Goal: Information Seeking & Learning: Find specific fact

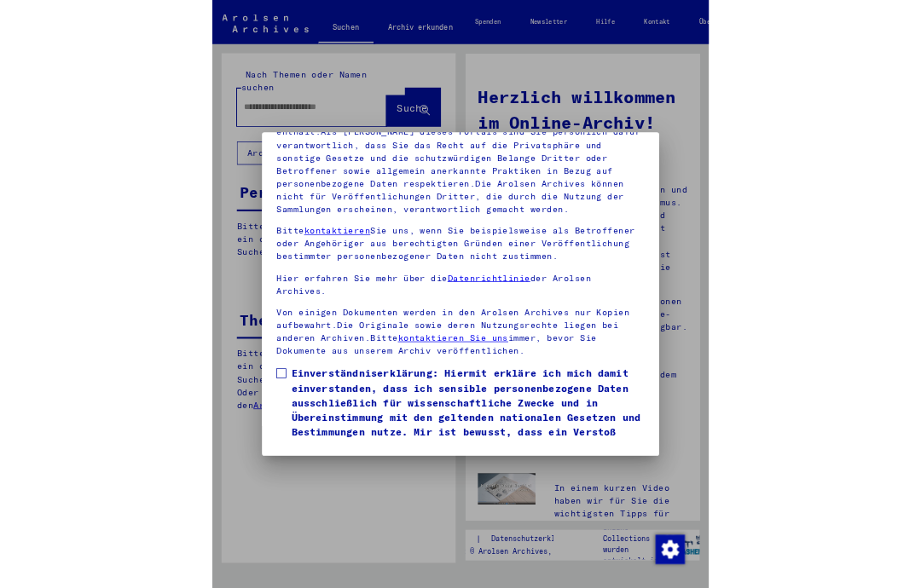
scroll to position [239, 0]
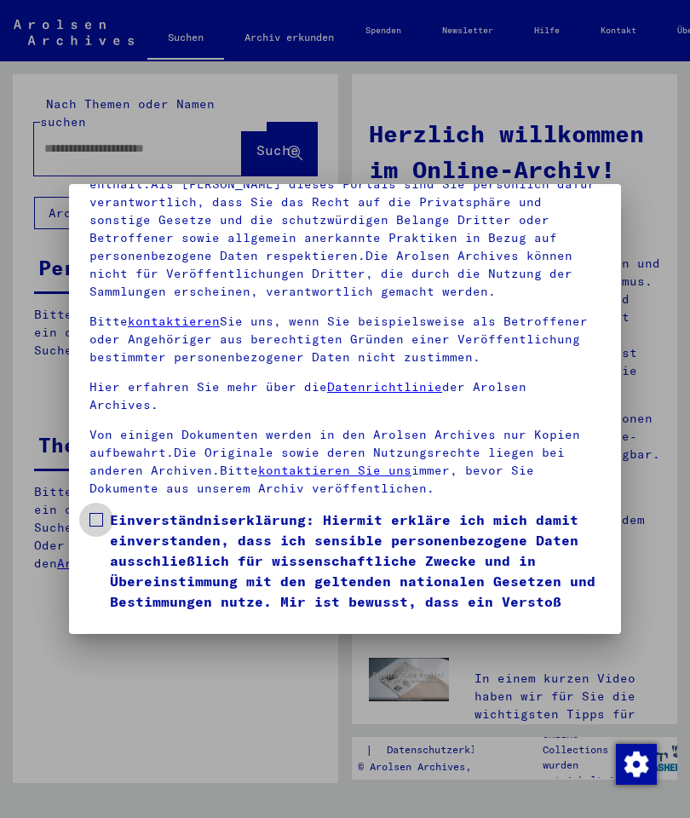
click at [94, 513] on span at bounding box center [96, 520] width 14 height 14
click at [125, 661] on button "Ich stimme zu" at bounding box center [153, 677] width 129 height 32
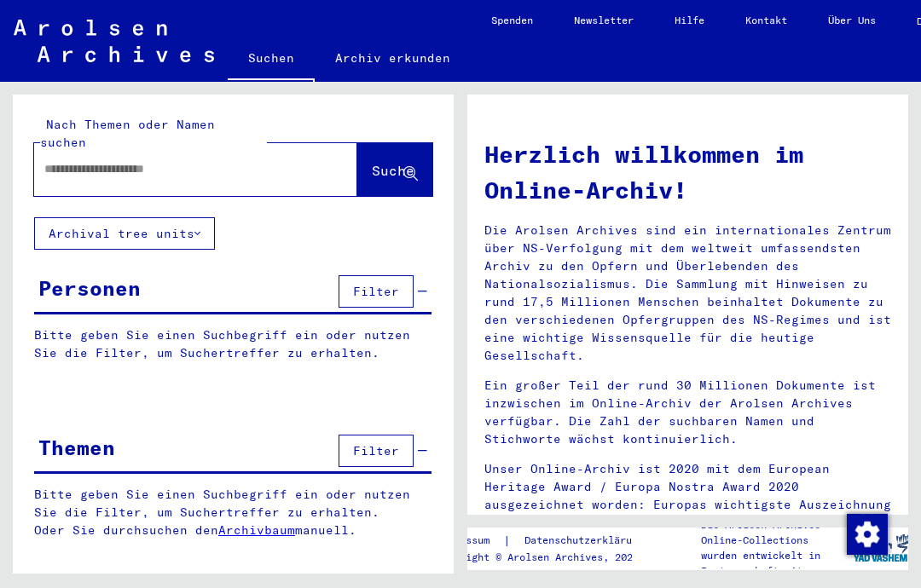
click at [111, 160] on input "text" at bounding box center [175, 169] width 262 height 18
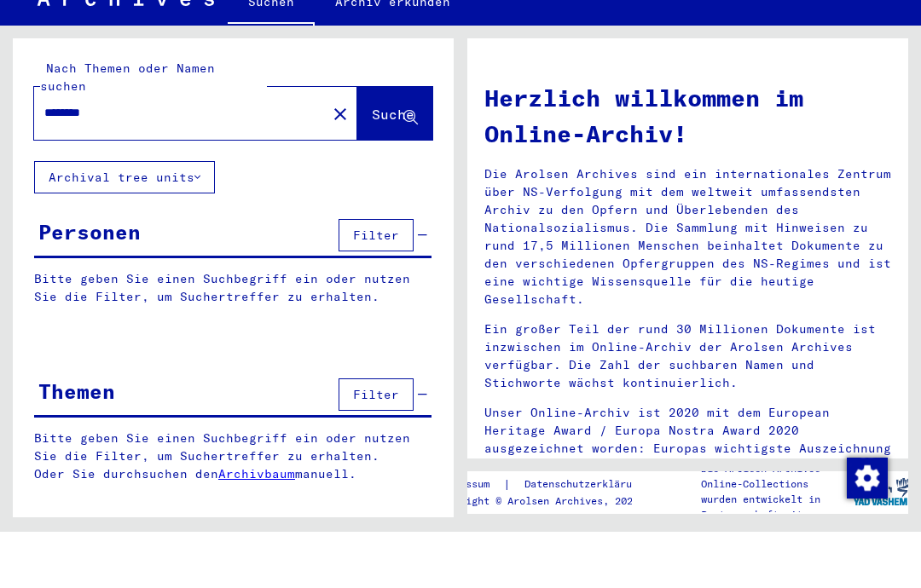
click at [367, 143] on button "Suche" at bounding box center [394, 169] width 75 height 53
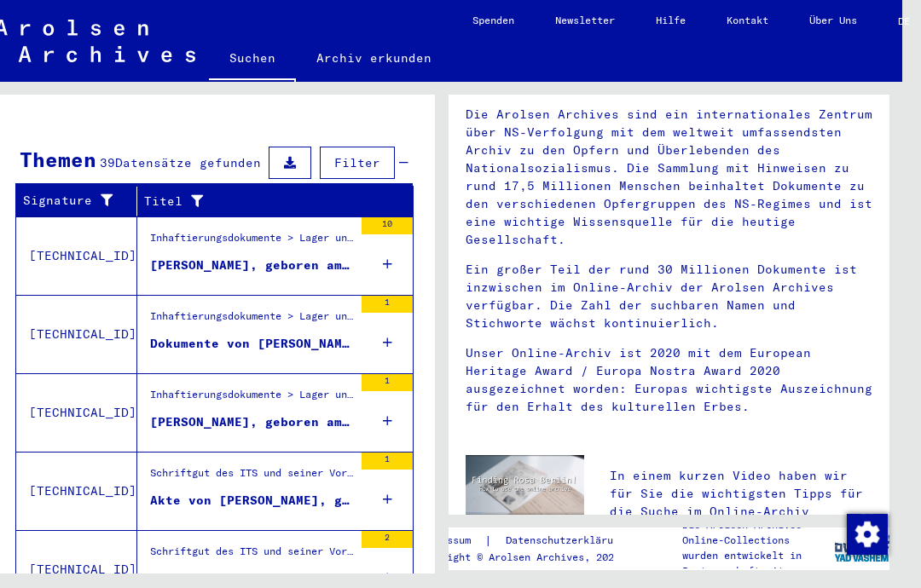
scroll to position [54, 20]
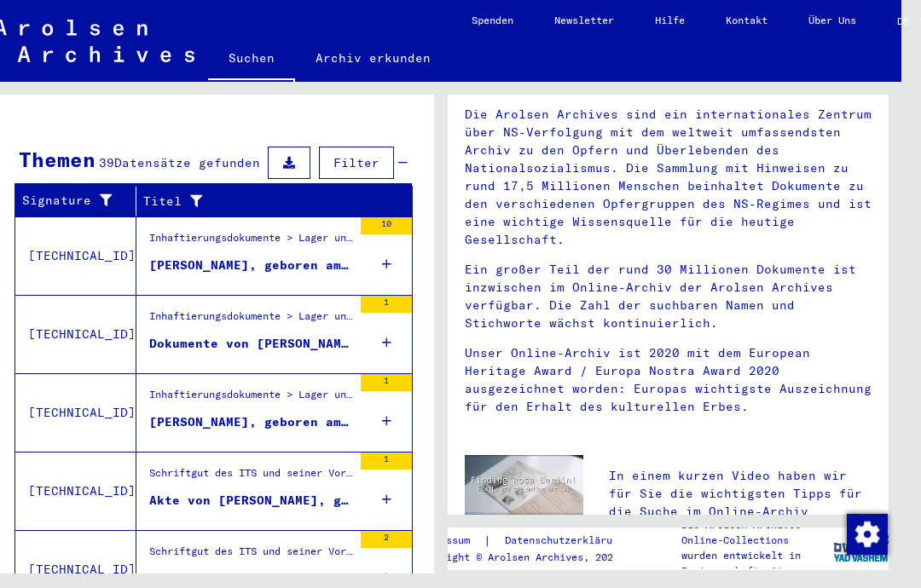
click at [183, 230] on div "Inhaftierungsdokumente > Lager und Ghettos > Konzentrationslager [GEOGRAPHIC_DA…" at bounding box center [250, 242] width 203 height 24
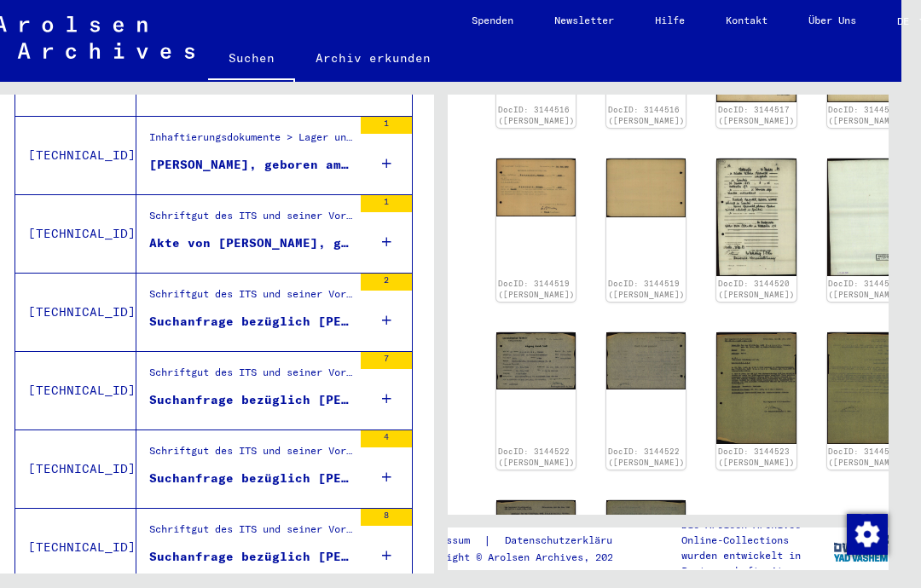
scroll to position [488, 0]
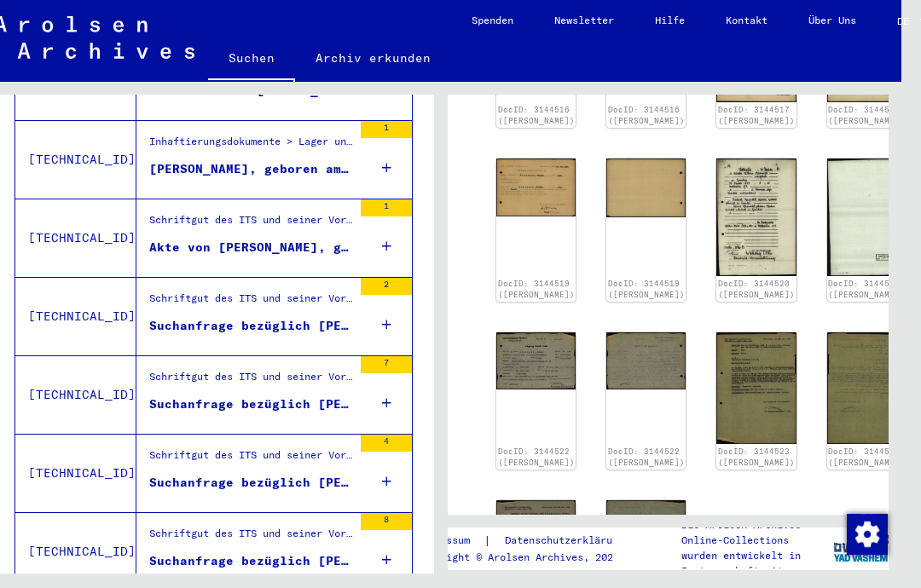
click at [186, 291] on div "Schriftgut des ITS und seiner Vorgänger > Bearbeitung von Anfragen > Fallbezoge…" at bounding box center [250, 303] width 203 height 24
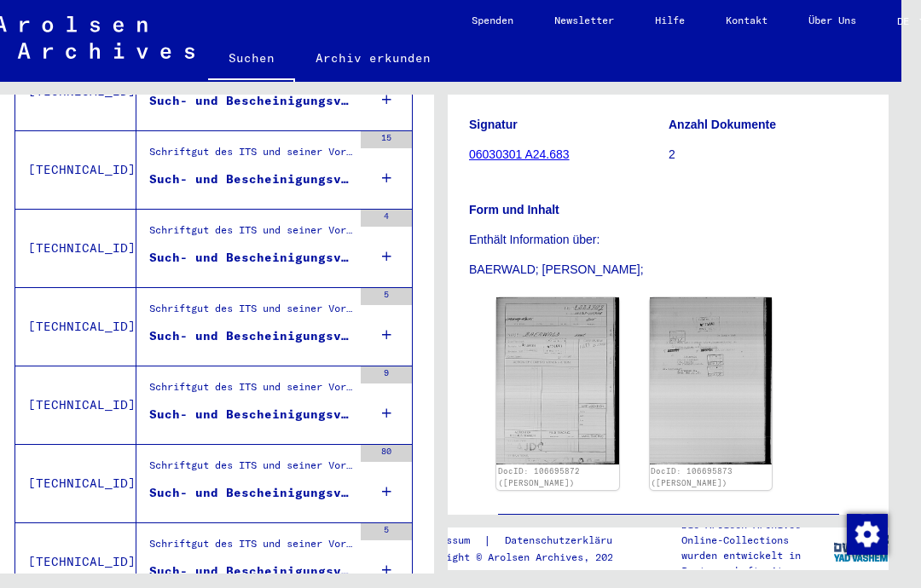
scroll to position [1578, 0]
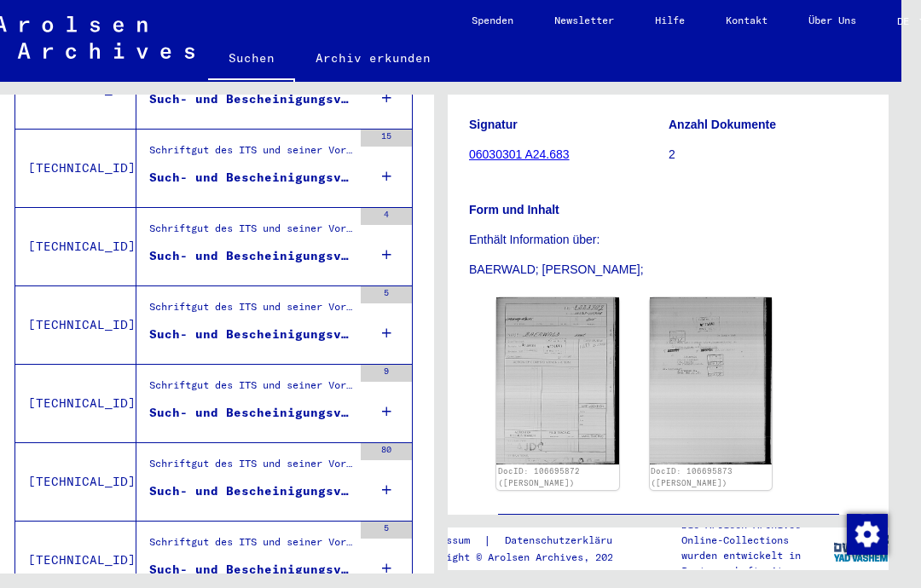
click at [184, 326] on div "Such- und Bescheinigungsvorgang Nr. 298.144 für [PERSON_NAME]" at bounding box center [250, 335] width 203 height 18
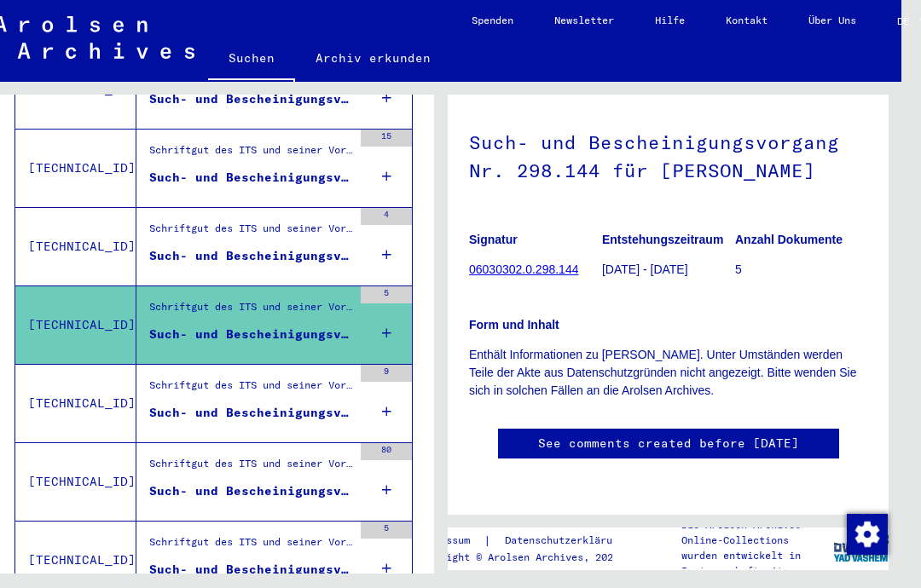
click at [165, 404] on div "Such- und Bescheinigungsvorgang Nr. 316.407 für [PERSON_NAME] geboren [DEMOGRAP…" at bounding box center [250, 413] width 203 height 18
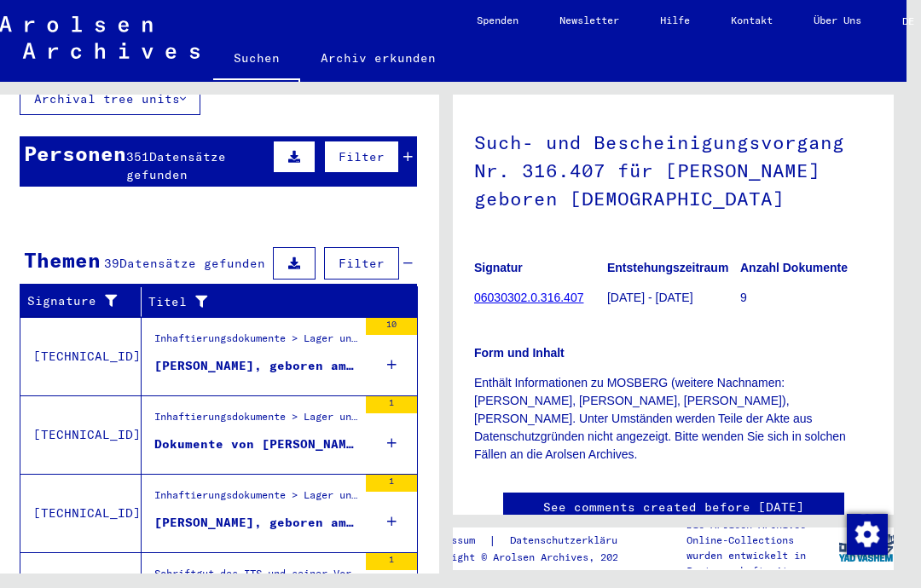
click at [180, 409] on div "Inhaftierungsdokumente > Lager und Ghettos > Konzentrationslager [GEOGRAPHIC_DA…" at bounding box center [255, 421] width 203 height 24
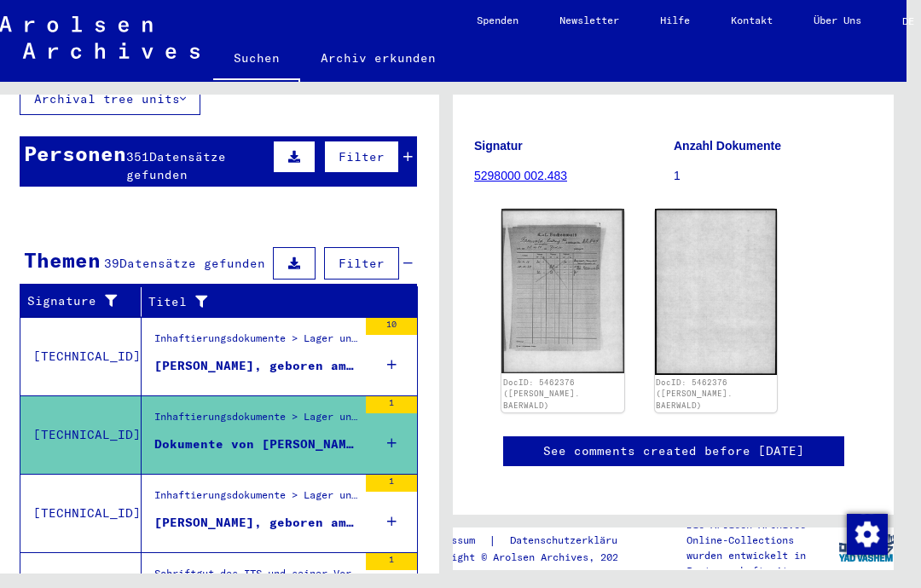
scroll to position [181, 0]
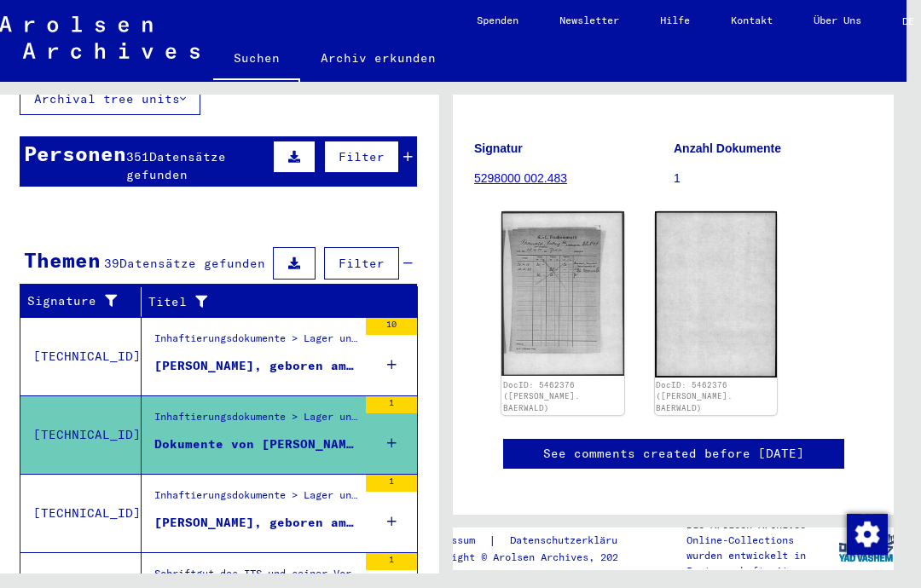
click at [583, 291] on img at bounding box center [562, 293] width 123 height 165
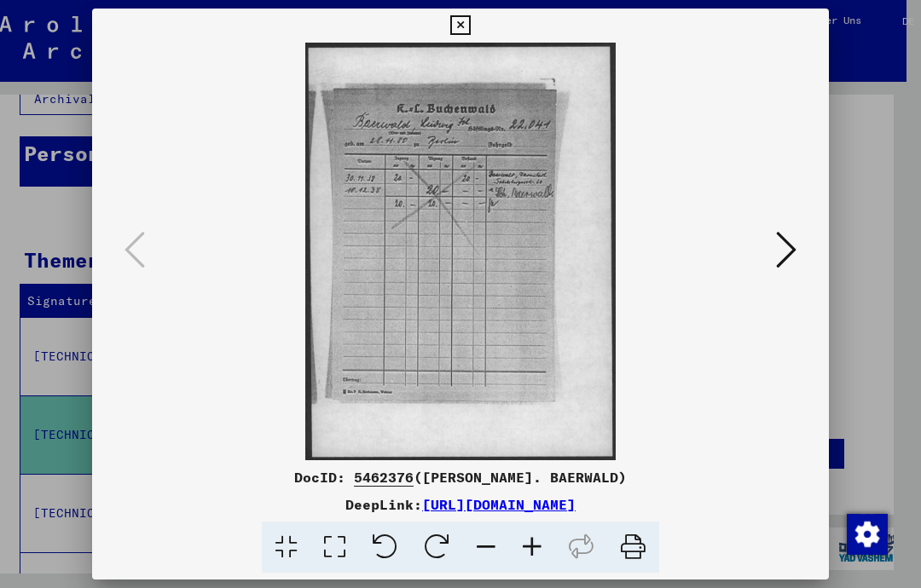
click at [49, 173] on div at bounding box center [460, 294] width 921 height 588
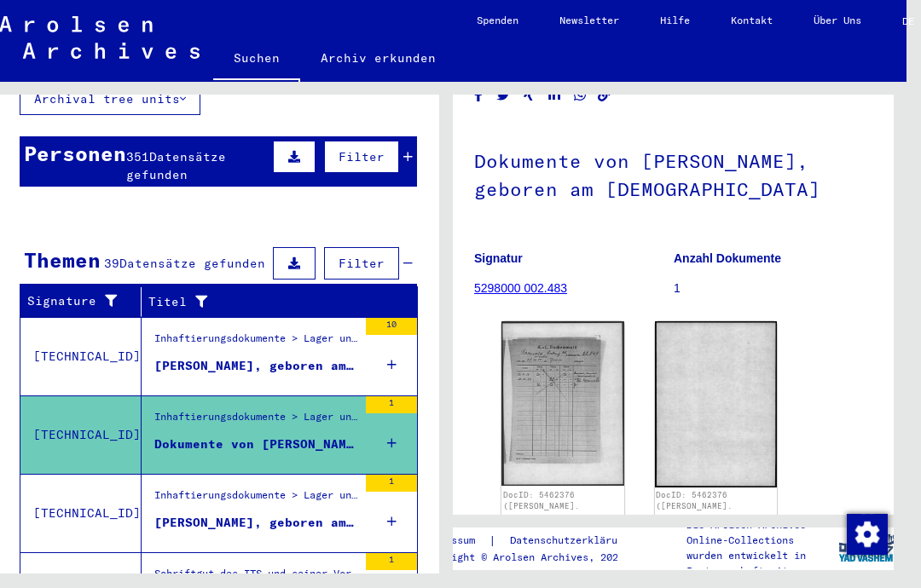
scroll to position [72, 0]
click at [722, 361] on img at bounding box center [716, 403] width 123 height 166
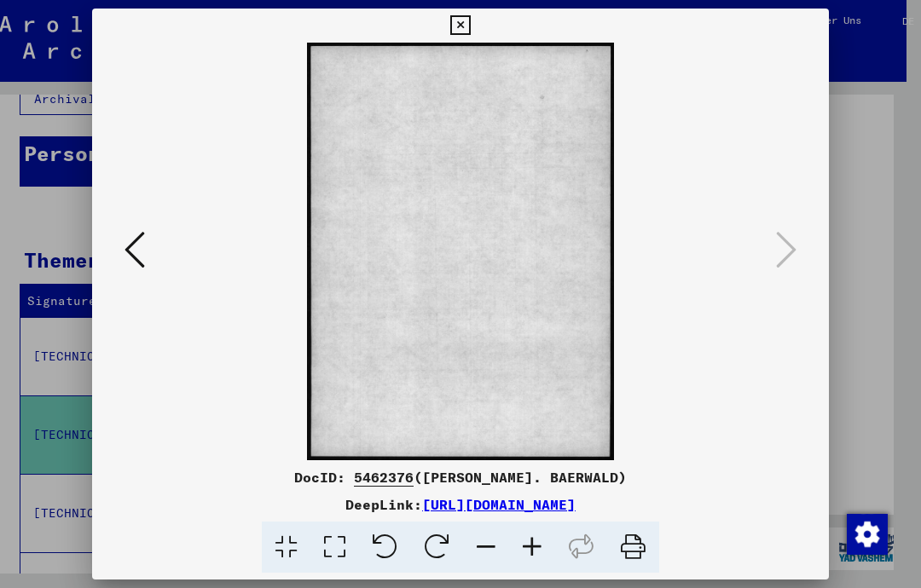
click at [891, 271] on div at bounding box center [460, 294] width 921 height 588
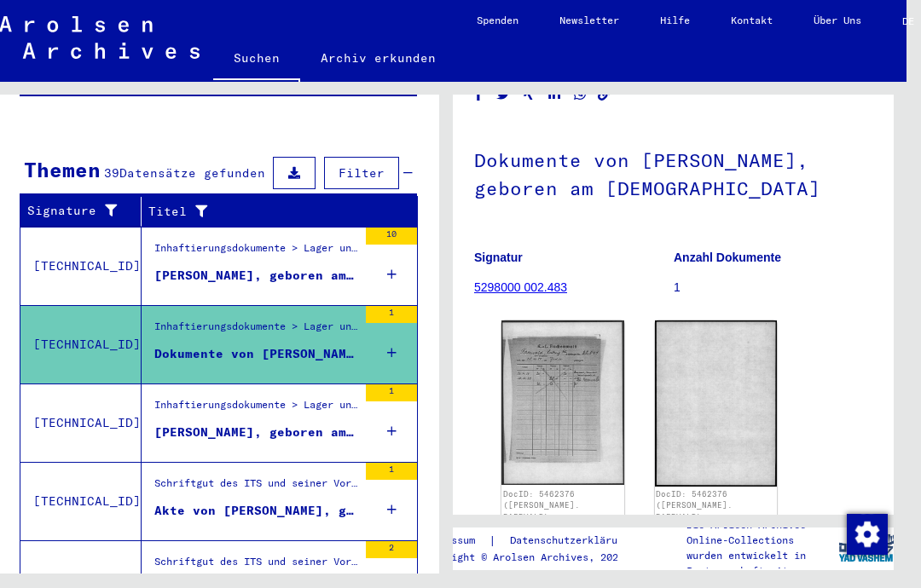
scroll to position [237, 0]
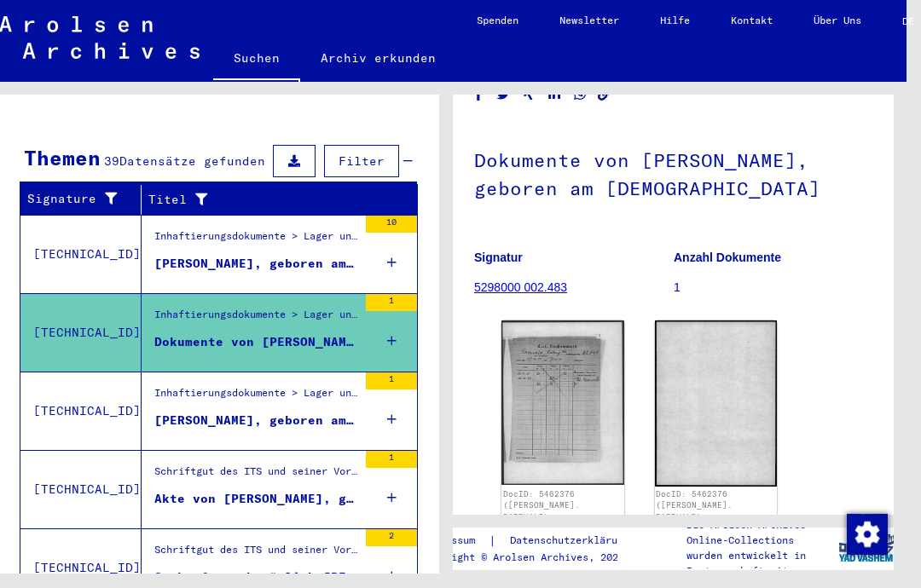
click at [264, 490] on div "Akte von [PERSON_NAME], geboren am [DEMOGRAPHIC_DATA]" at bounding box center [255, 499] width 203 height 18
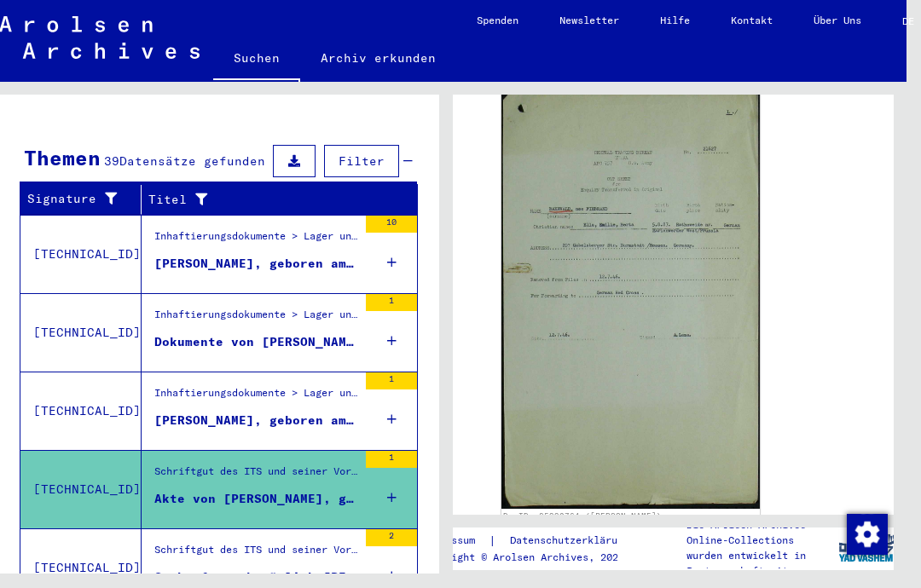
scroll to position [300, 0]
click at [707, 338] on img at bounding box center [630, 301] width 258 height 418
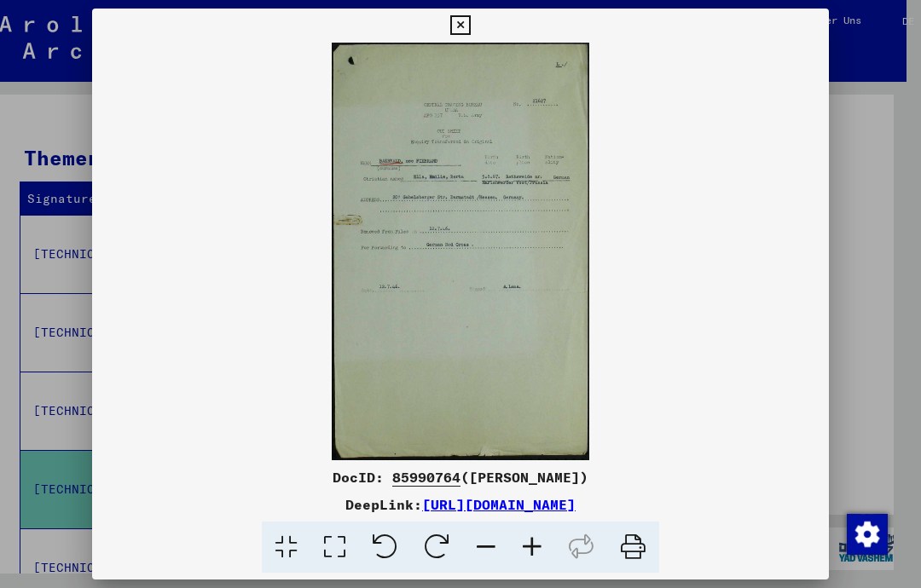
click at [26, 269] on div at bounding box center [460, 294] width 921 height 588
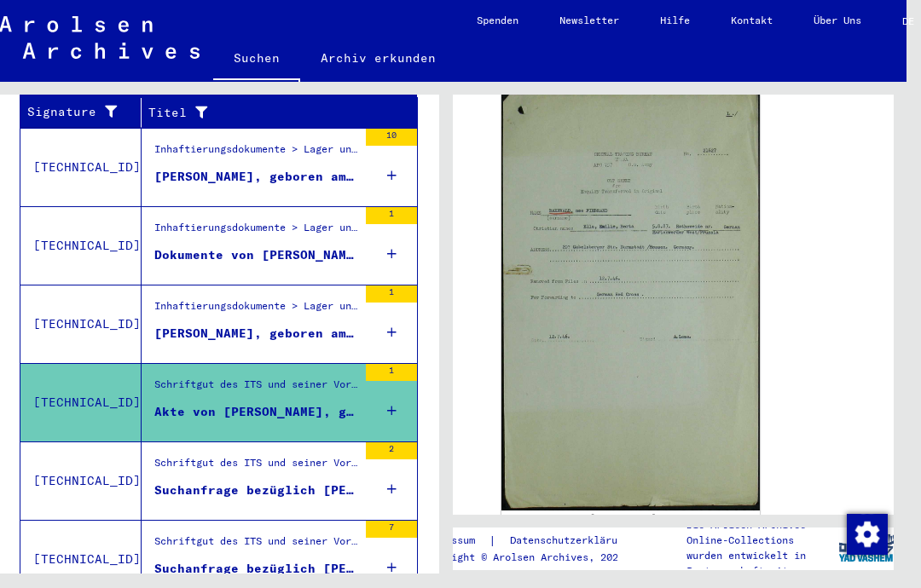
scroll to position [325, 0]
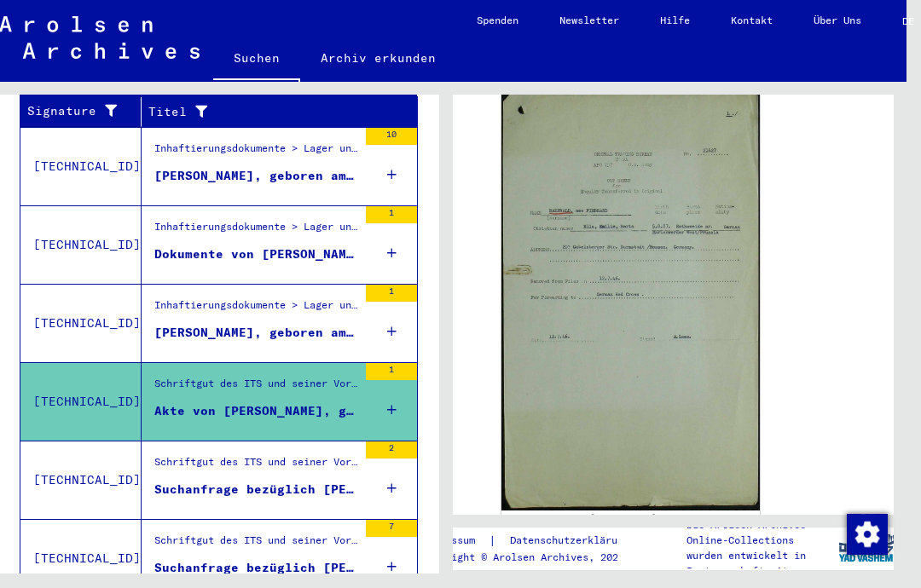
click at [199, 454] on div "Schriftgut des ITS und seiner Vorgänger > Bearbeitung von Anfragen > Fallbezoge…" at bounding box center [255, 466] width 203 height 24
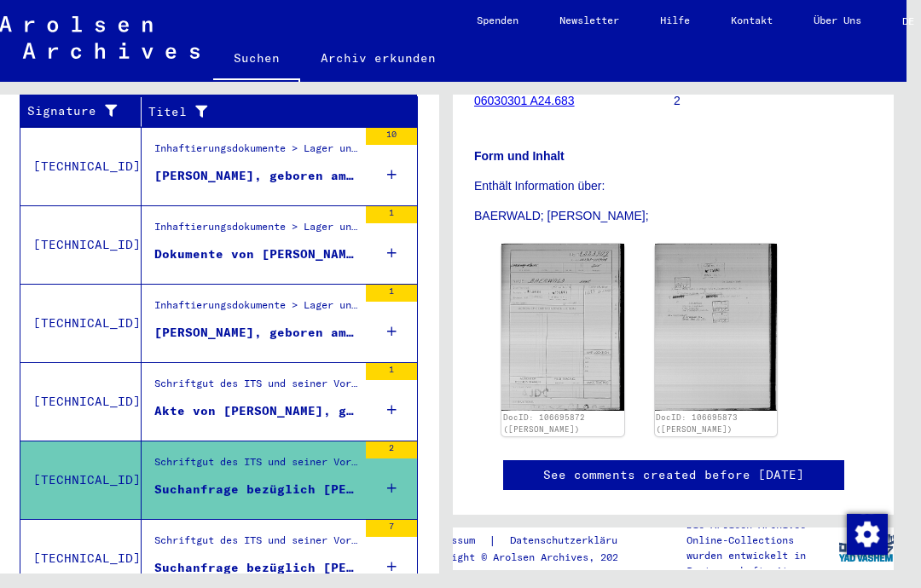
scroll to position [234, 0]
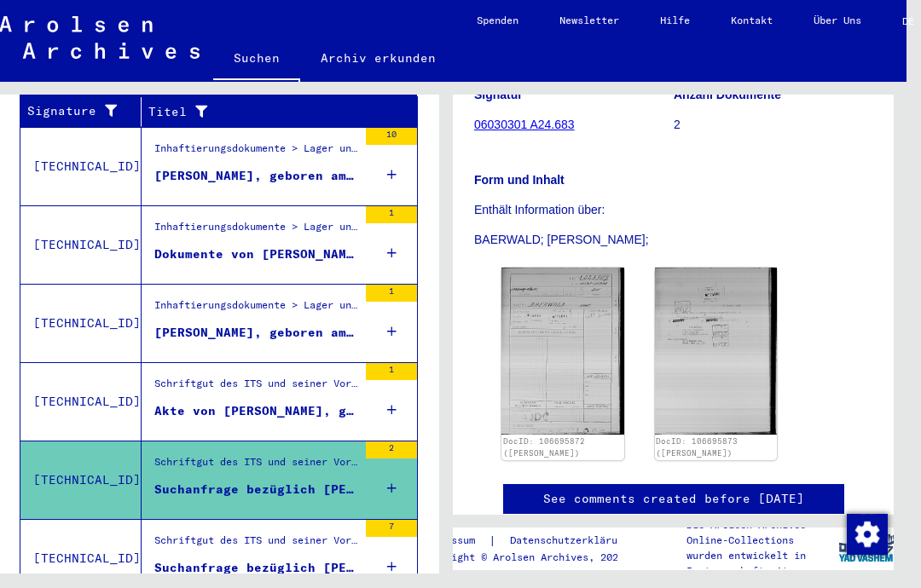
click at [541, 320] on img at bounding box center [562, 351] width 123 height 167
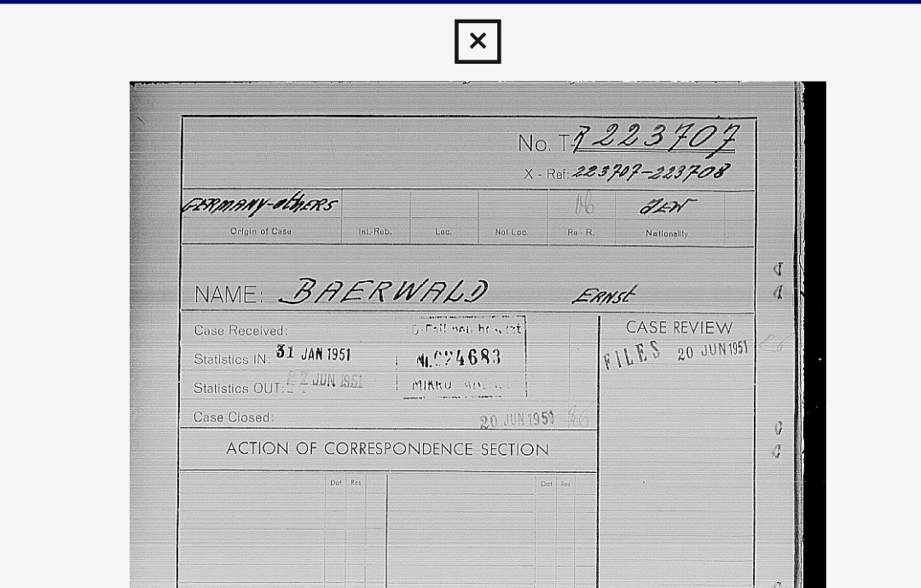
click at [391, 148] on img at bounding box center [460, 252] width 620 height 418
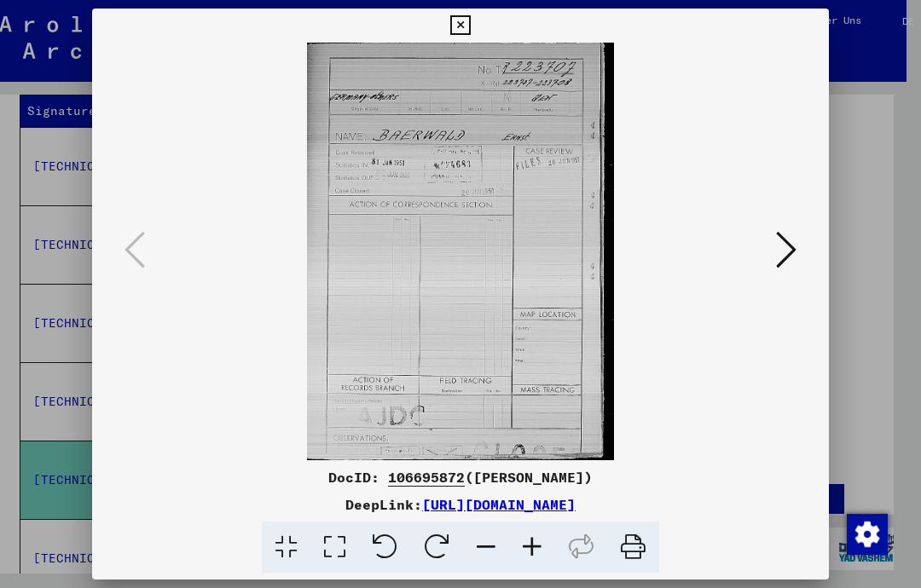
click at [869, 257] on div at bounding box center [460, 294] width 921 height 588
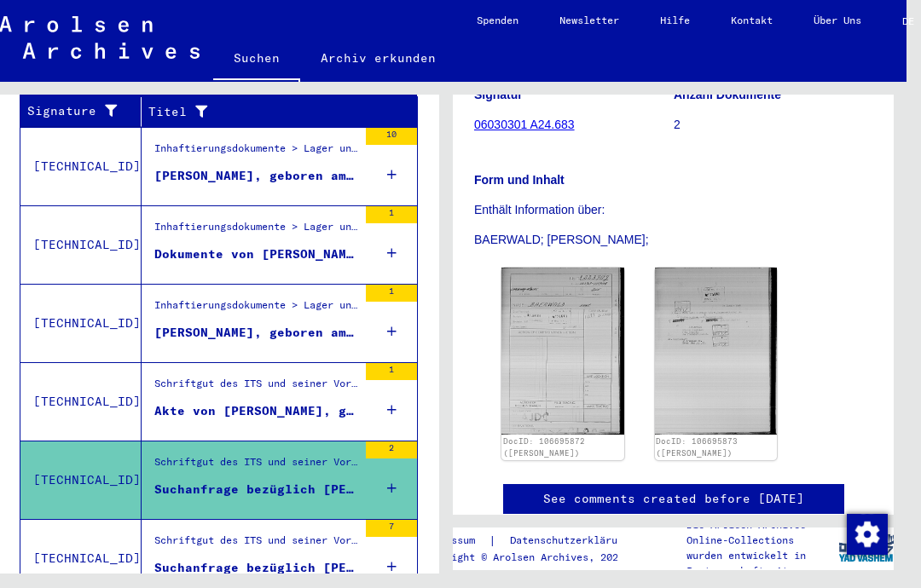
click at [728, 356] on img at bounding box center [716, 351] width 123 height 167
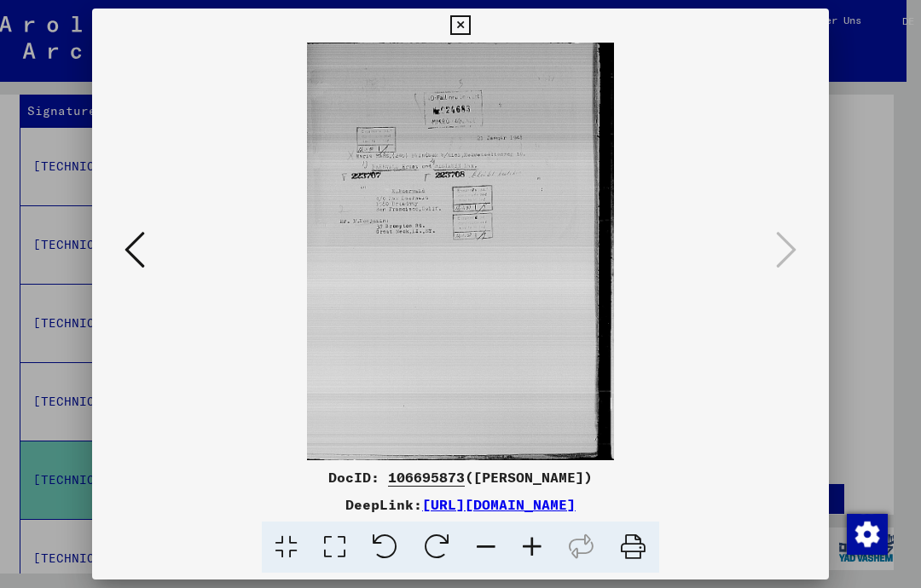
click at [37, 303] on div at bounding box center [460, 294] width 921 height 588
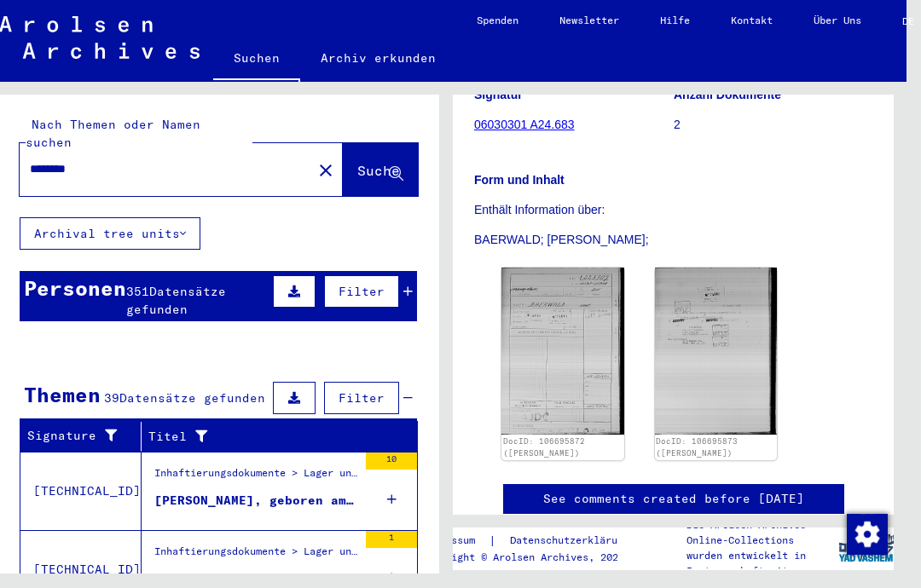
scroll to position [0, 0]
click at [118, 160] on input "********" at bounding box center [166, 169] width 272 height 18
type input "*"
click at [357, 162] on span "Suche" at bounding box center [378, 170] width 43 height 17
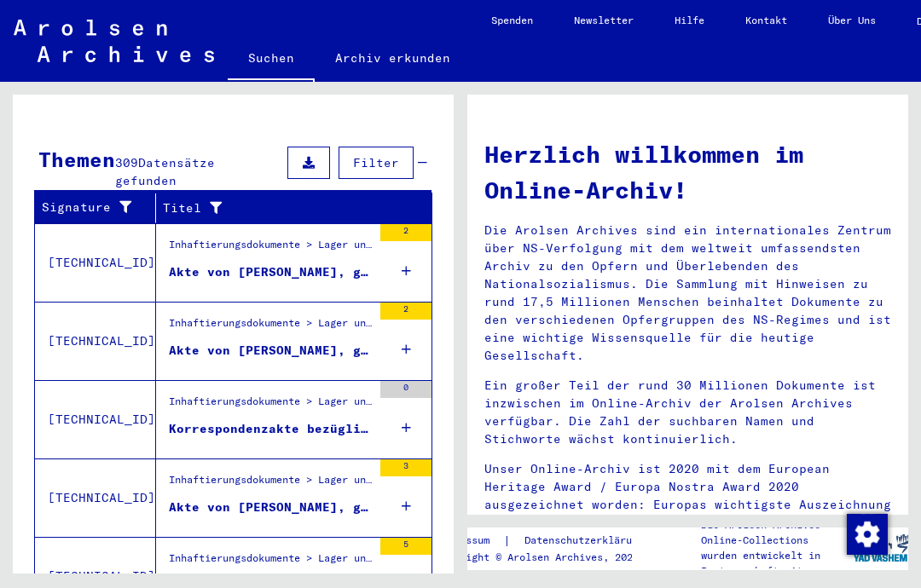
scroll to position [54, 0]
click at [343, 237] on figure "Inhaftierungsdokumente > Lager und Ghettos > Konzentrationslager Herzogenbusch-…" at bounding box center [270, 250] width 203 height 26
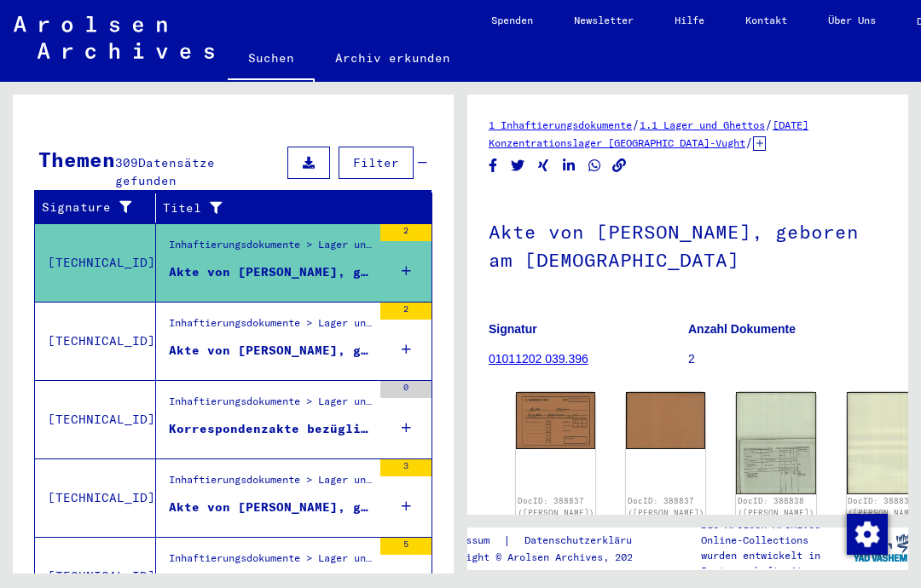
scroll to position [54, 0]
click at [563, 392] on img at bounding box center [555, 420] width 79 height 57
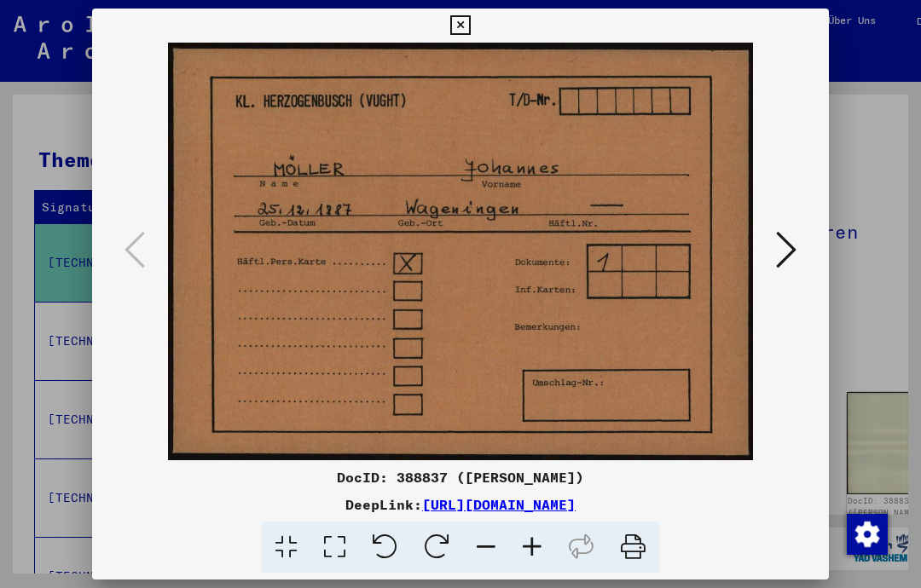
click at [856, 291] on div at bounding box center [460, 294] width 921 height 588
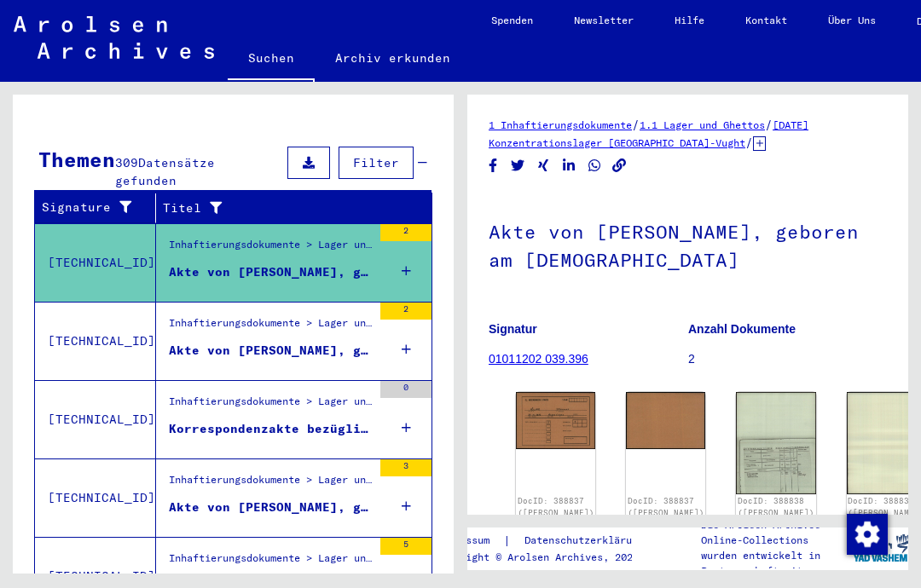
click at [644, 392] on img at bounding box center [665, 420] width 79 height 57
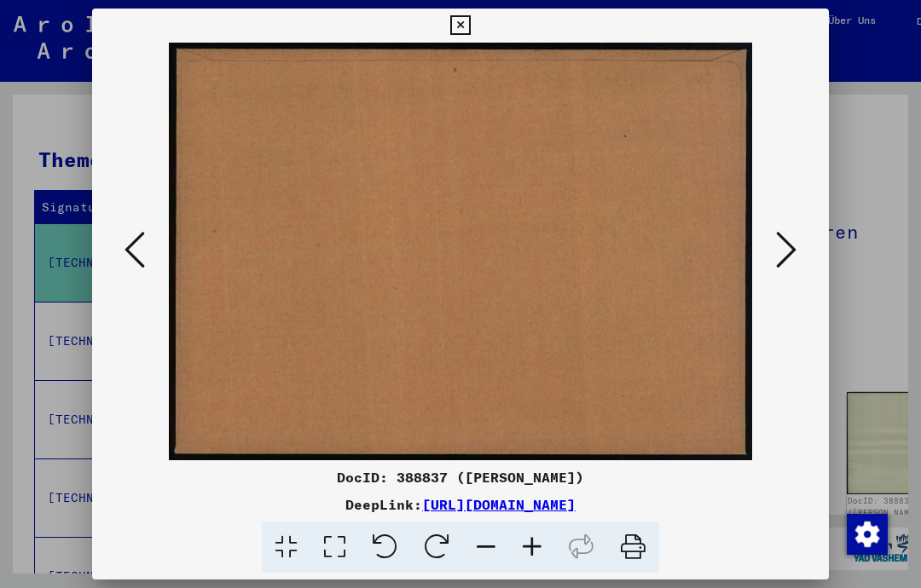
click at [873, 197] on div at bounding box center [460, 294] width 921 height 588
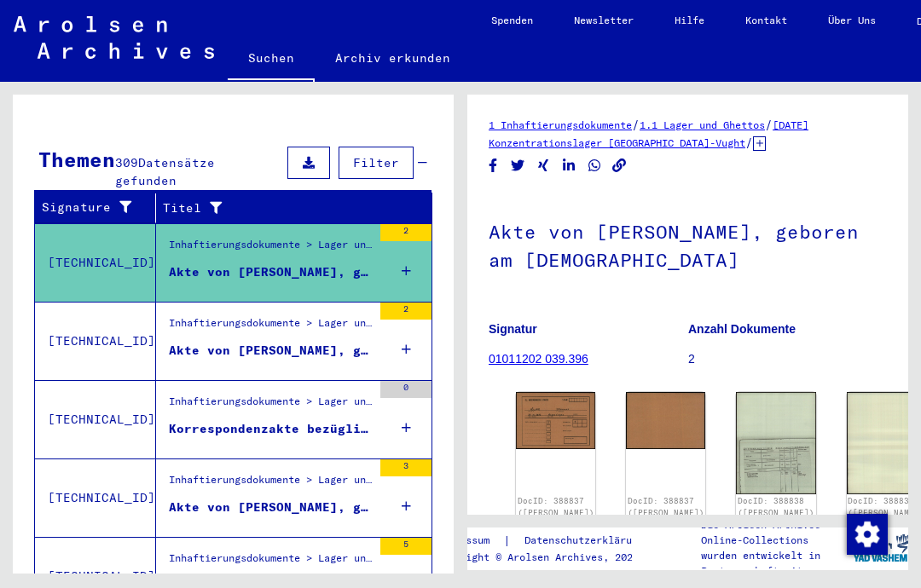
click at [736, 392] on img at bounding box center [775, 442] width 79 height 101
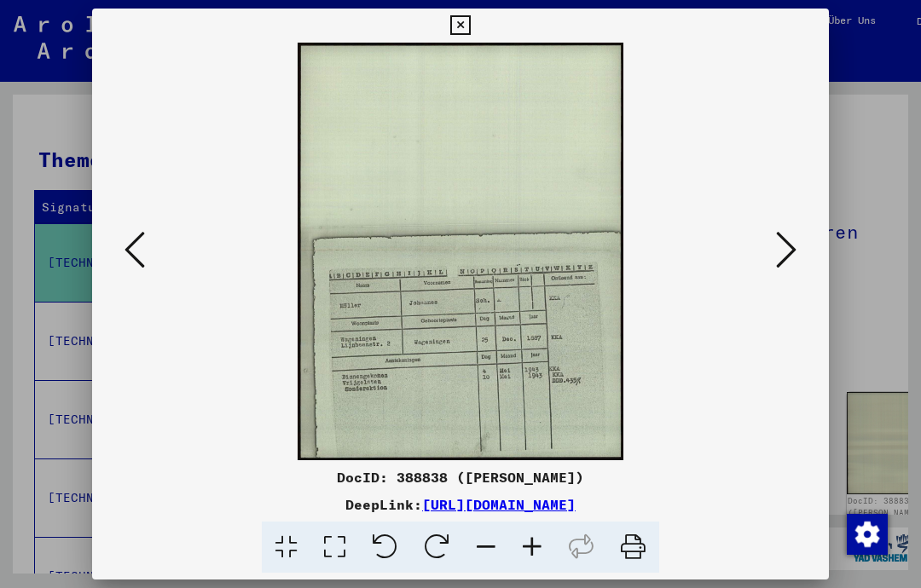
click at [862, 239] on div at bounding box center [460, 294] width 921 height 588
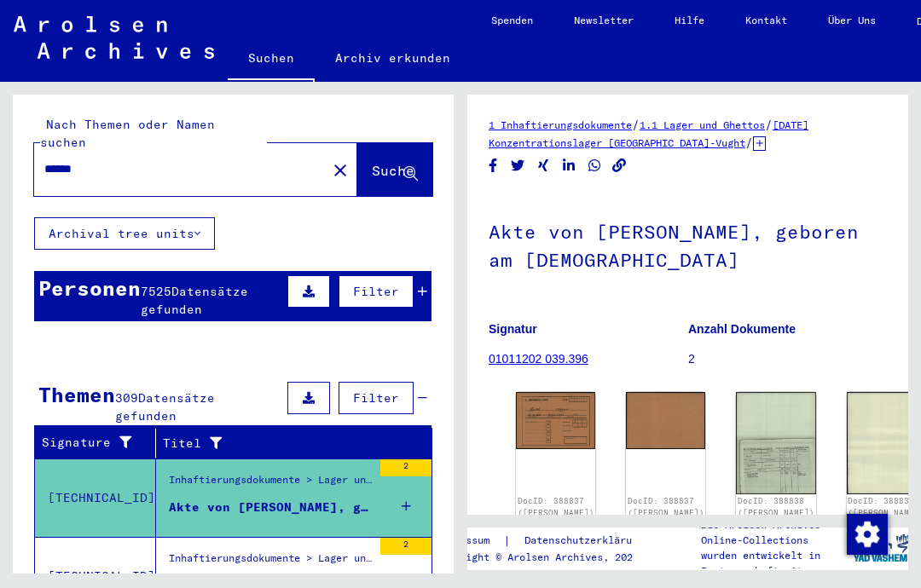
scroll to position [-1, 0]
click at [111, 160] on input "******" at bounding box center [180, 169] width 272 height 18
type input "*"
click at [372, 162] on span "Suche" at bounding box center [393, 170] width 43 height 17
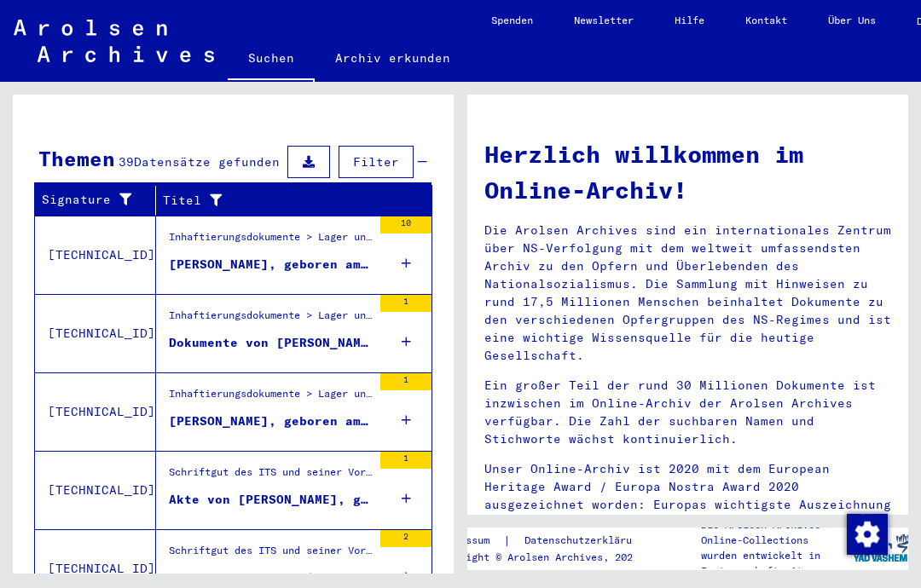
scroll to position [235, 0]
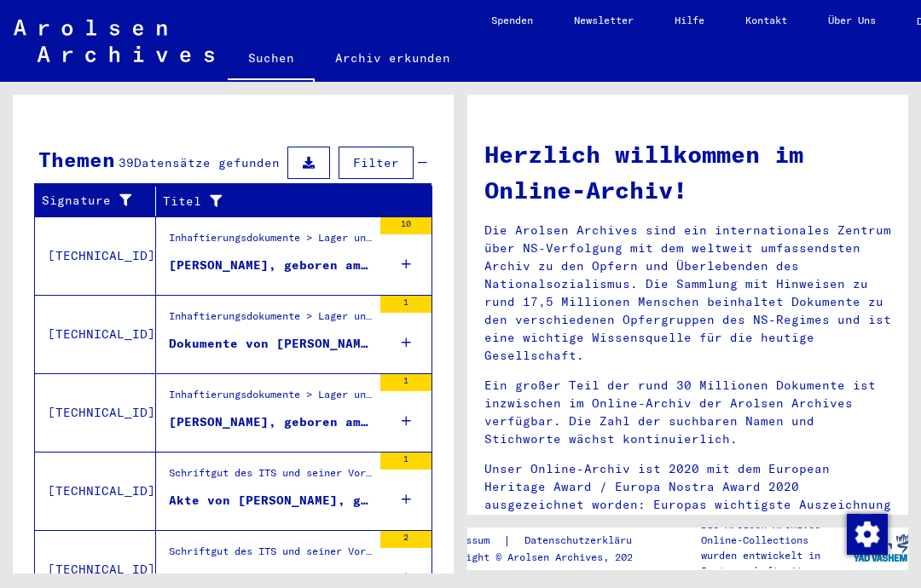
click at [207, 570] on div "Suchanfrage bezüglich [PERSON_NAME]" at bounding box center [270, 579] width 203 height 18
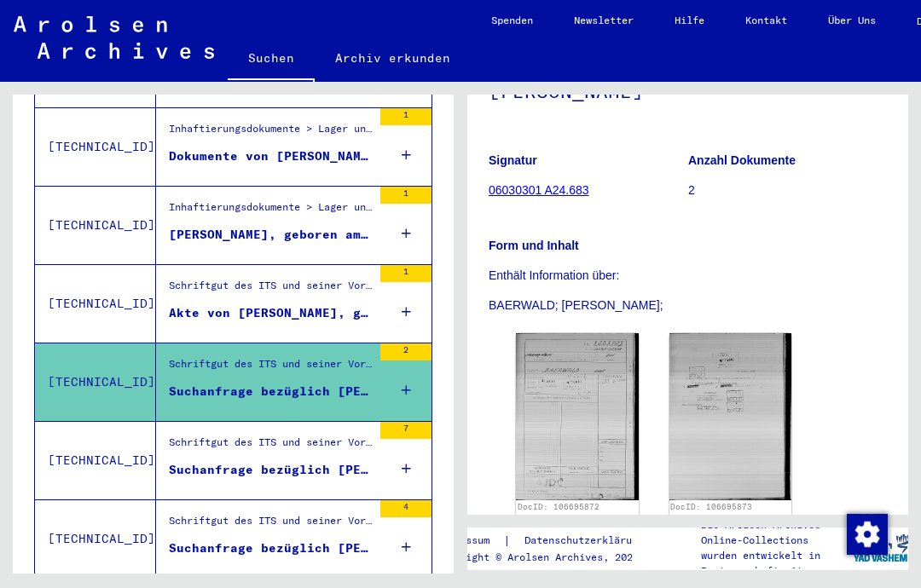
scroll to position [424, 0]
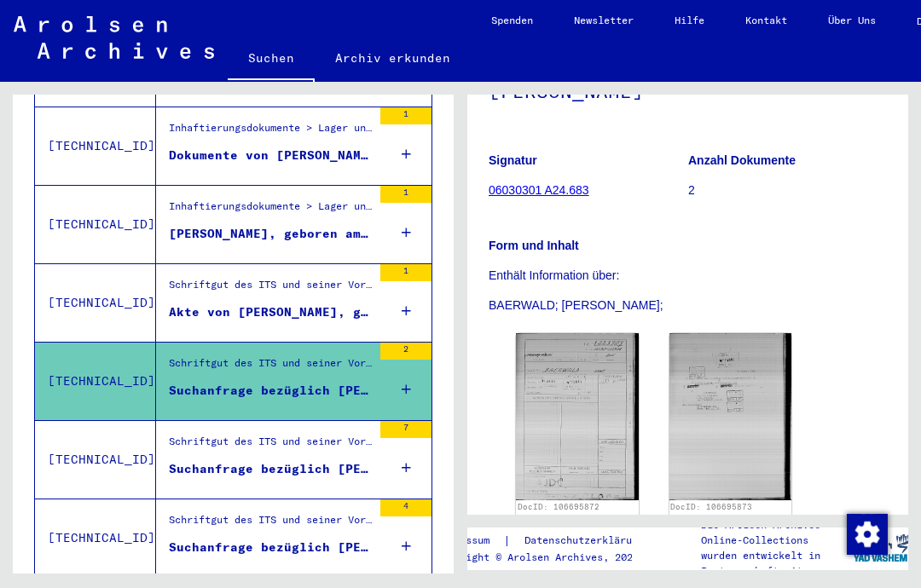
click at [194, 434] on figure "Schriftgut des ITS und seiner Vorgänger > Bearbeitung von Anfragen > Fallbezoge…" at bounding box center [270, 447] width 203 height 26
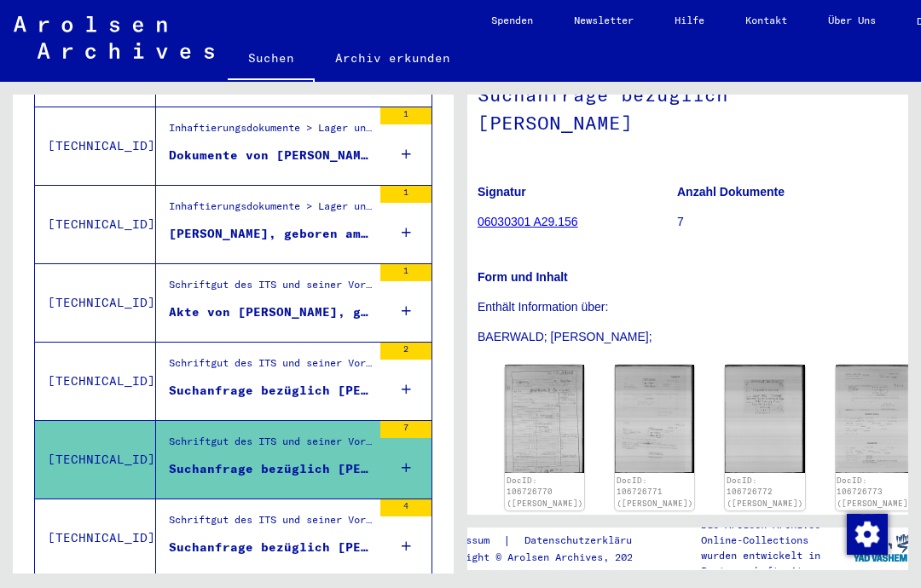
click at [275, 512] on div "Schriftgut des ITS und seiner Vorgänger > Bearbeitung von Anfragen > Fallbezoge…" at bounding box center [270, 524] width 203 height 24
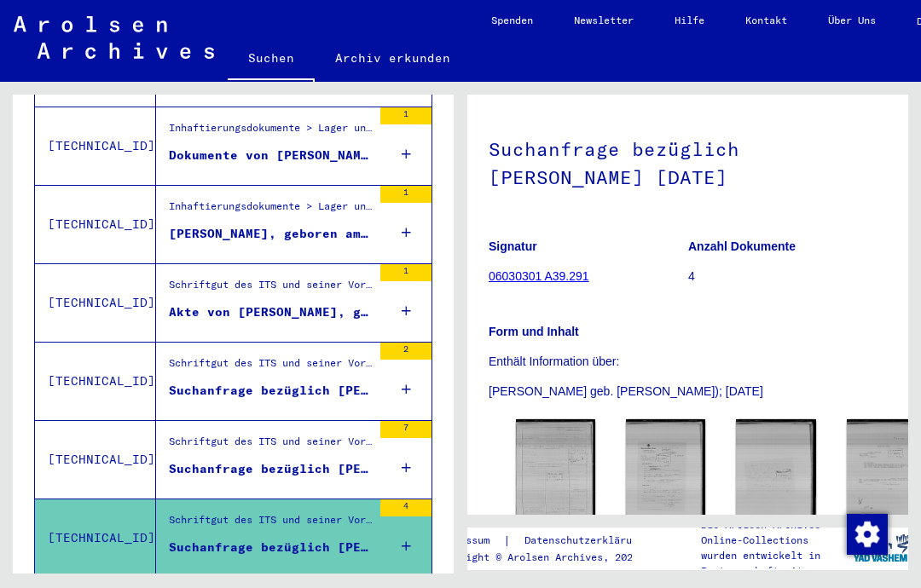
scroll to position [89, 0]
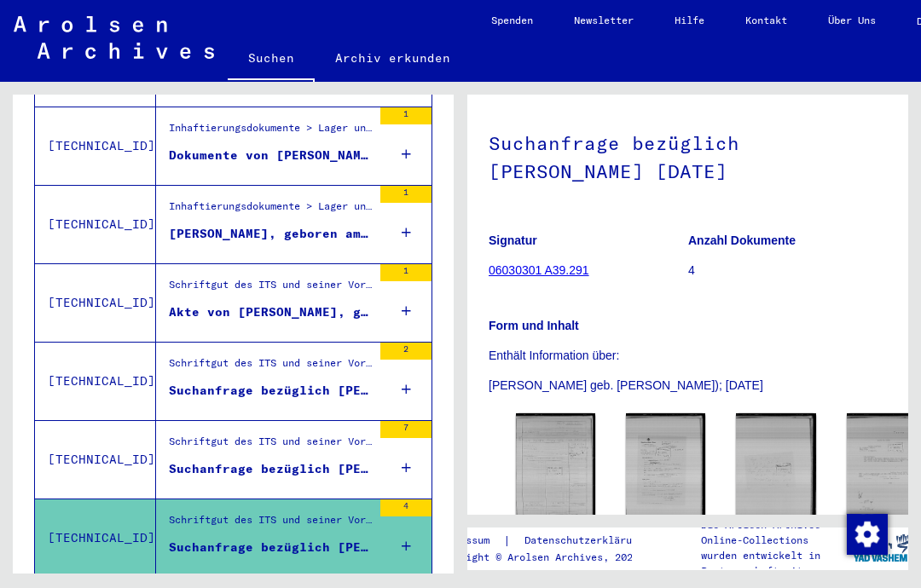
click at [539, 414] on img at bounding box center [555, 467] width 79 height 108
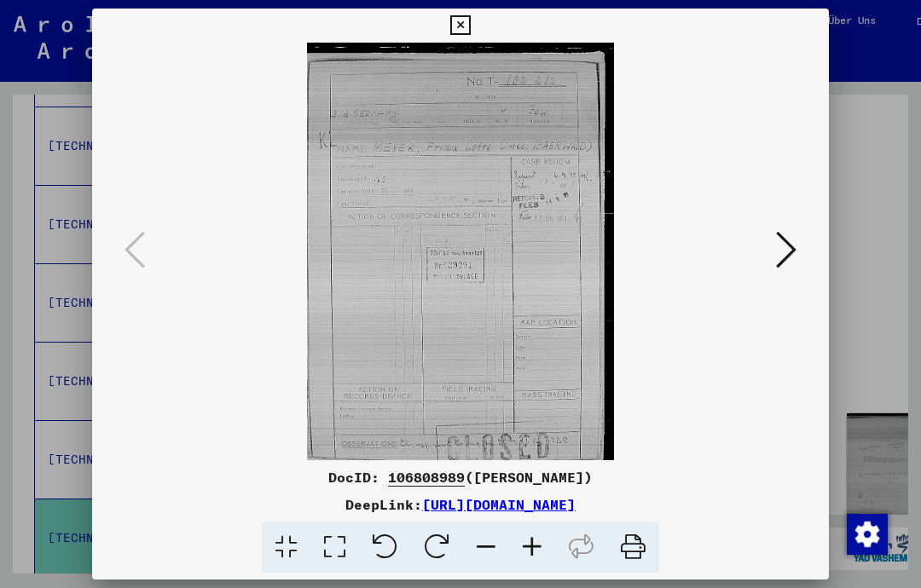
click at [782, 242] on icon at bounding box center [786, 249] width 20 height 41
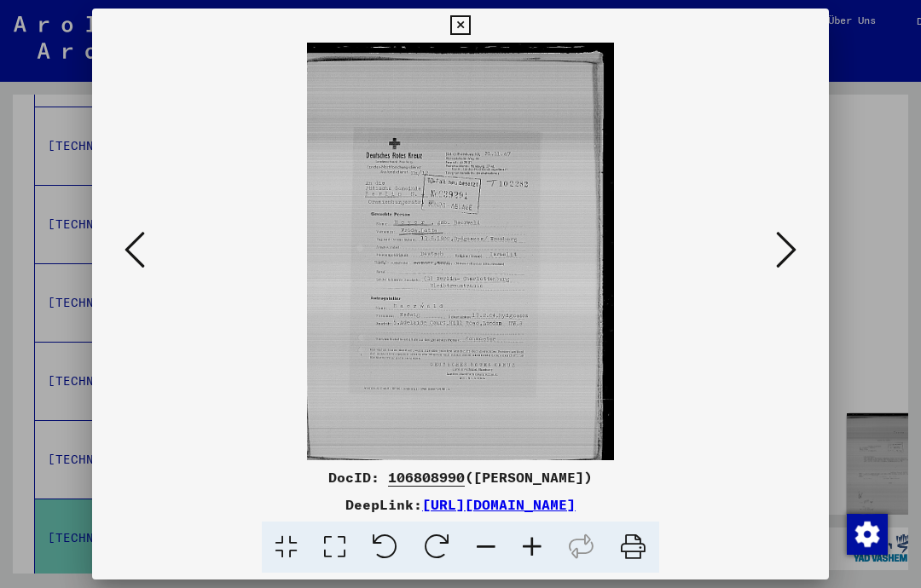
click at [874, 143] on div at bounding box center [460, 294] width 921 height 588
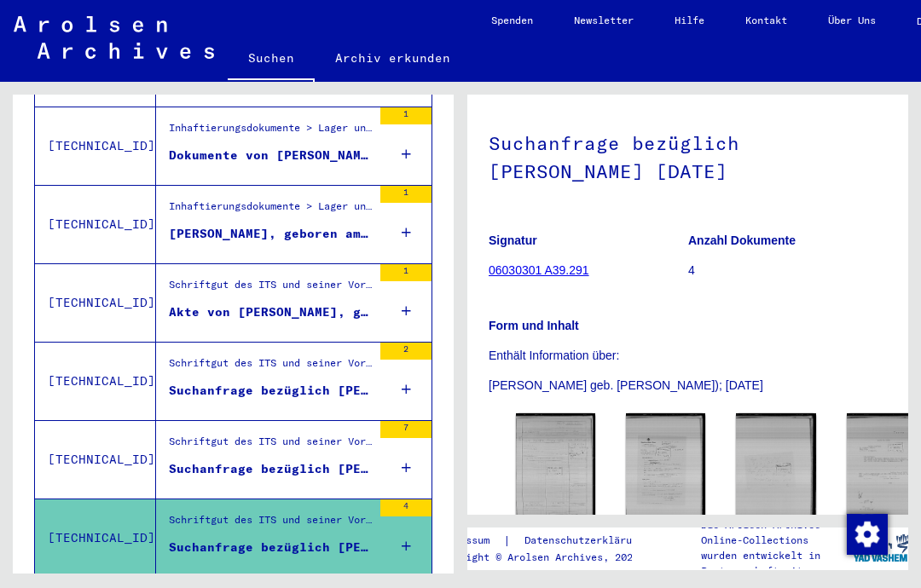
click at [736, 413] on img at bounding box center [775, 467] width 79 height 108
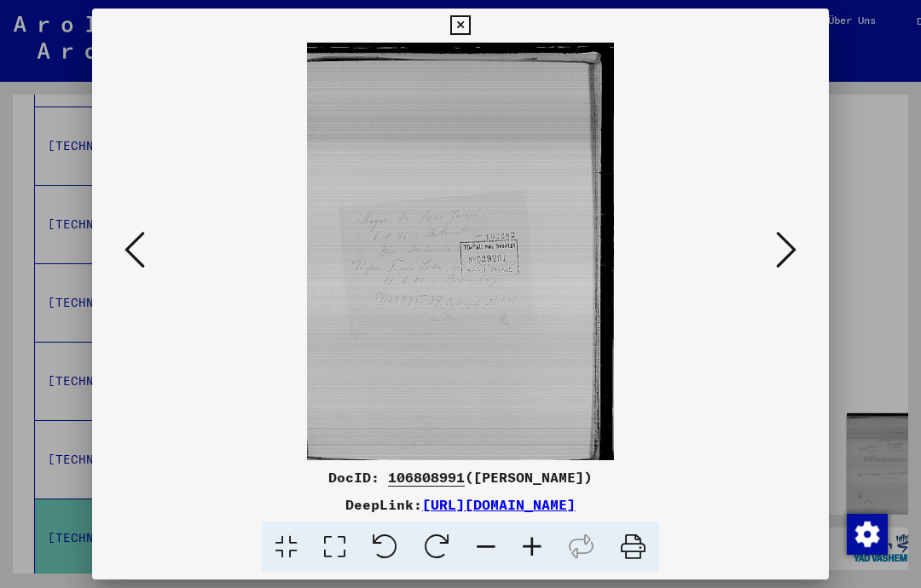
click at [863, 228] on div at bounding box center [460, 294] width 921 height 588
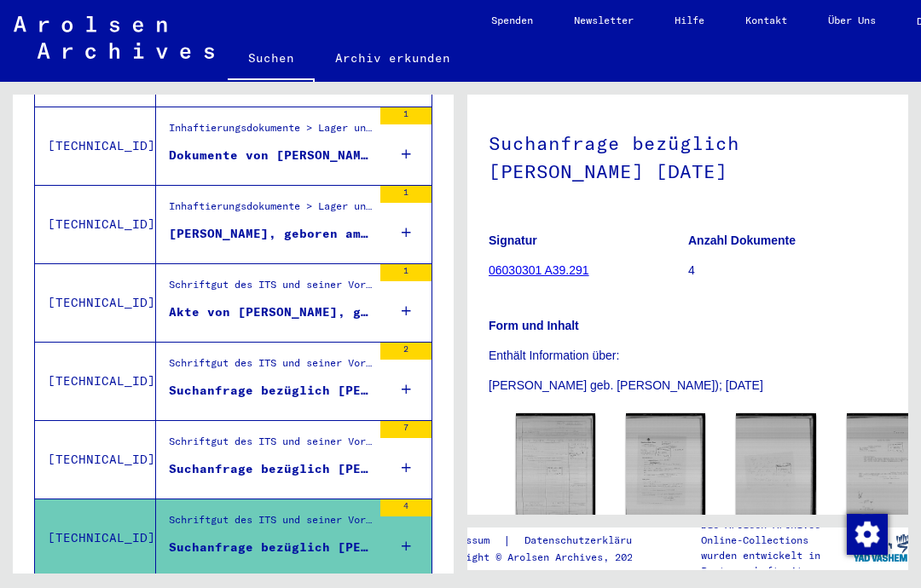
click at [846, 413] on img at bounding box center [885, 467] width 79 height 108
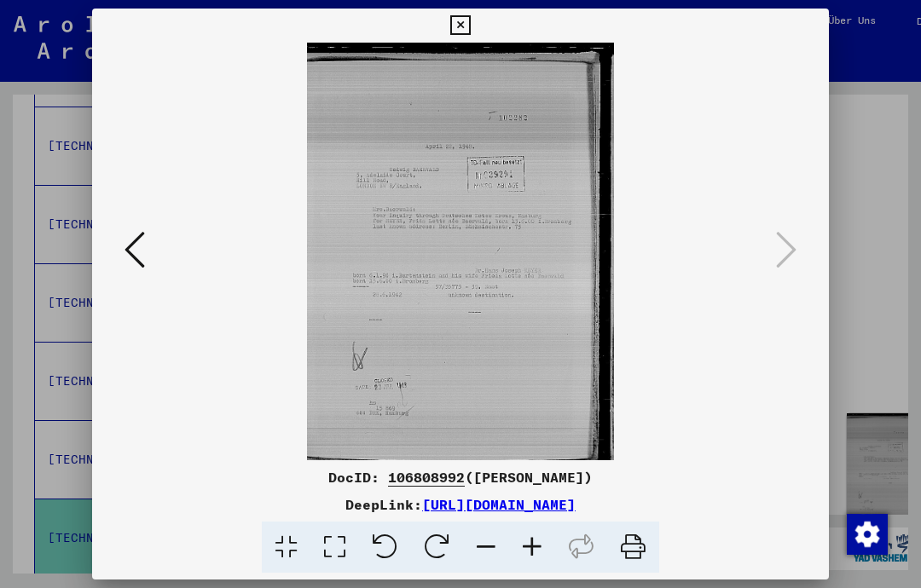
click at [874, 244] on div at bounding box center [460, 294] width 921 height 588
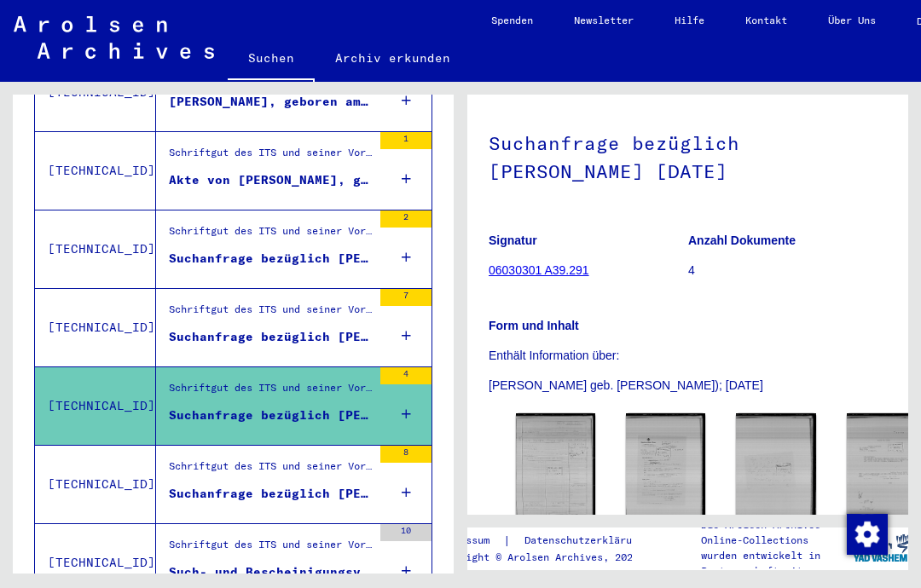
scroll to position [563, 0]
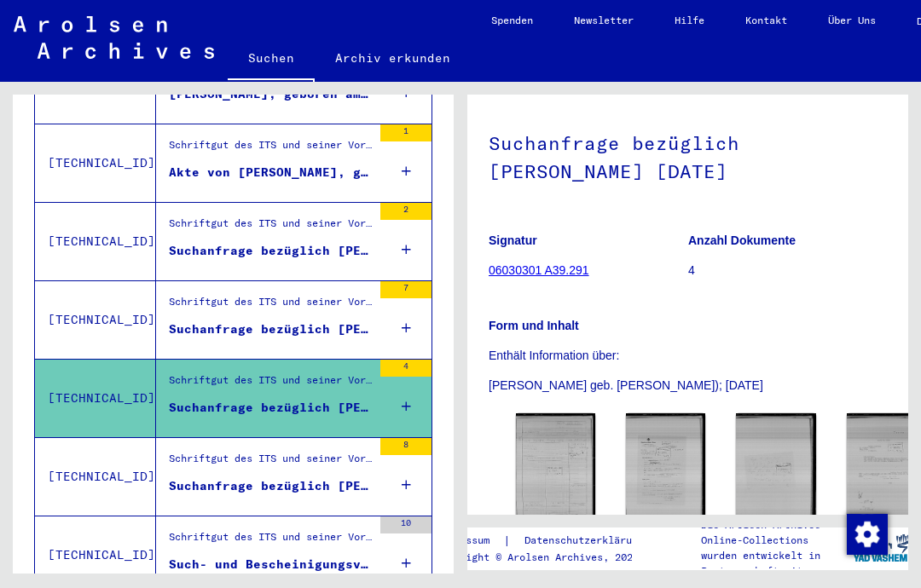
click at [217, 451] on div "Schriftgut des ITS und seiner Vorgänger > Bearbeitung von Anfragen > Fallbezoge…" at bounding box center [270, 463] width 203 height 24
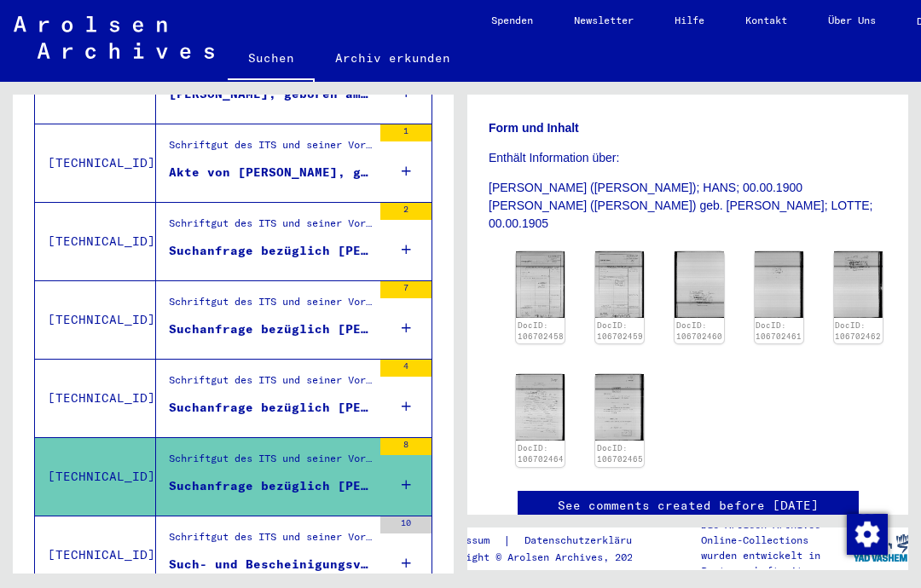
scroll to position [286, 0]
click at [558, 251] on img at bounding box center [540, 284] width 49 height 66
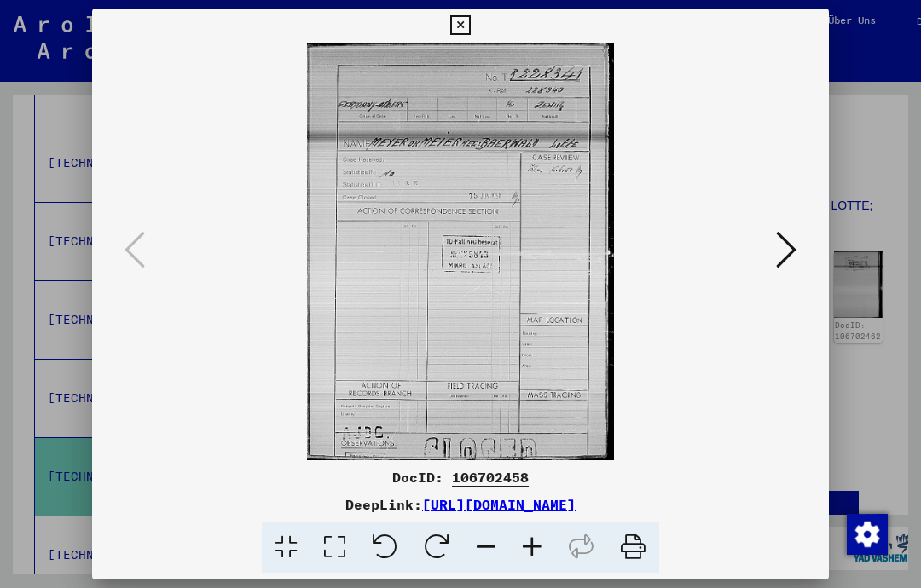
click at [782, 245] on icon at bounding box center [786, 249] width 20 height 41
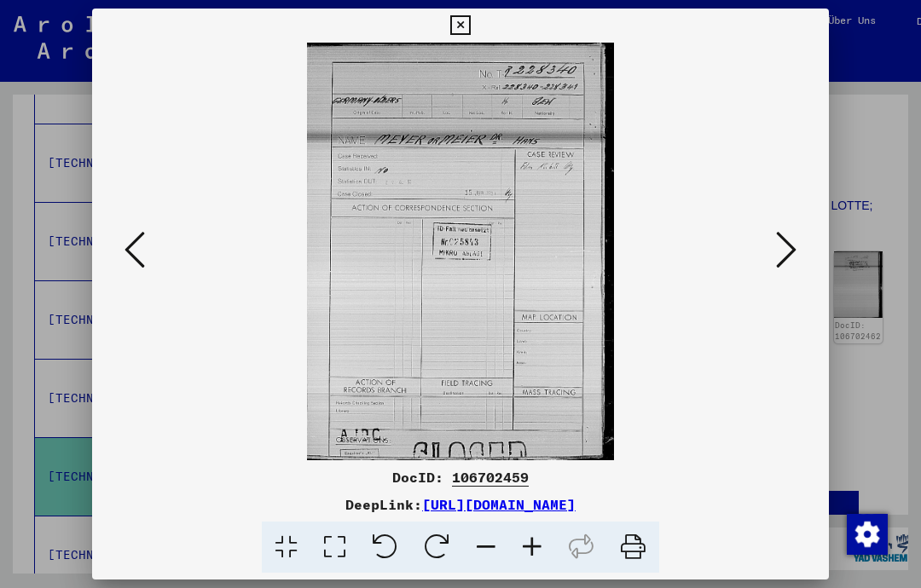
click at [772, 252] on button at bounding box center [786, 251] width 31 height 49
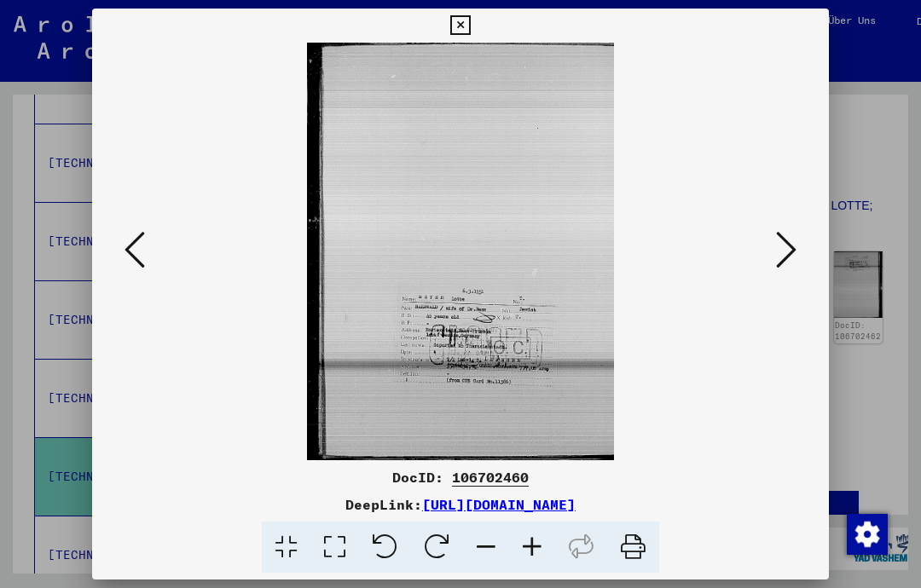
click at [785, 251] on icon at bounding box center [786, 249] width 20 height 41
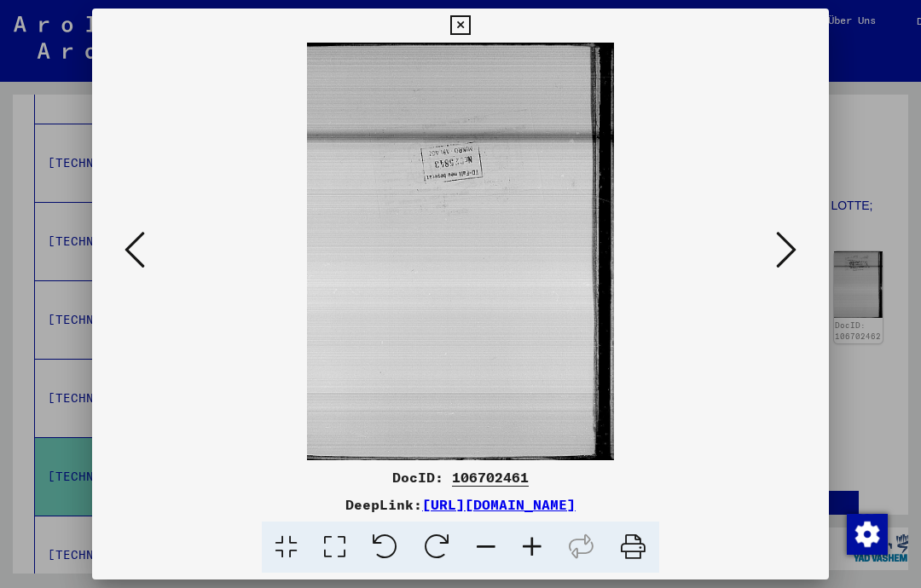
click at [785, 251] on icon at bounding box center [786, 249] width 20 height 41
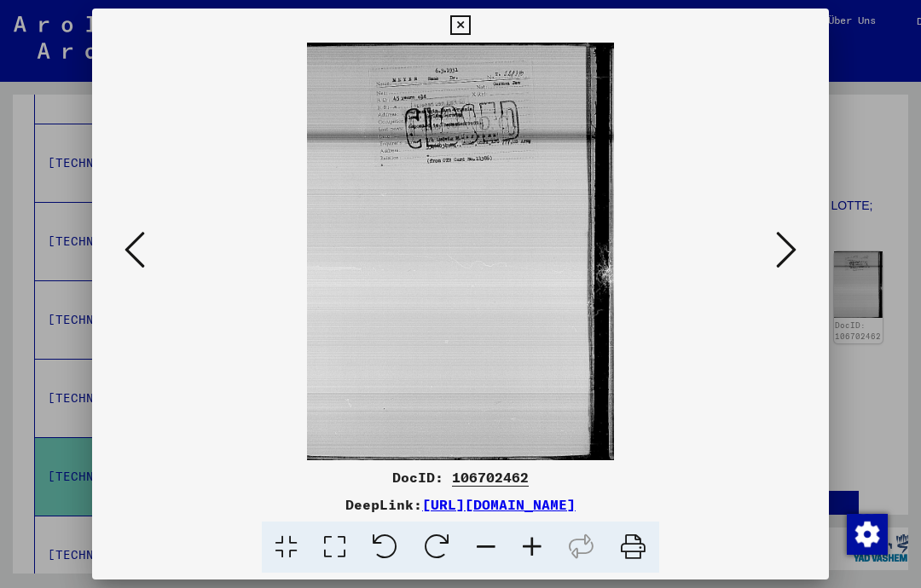
click at [789, 243] on icon at bounding box center [786, 249] width 20 height 41
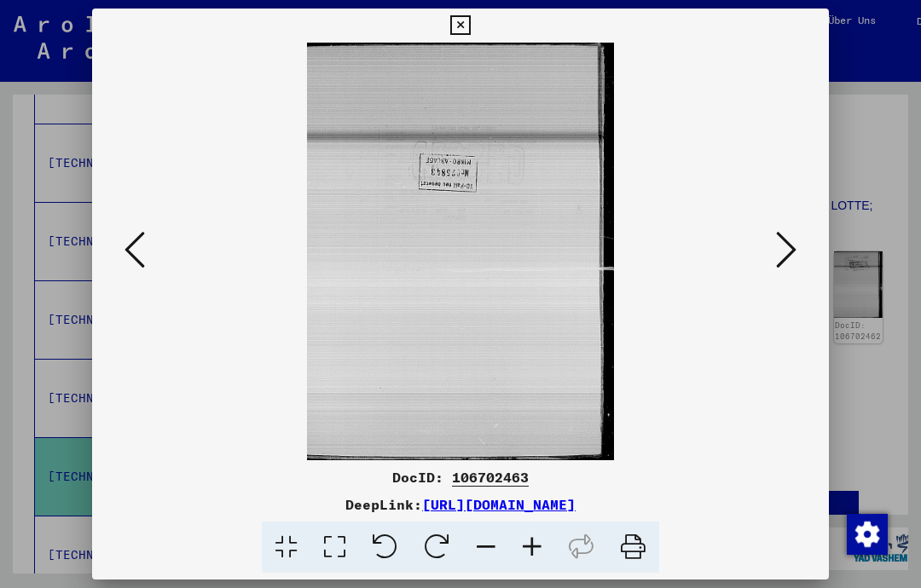
click at [779, 256] on icon at bounding box center [786, 249] width 20 height 41
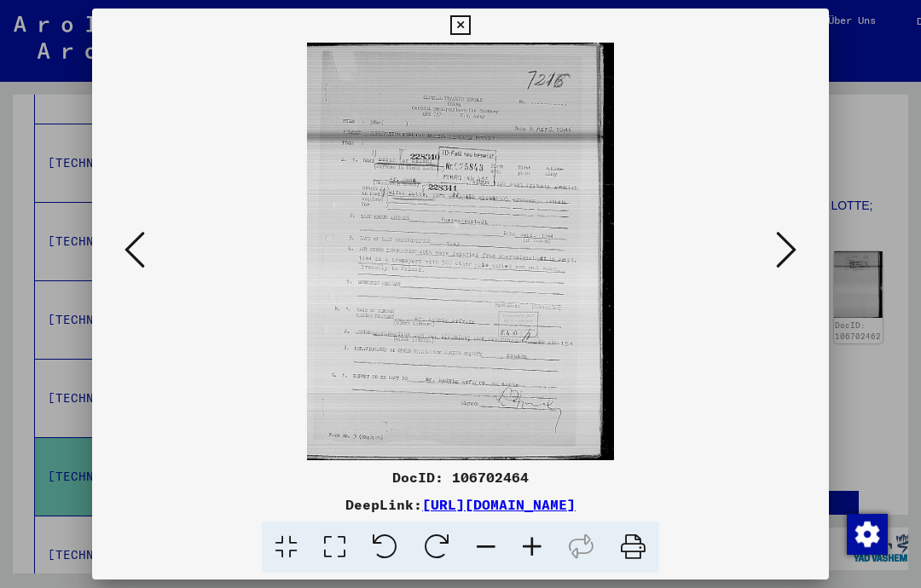
click at [872, 306] on div at bounding box center [460, 294] width 921 height 588
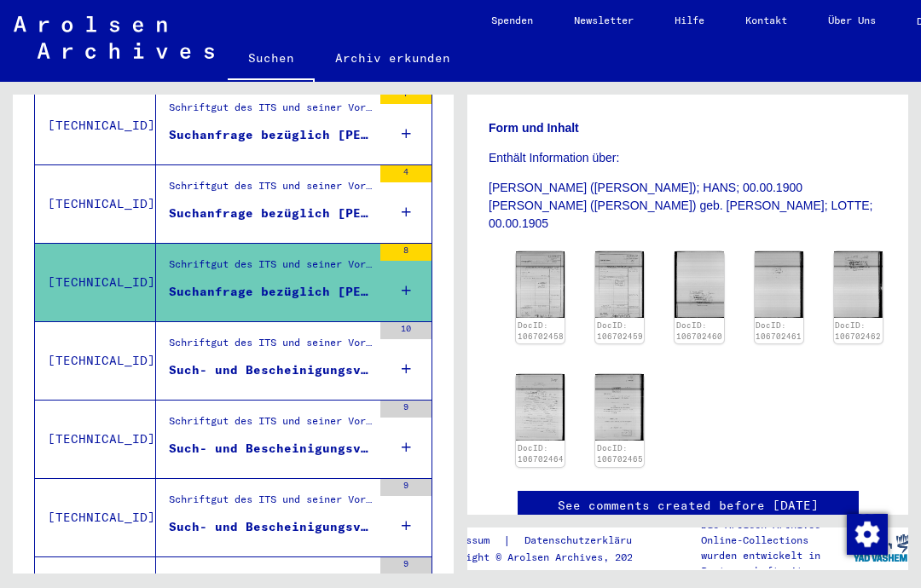
scroll to position [759, 0]
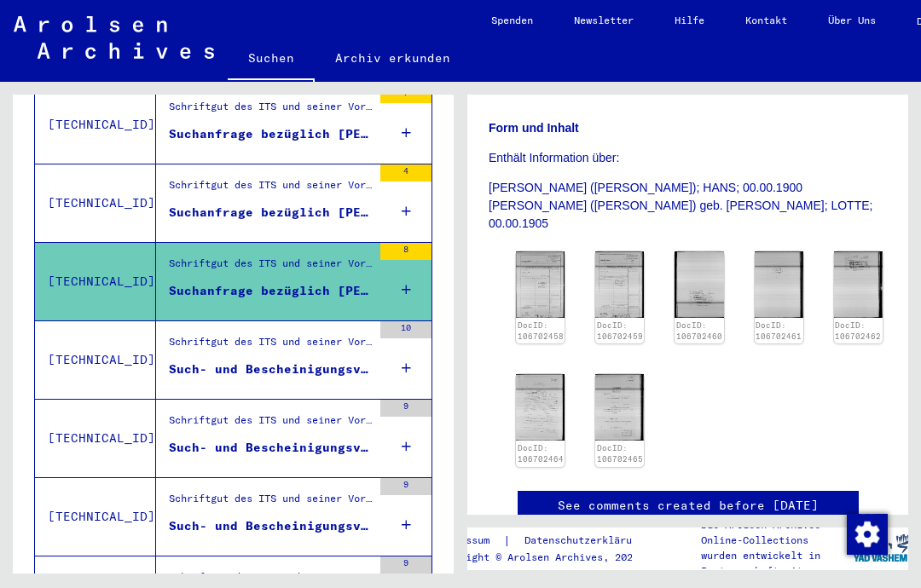
click at [328, 361] on div "Such- und Bescheinigungsvorgang Nr. 1.045.820 für [PERSON_NAME] geboren [DEMOGR…" at bounding box center [270, 370] width 203 height 18
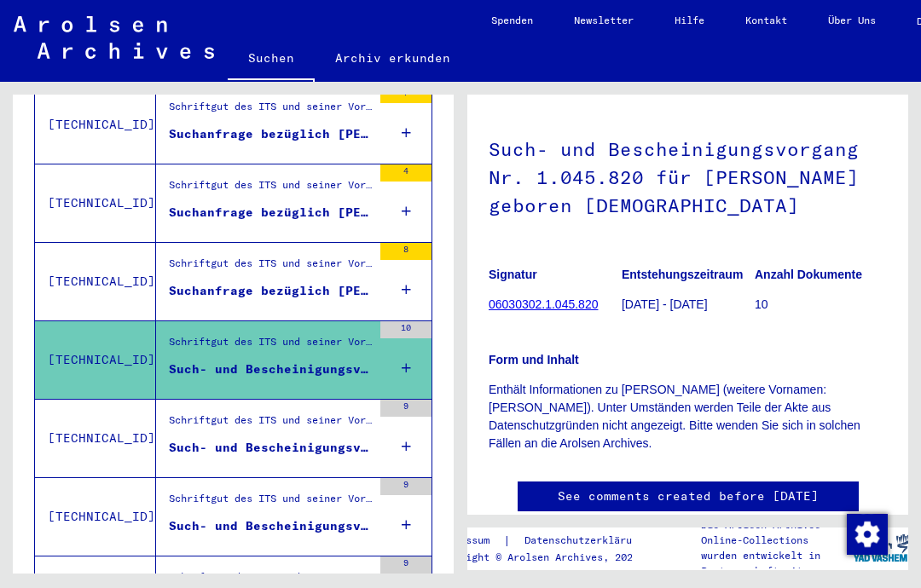
scroll to position [85, 0]
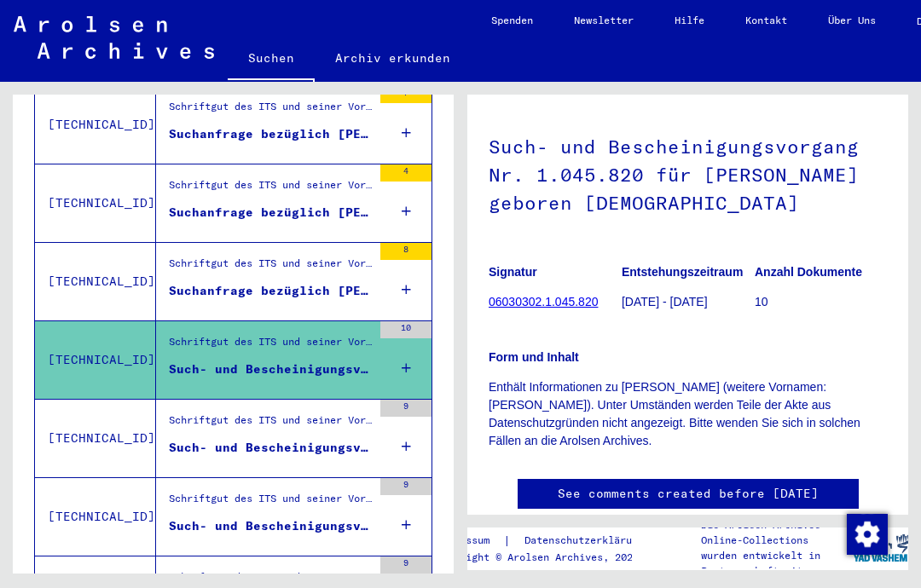
click at [236, 413] on div "Schriftgut des ITS und seiner Vorgänger > Bearbeitung von Anfragen > Fallbezoge…" at bounding box center [270, 425] width 203 height 24
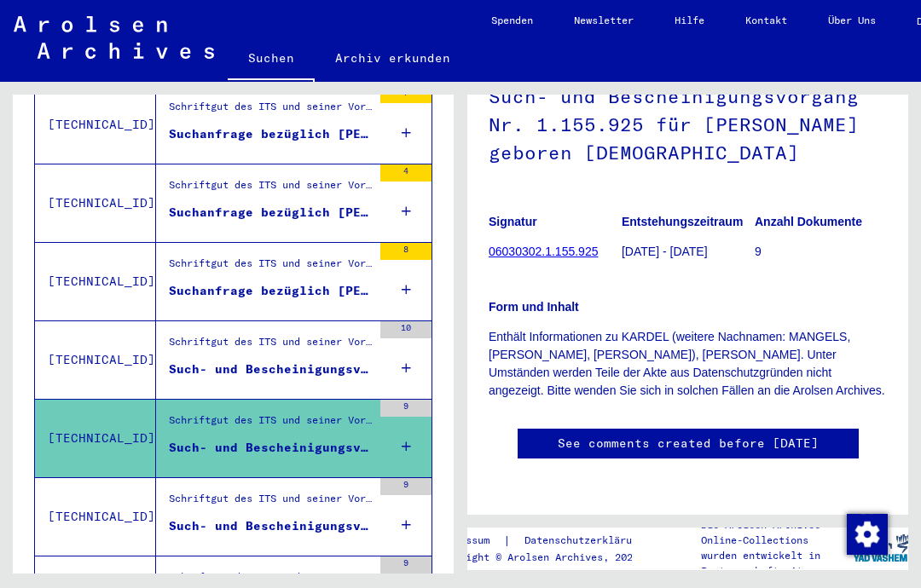
scroll to position [814, 0]
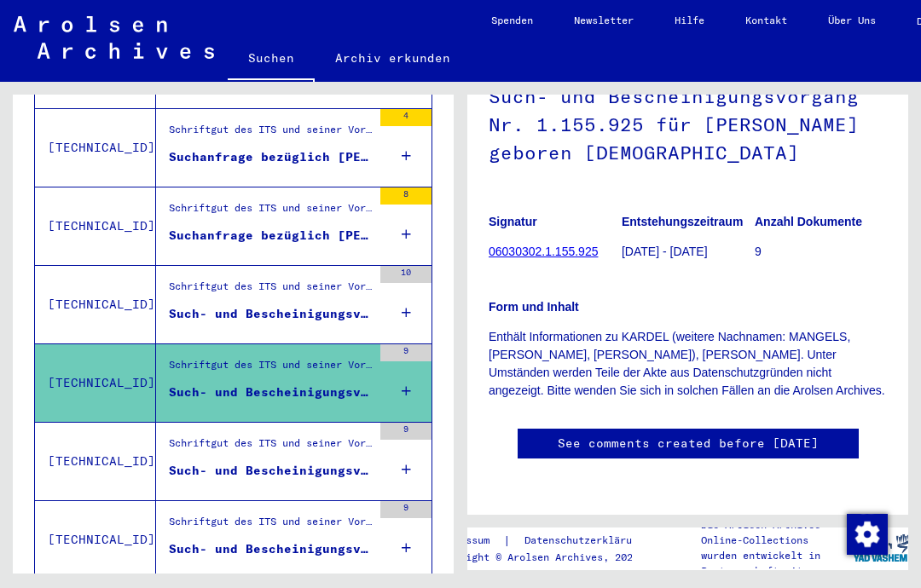
click at [193, 436] on div "Schriftgut des ITS und seiner Vorgänger > Bearbeitung von Anfragen > Fallbezoge…" at bounding box center [270, 448] width 203 height 24
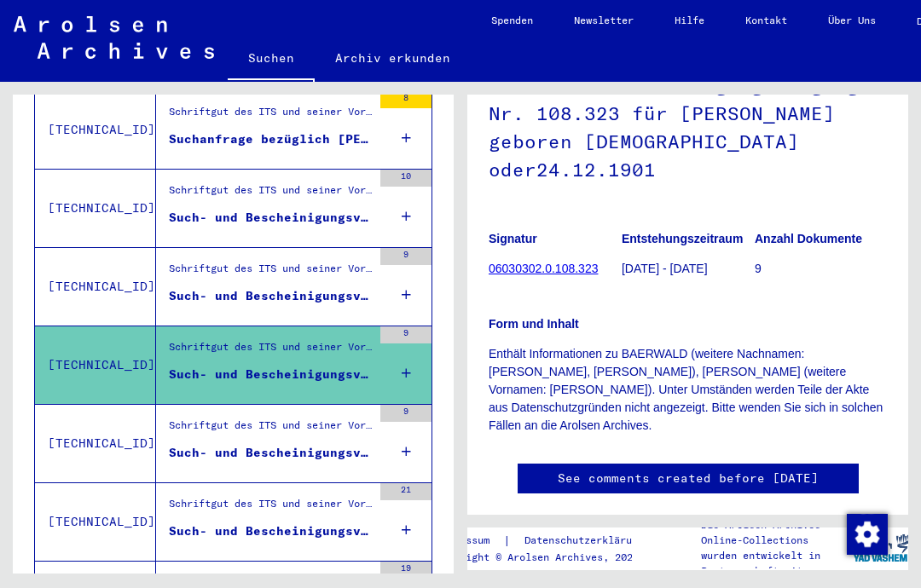
scroll to position [925, 0]
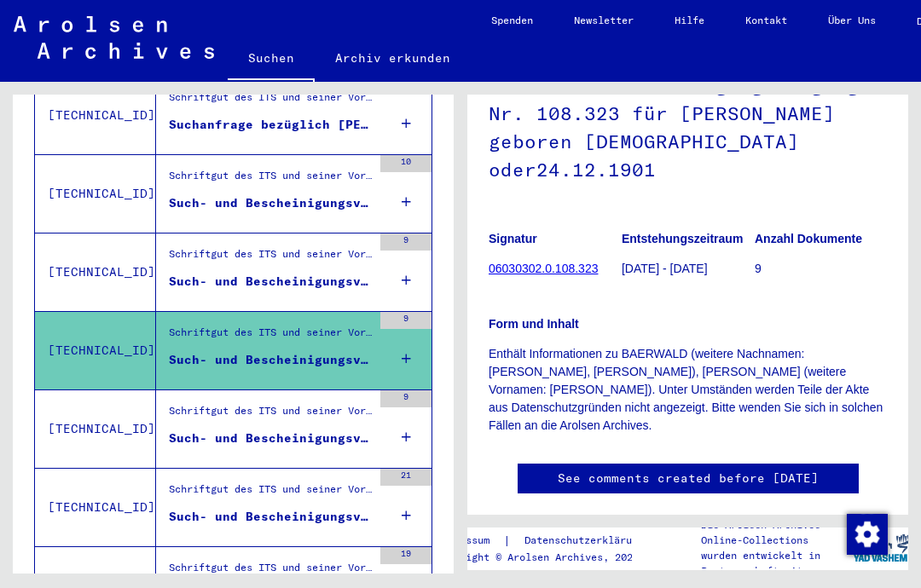
click at [182, 403] on div "Schriftgut des ITS und seiner Vorgänger > Bearbeitung von Anfragen > Fallbezoge…" at bounding box center [270, 415] width 203 height 24
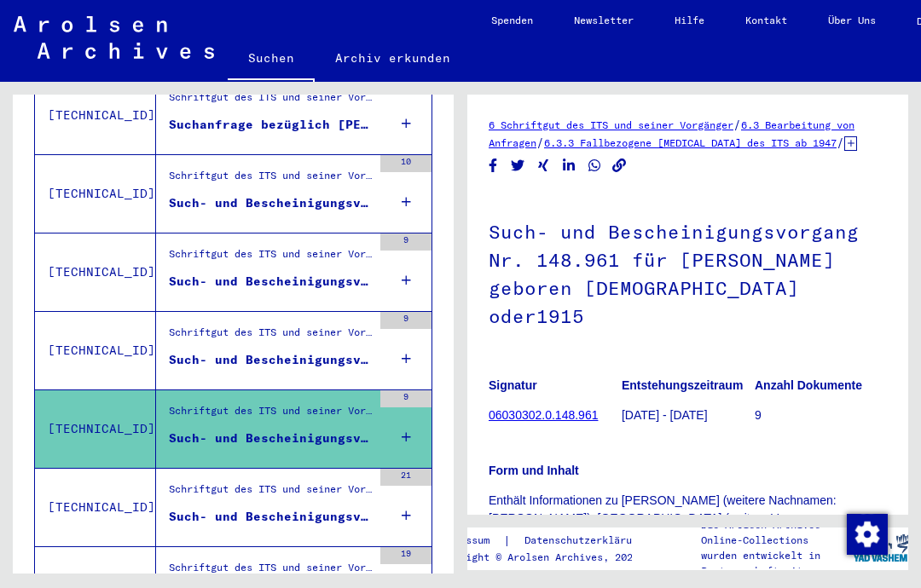
scroll to position [513, 0]
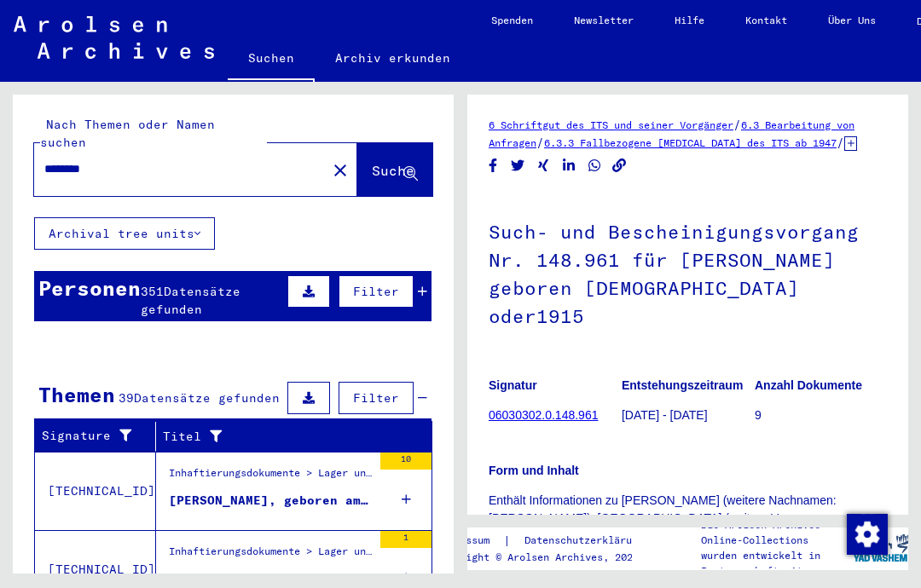
click at [151, 150] on div "********" at bounding box center [175, 169] width 282 height 38
click at [118, 160] on input "********" at bounding box center [180, 169] width 272 height 18
type input "*"
type input "**********"
click at [390, 162] on span "Suche" at bounding box center [393, 170] width 43 height 17
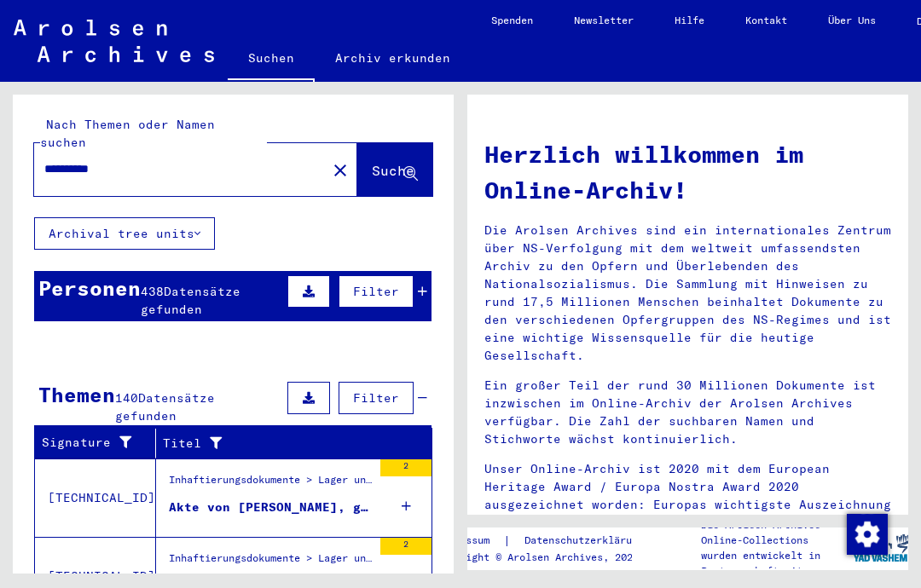
click at [228, 472] on div "Inhaftierungsdokumente > Lager und Ghettos > Konzentrationslager Herzogenbusch-…" at bounding box center [270, 484] width 203 height 24
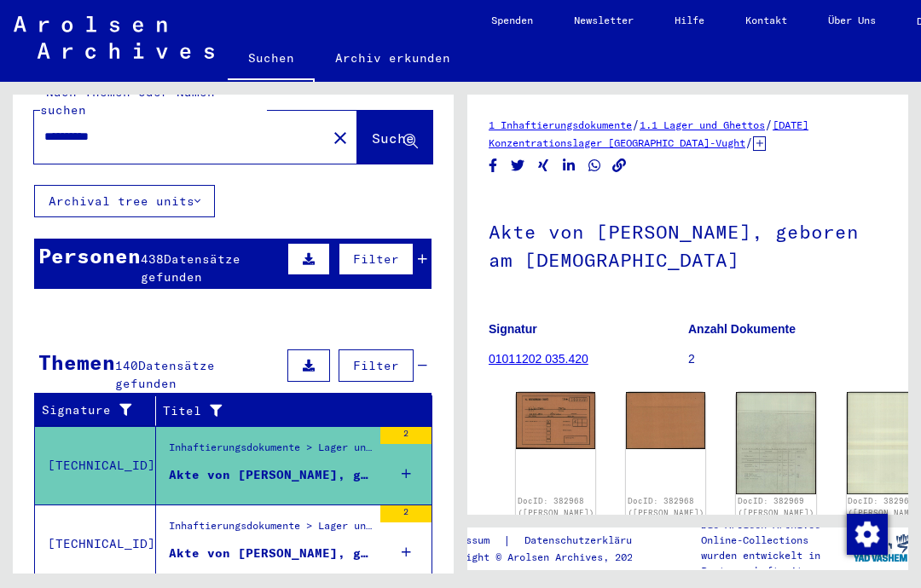
scroll to position [32, 0]
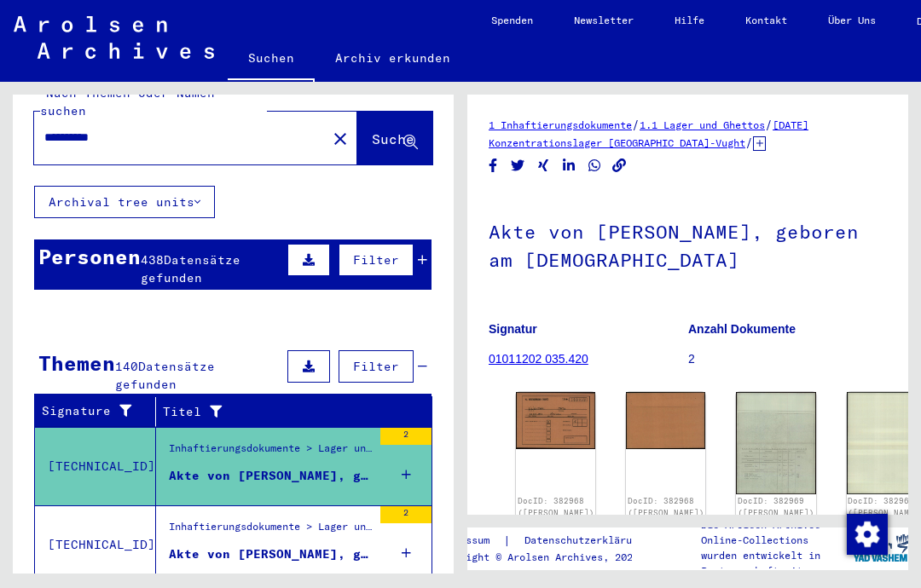
click at [374, 252] on span "Filter" at bounding box center [376, 259] width 46 height 15
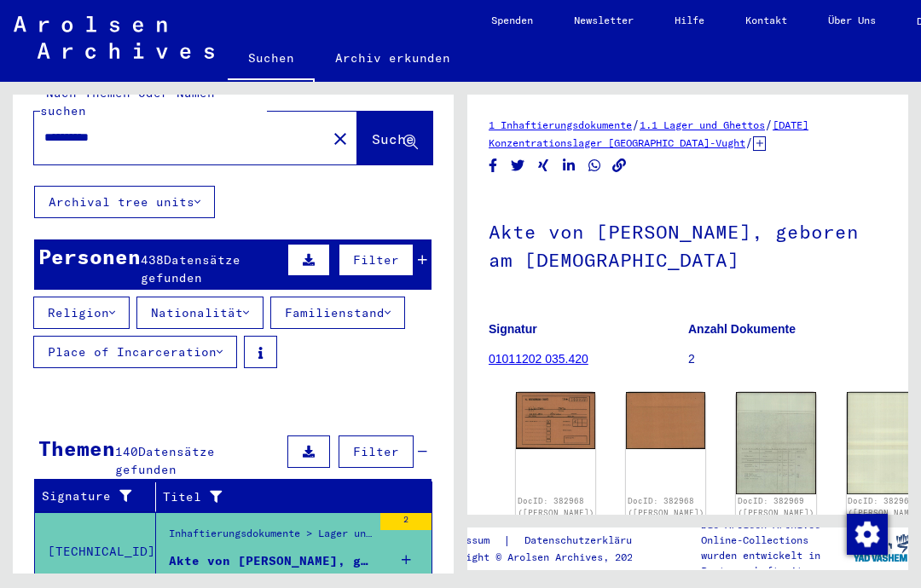
click at [67, 297] on button "Religion" at bounding box center [81, 313] width 96 height 32
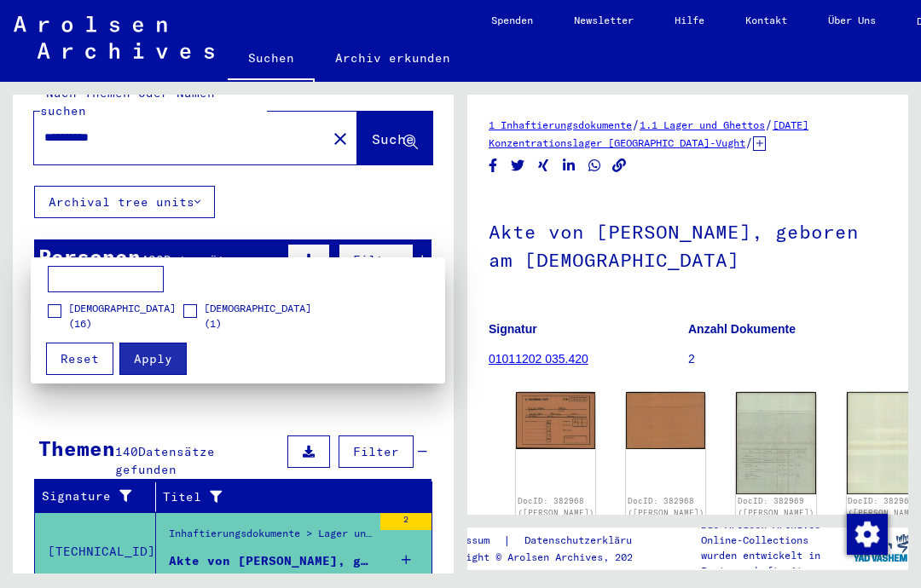
click at [93, 287] on input at bounding box center [106, 279] width 116 height 27
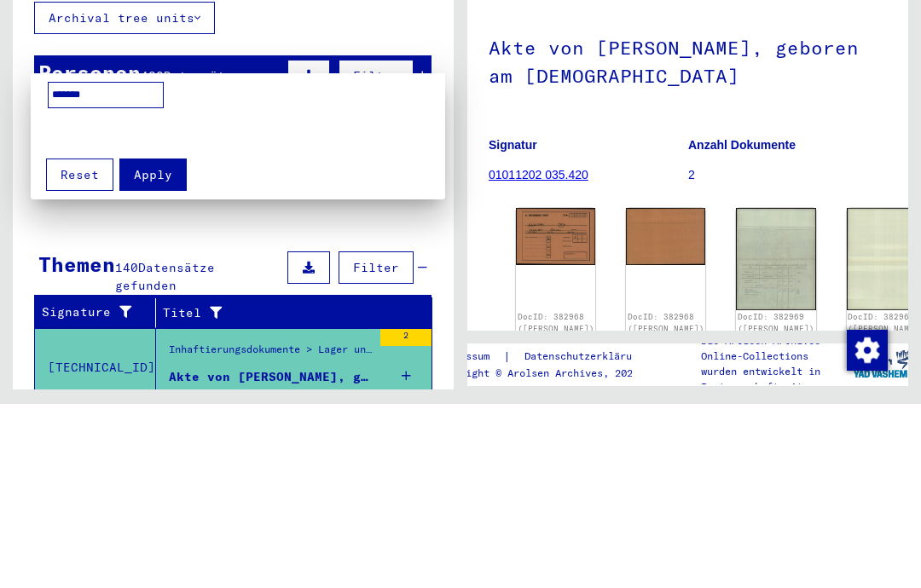
type input "*******"
click at [224, 301] on mat-grid-list at bounding box center [251, 316] width 406 height 30
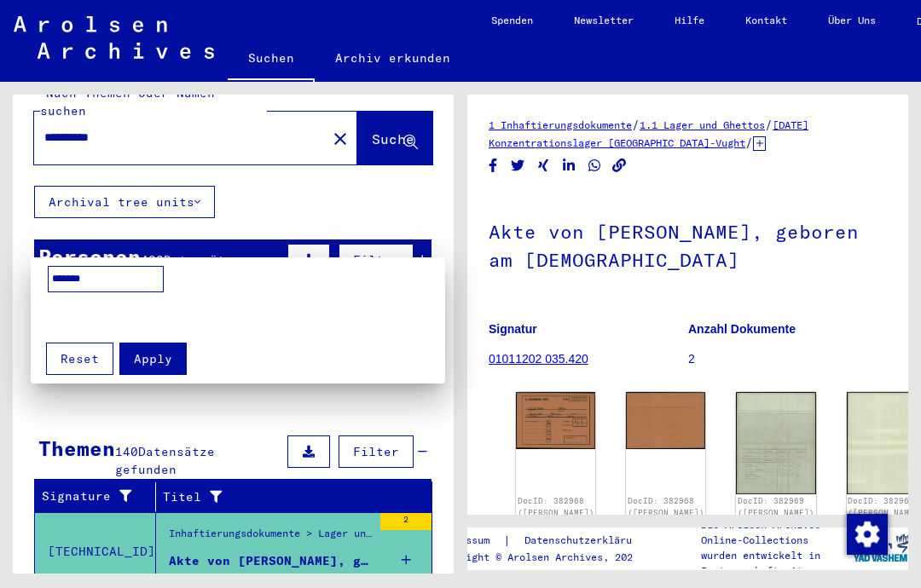
click at [148, 358] on span "Apply" at bounding box center [153, 358] width 38 height 15
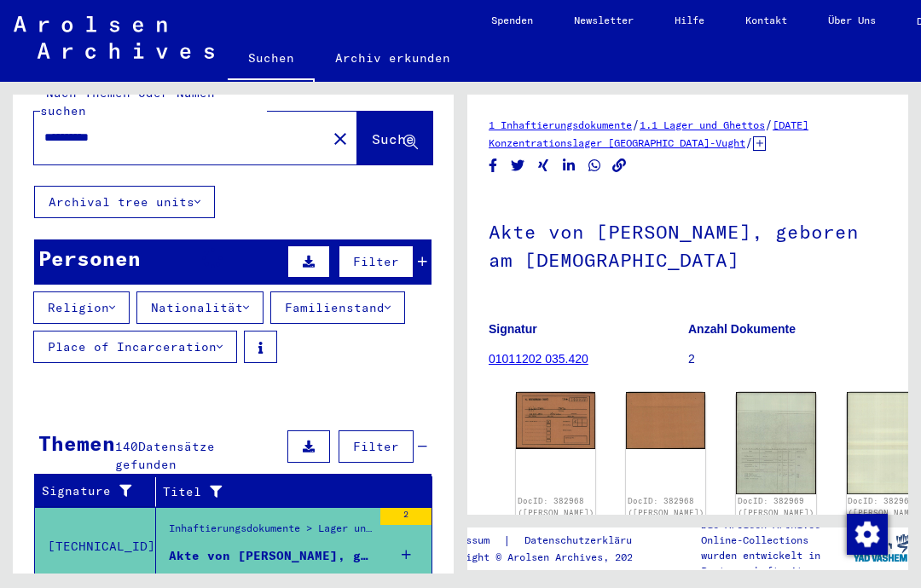
click at [173, 291] on button "Nationalität" at bounding box center [199, 307] width 127 height 32
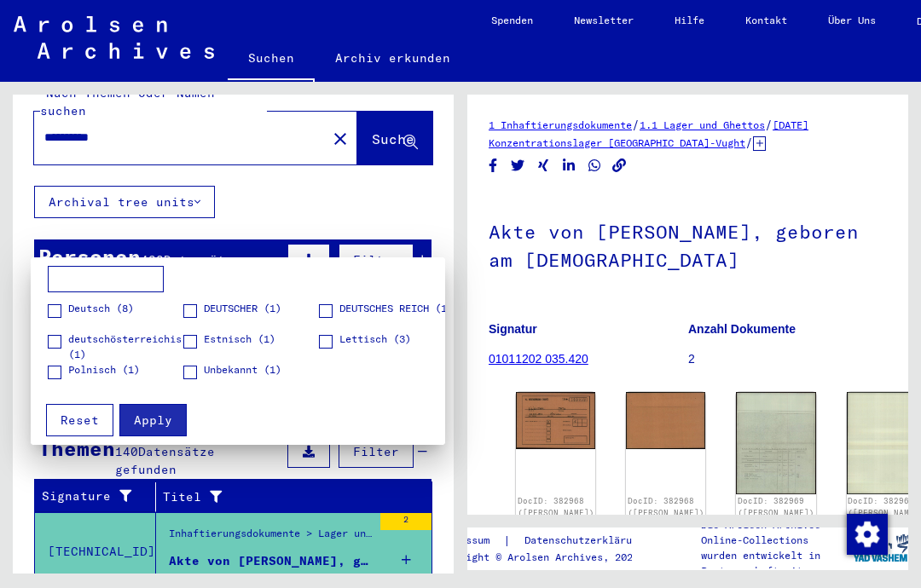
click at [9, 141] on div at bounding box center [460, 294] width 921 height 588
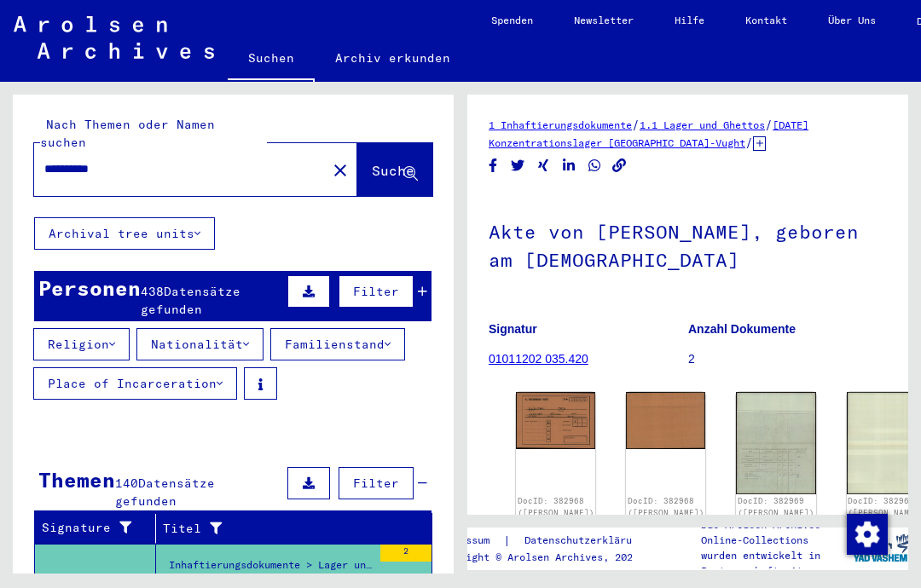
scroll to position [0, 0]
click at [330, 160] on mat-icon "close" at bounding box center [340, 170] width 20 height 20
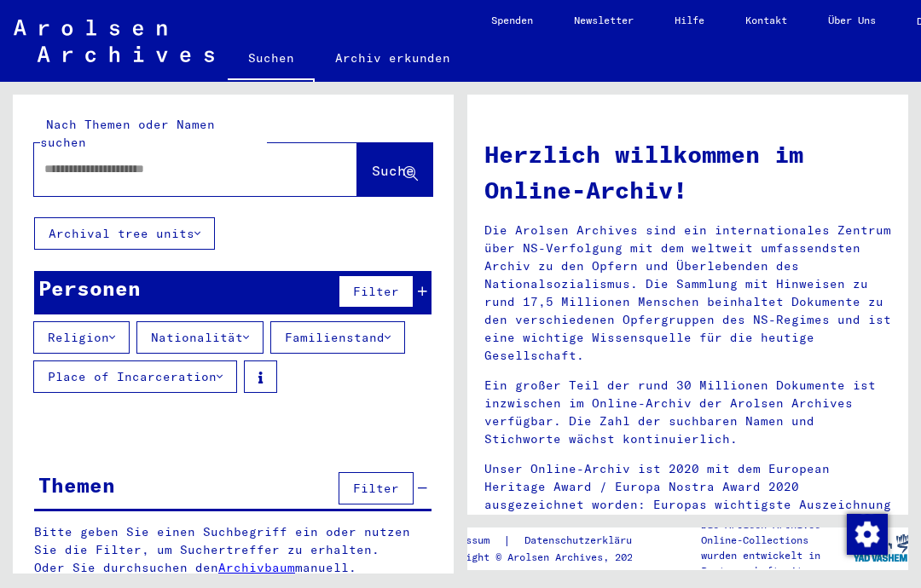
click at [134, 160] on input "text" at bounding box center [175, 169] width 262 height 18
type input "********"
click at [376, 162] on span "Suche" at bounding box center [393, 170] width 43 height 17
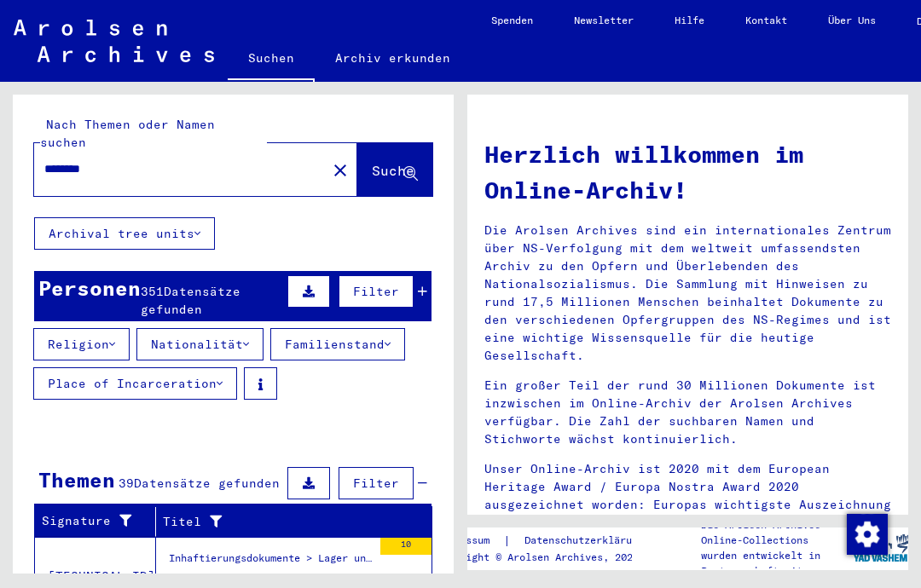
click at [180, 328] on button "Nationalität" at bounding box center [199, 344] width 127 height 32
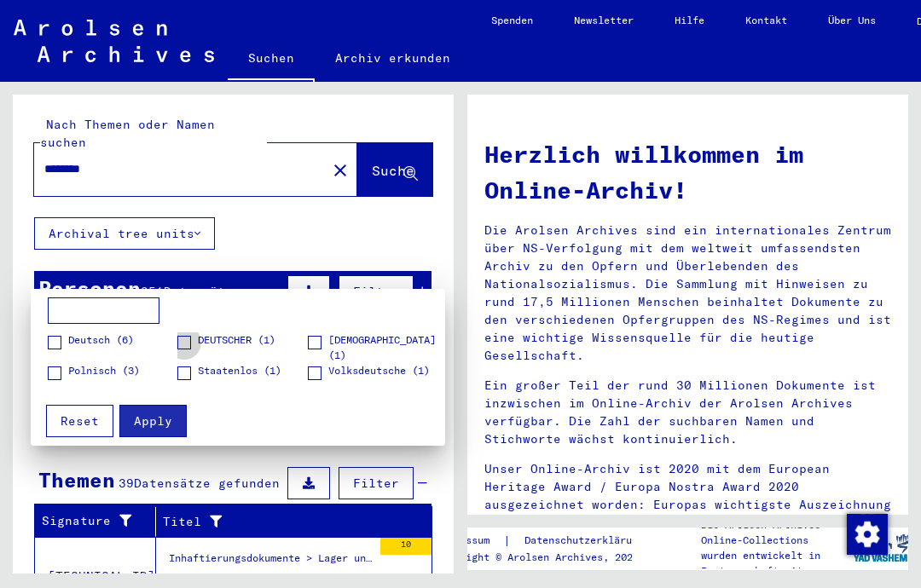
click at [191, 337] on span at bounding box center [184, 343] width 14 height 14
click at [62, 341] on label "Deutsch (6)" at bounding box center [91, 340] width 86 height 17
click at [317, 371] on span at bounding box center [315, 374] width 14 height 14
click at [159, 414] on span "Apply" at bounding box center [153, 420] width 38 height 15
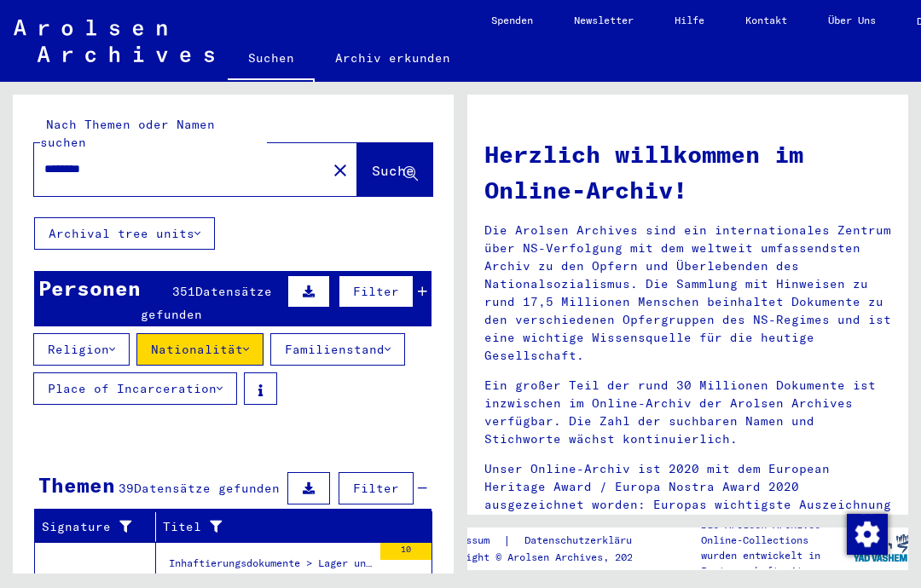
click at [317, 333] on button "Familienstand" at bounding box center [337, 349] width 135 height 32
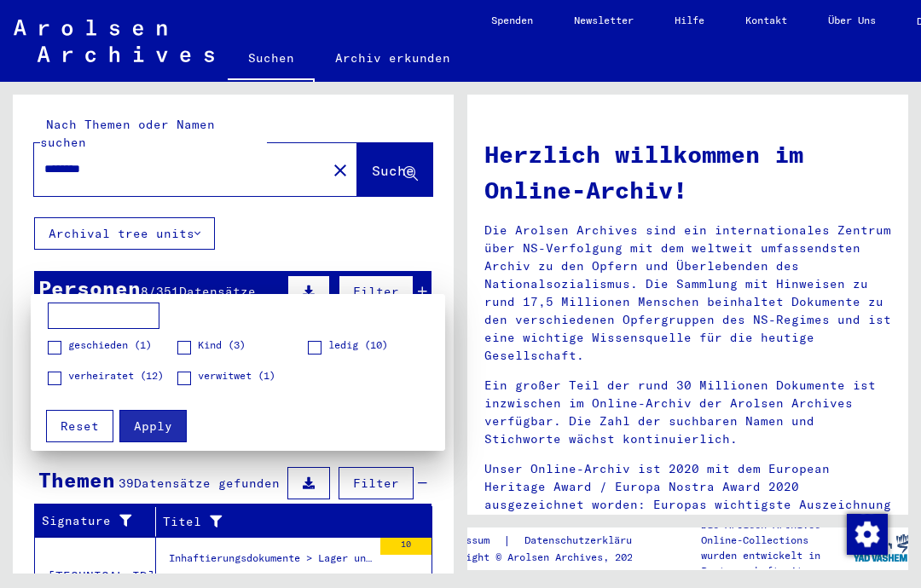
click at [63, 495] on div at bounding box center [460, 294] width 921 height 588
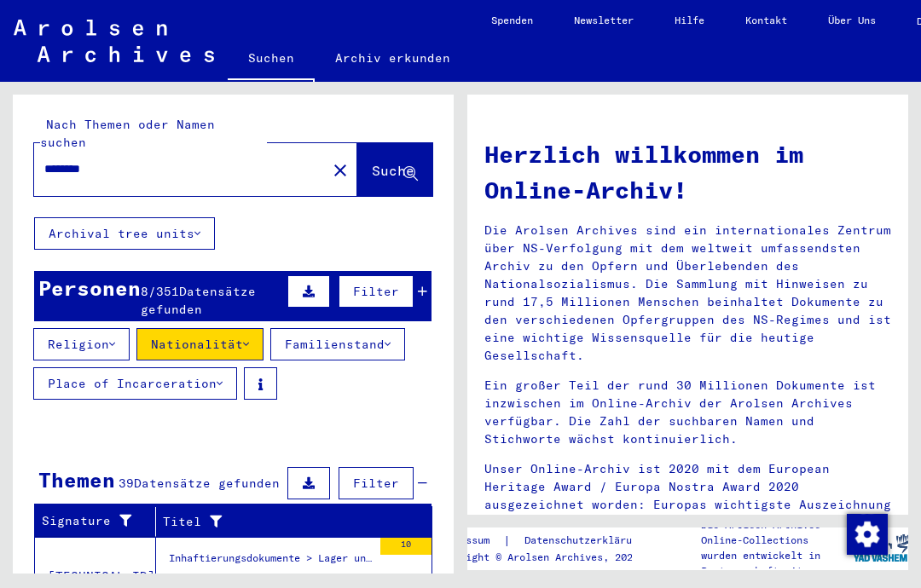
click at [83, 367] on button "Place of Incarceration" at bounding box center [135, 383] width 204 height 32
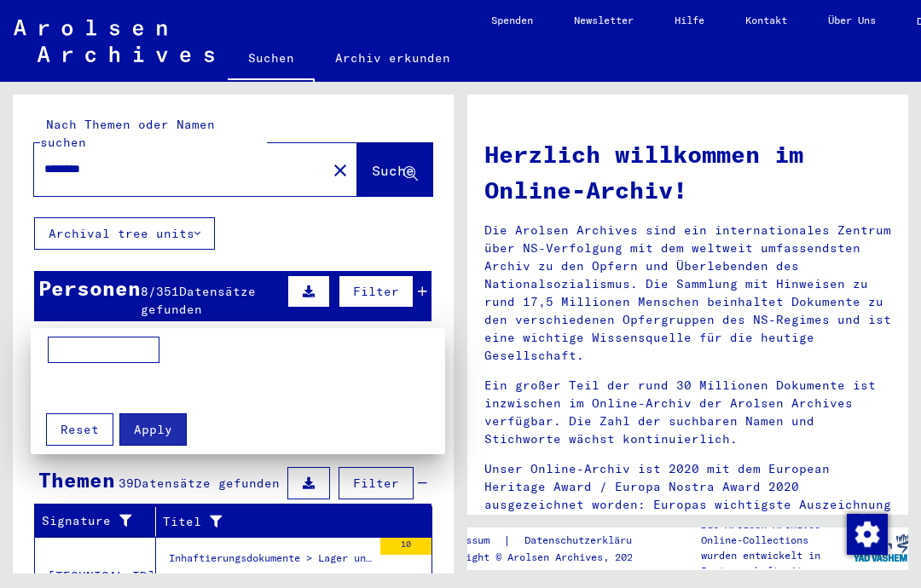
click at [43, 475] on div at bounding box center [460, 294] width 921 height 588
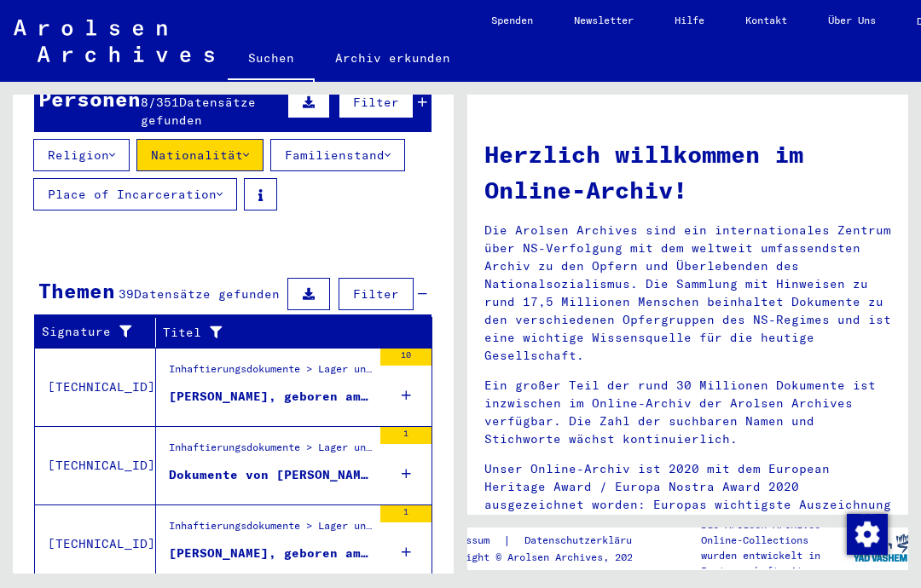
scroll to position [192, 0]
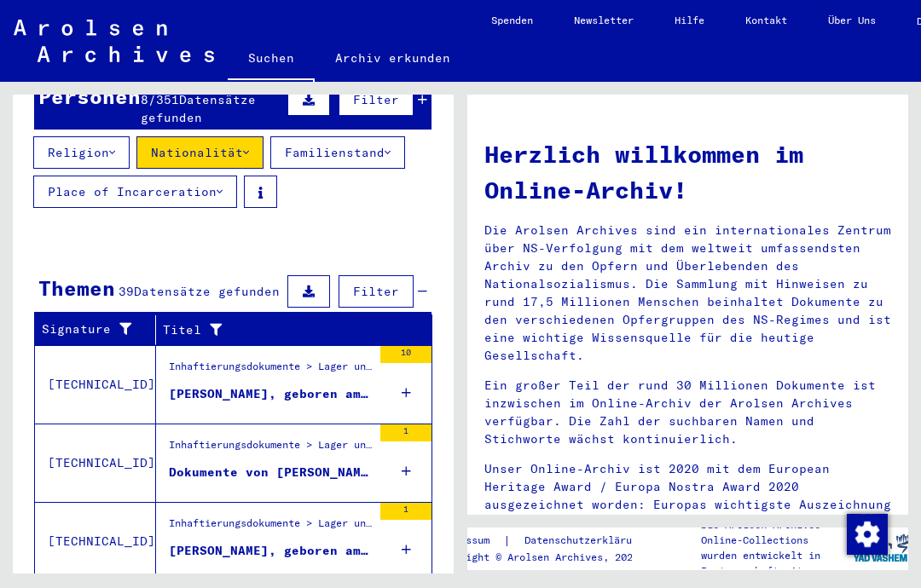
click at [216, 359] on figure "Inhaftierungsdokumente > Lager und Ghettos > Konzentrationslager [GEOGRAPHIC_DA…" at bounding box center [270, 372] width 203 height 26
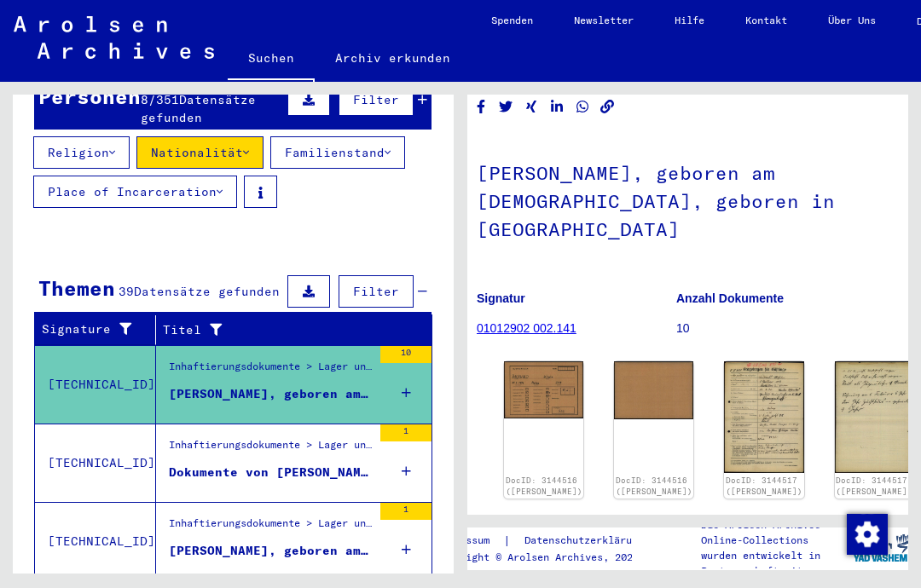
scroll to position [59, 13]
click at [527, 361] on div "DocID: 3144516 ([PERSON_NAME])" at bounding box center [542, 429] width 79 height 137
click at [523, 361] on div "DocID: 3144516 ([PERSON_NAME])" at bounding box center [542, 429] width 79 height 137
click at [527, 361] on img at bounding box center [542, 389] width 79 height 57
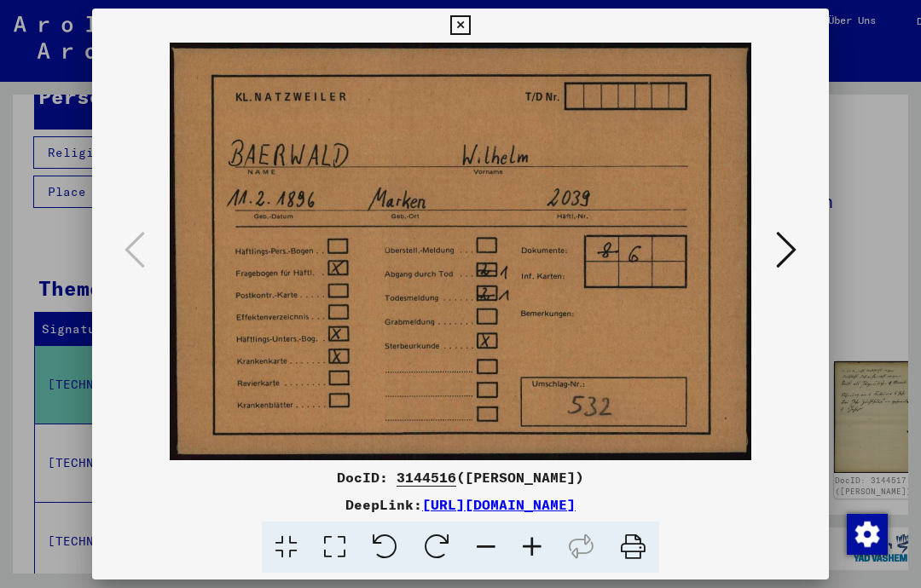
click at [786, 258] on icon at bounding box center [786, 249] width 20 height 41
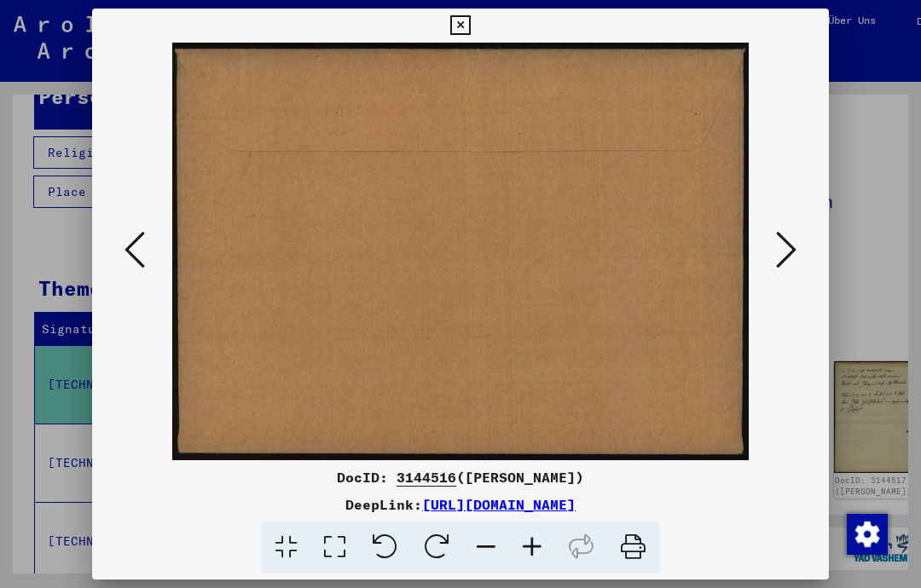
click at [789, 259] on icon at bounding box center [786, 249] width 20 height 41
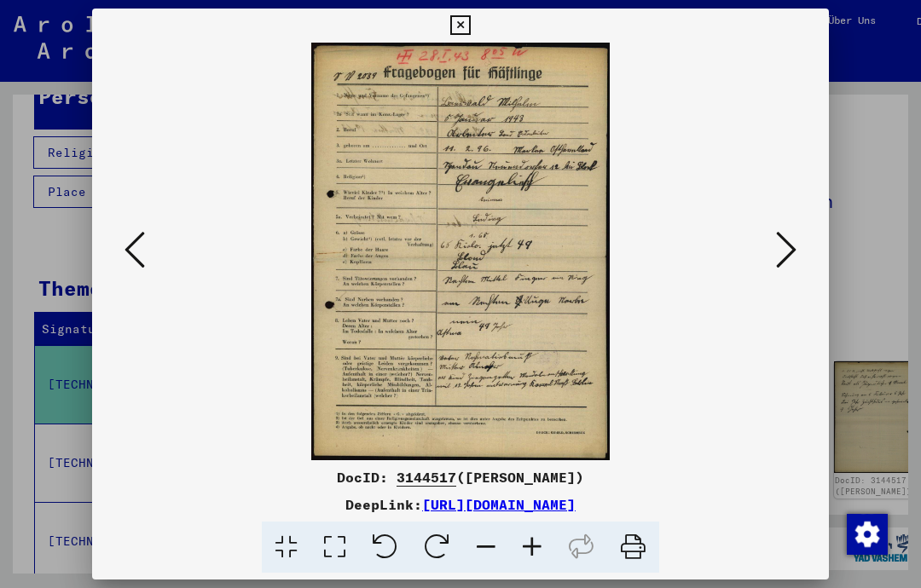
click at [818, 248] on div at bounding box center [460, 252] width 736 height 418
click at [791, 233] on icon at bounding box center [786, 249] width 20 height 41
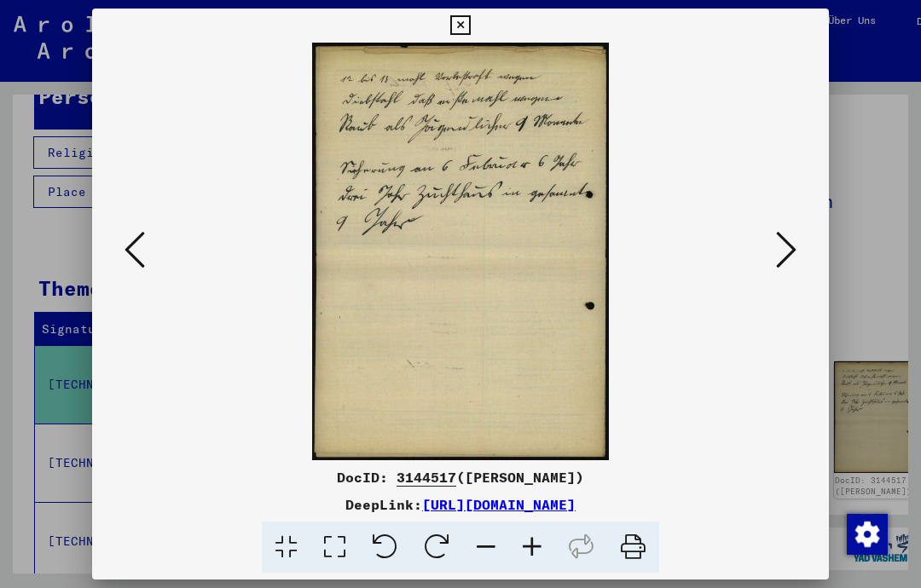
click at [788, 236] on icon at bounding box center [786, 249] width 20 height 41
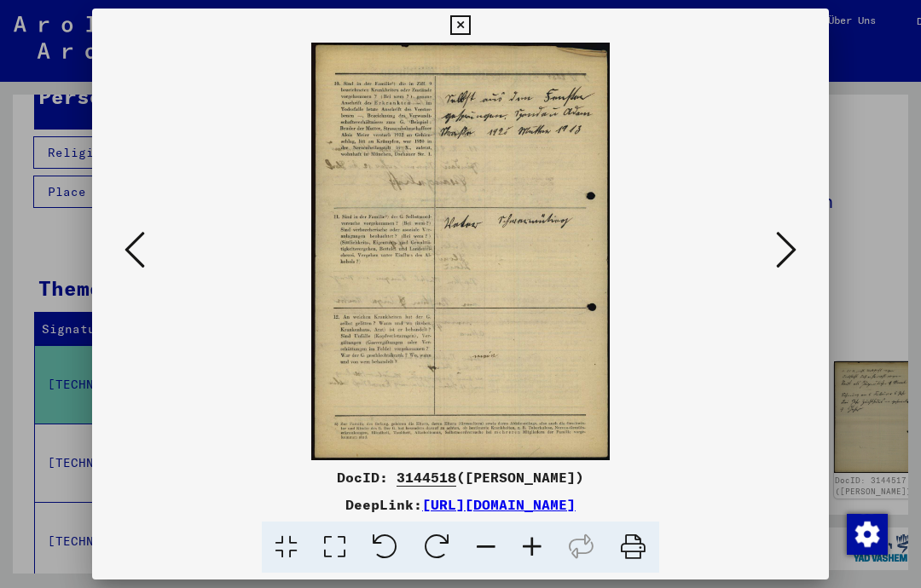
click at [785, 228] on button at bounding box center [786, 251] width 31 height 49
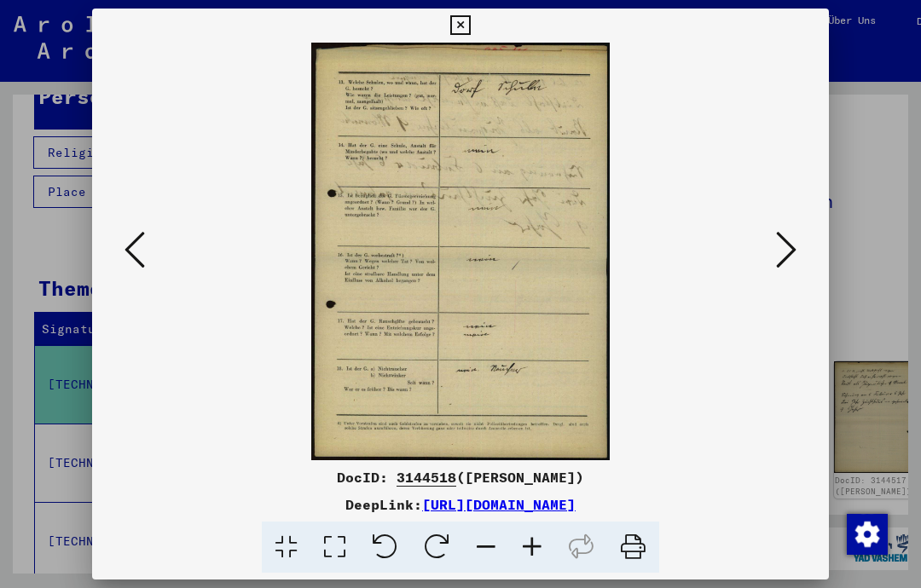
click at [777, 245] on icon at bounding box center [786, 249] width 20 height 41
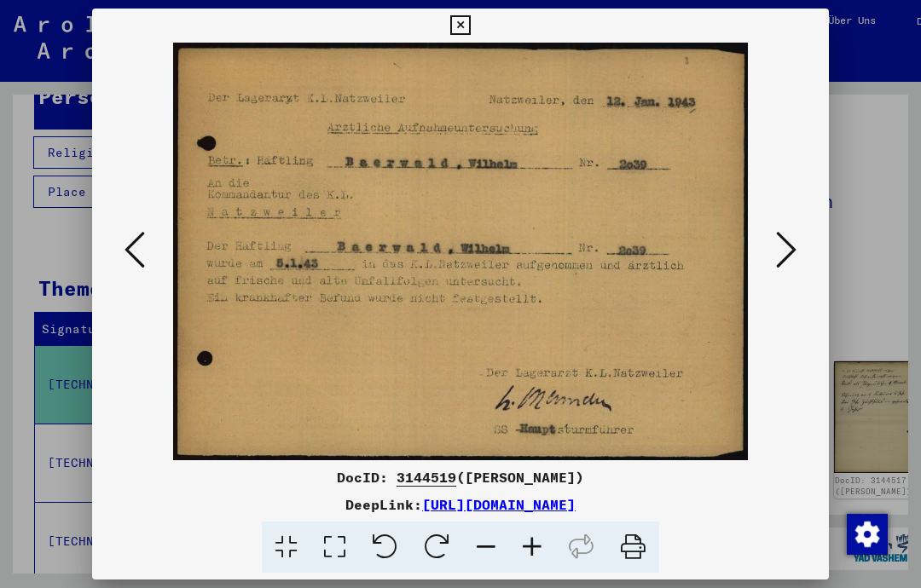
click at [136, 244] on icon at bounding box center [134, 249] width 20 height 41
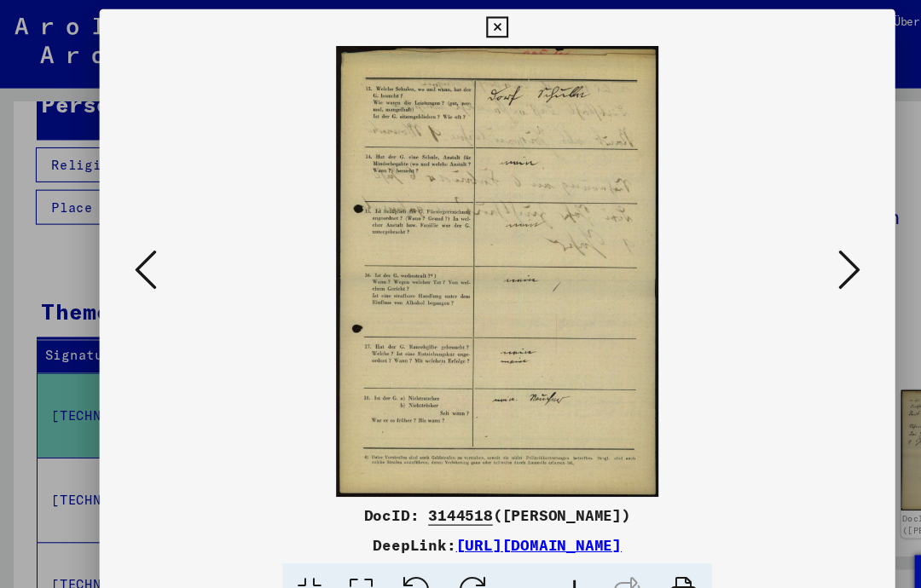
click at [799, 251] on button at bounding box center [786, 251] width 31 height 49
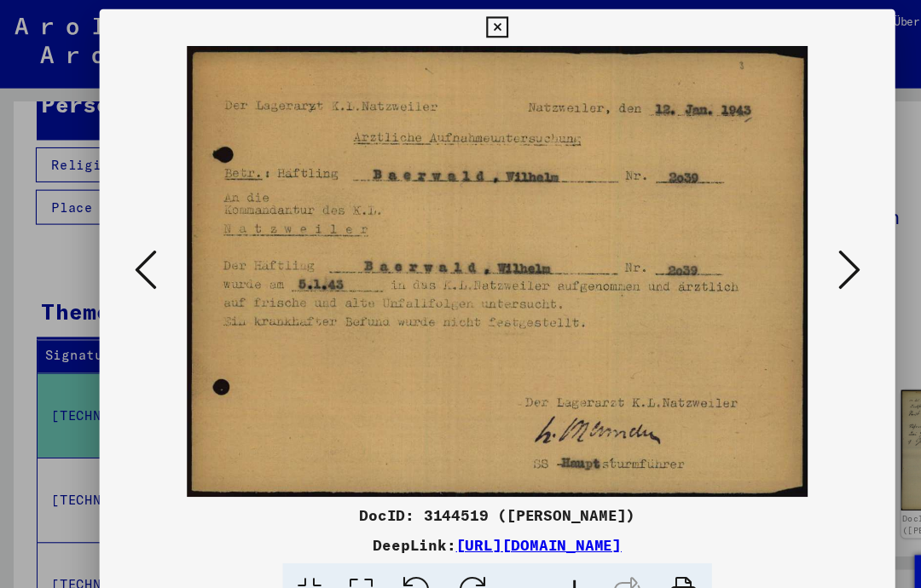
click at [780, 246] on icon at bounding box center [786, 249] width 20 height 41
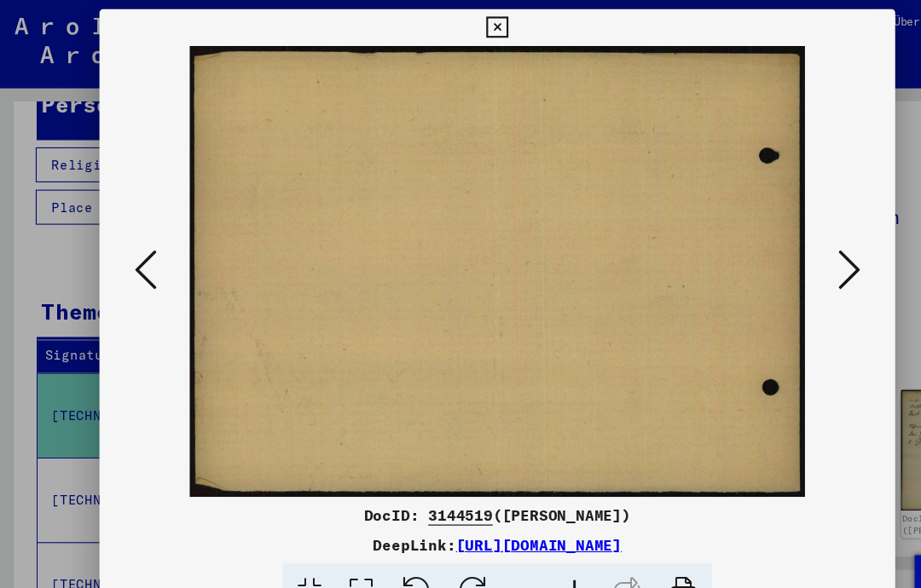
click at [778, 247] on icon at bounding box center [786, 249] width 20 height 41
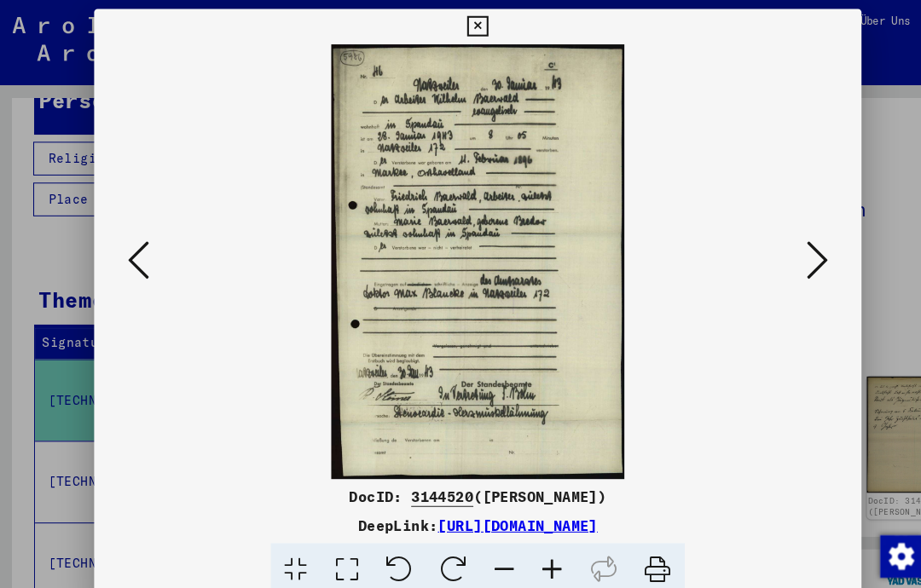
click at [779, 240] on icon at bounding box center [786, 249] width 20 height 41
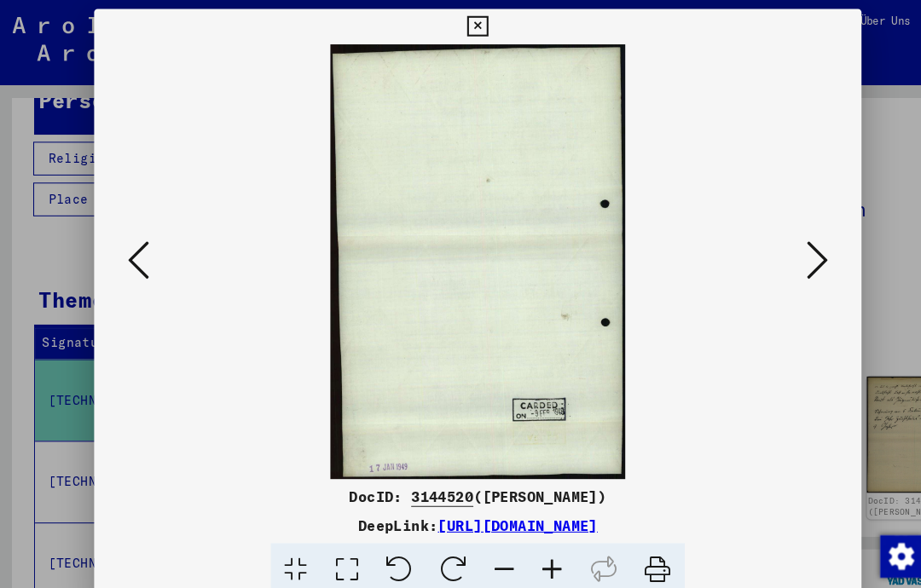
click at [781, 246] on icon at bounding box center [786, 249] width 20 height 41
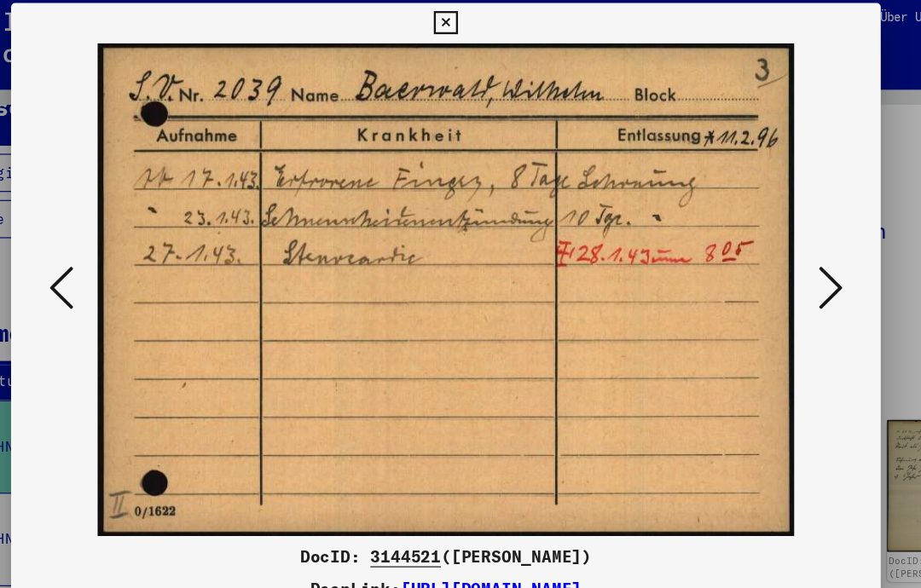
click at [776, 238] on icon at bounding box center [786, 249] width 20 height 41
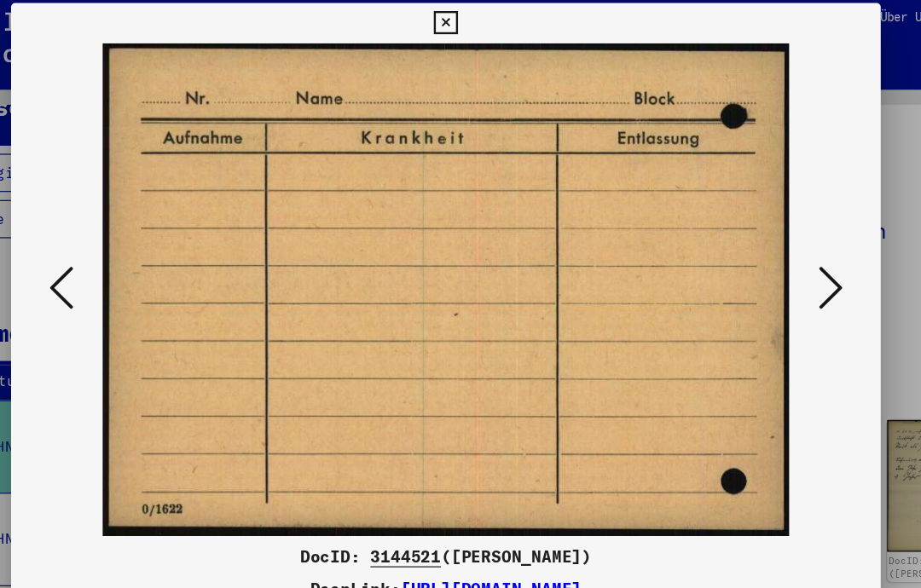
click at [776, 244] on icon at bounding box center [786, 249] width 20 height 41
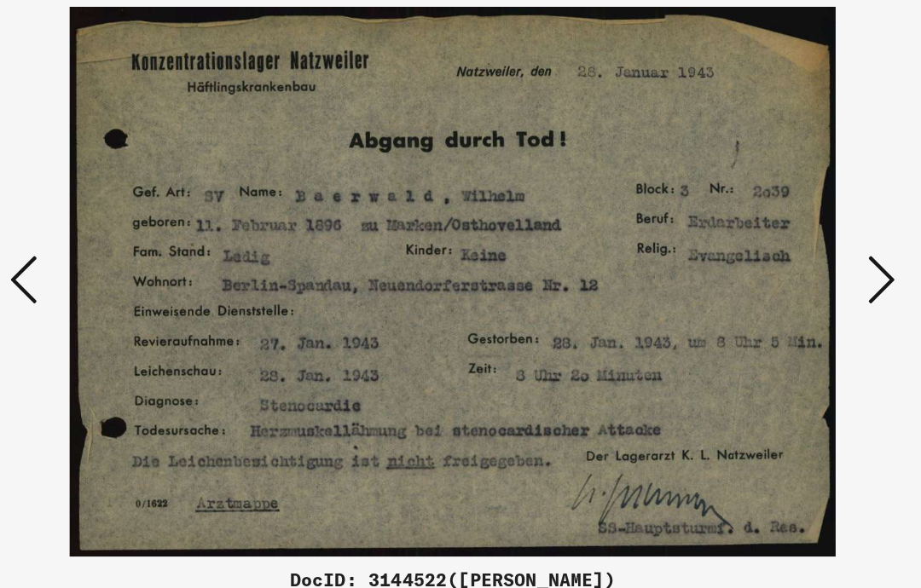
click at [776, 229] on icon at bounding box center [786, 249] width 20 height 41
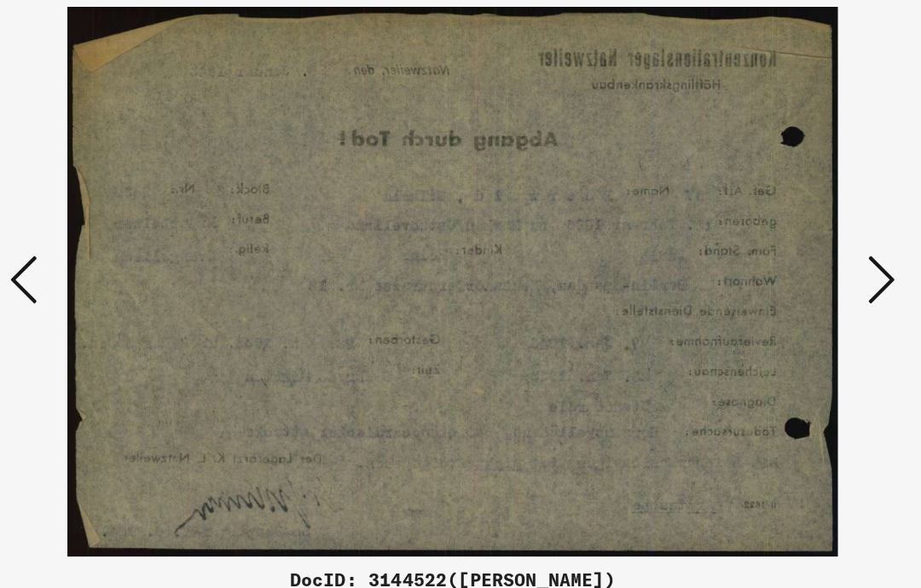
click at [771, 227] on button at bounding box center [786, 251] width 31 height 49
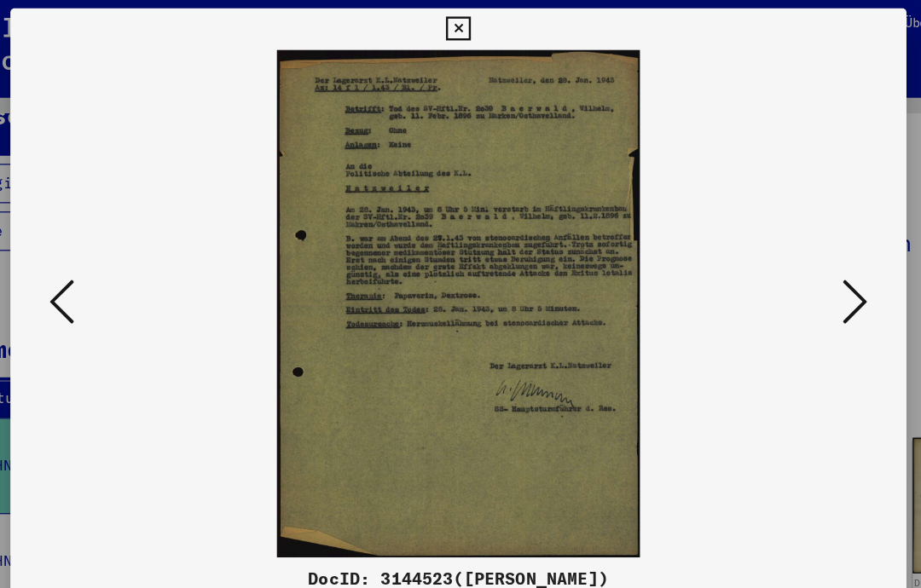
click at [776, 241] on icon at bounding box center [786, 249] width 20 height 41
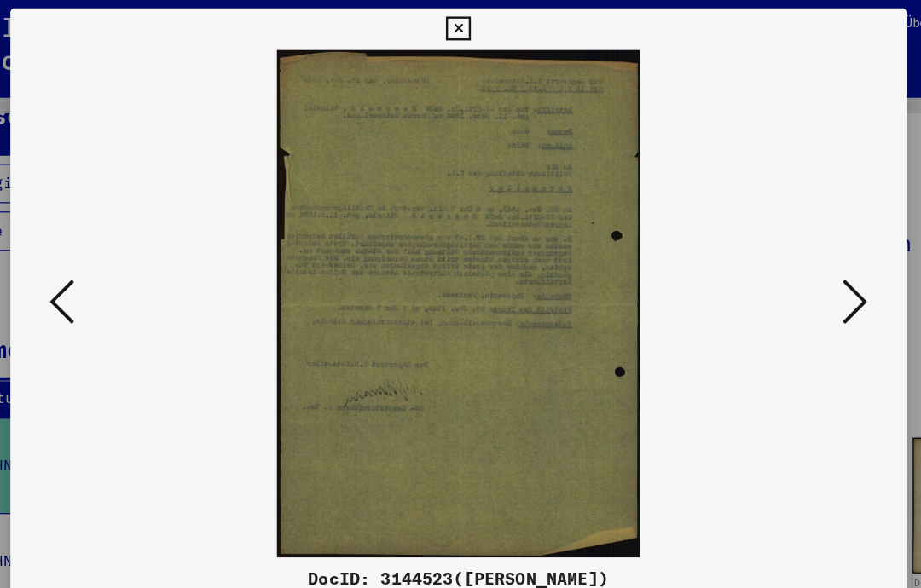
click at [776, 238] on icon at bounding box center [786, 249] width 20 height 41
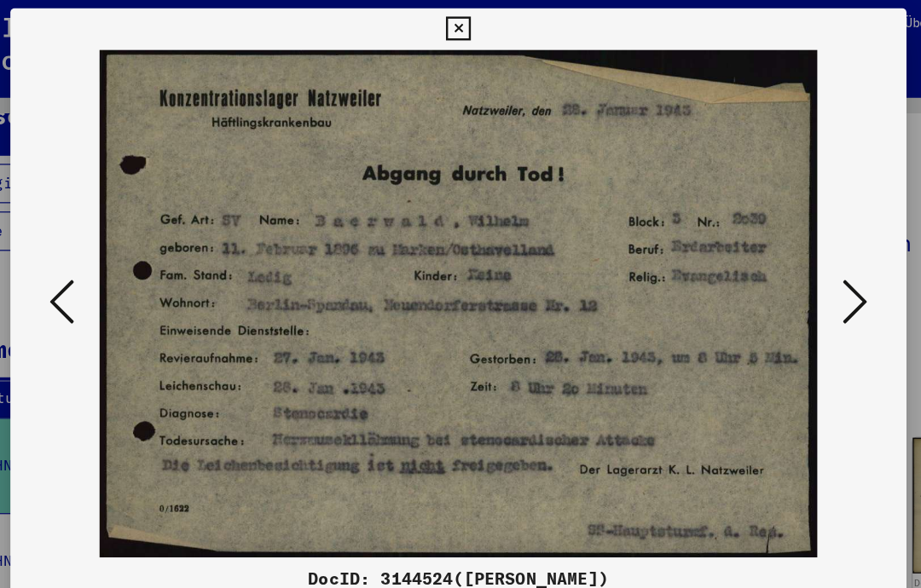
click at [771, 234] on button at bounding box center [786, 251] width 31 height 49
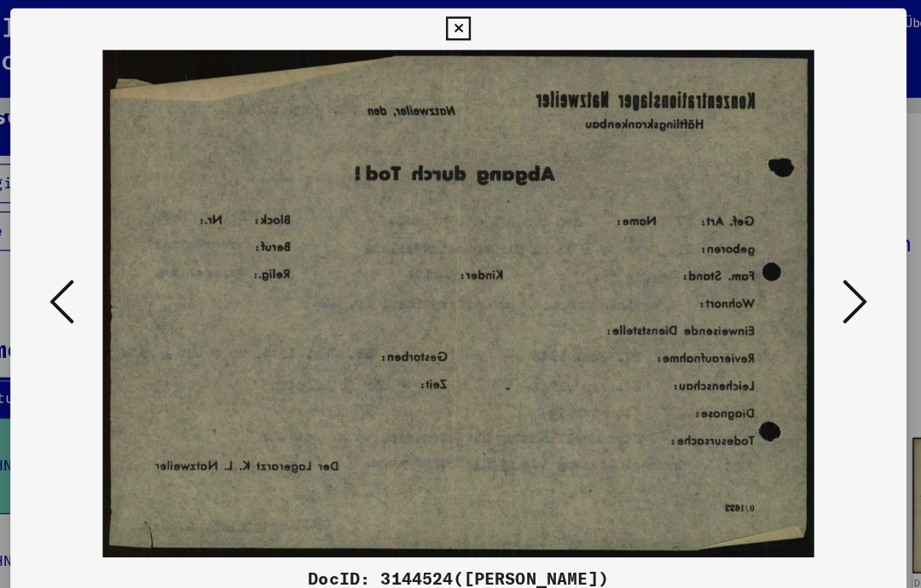
click at [776, 244] on icon at bounding box center [786, 249] width 20 height 41
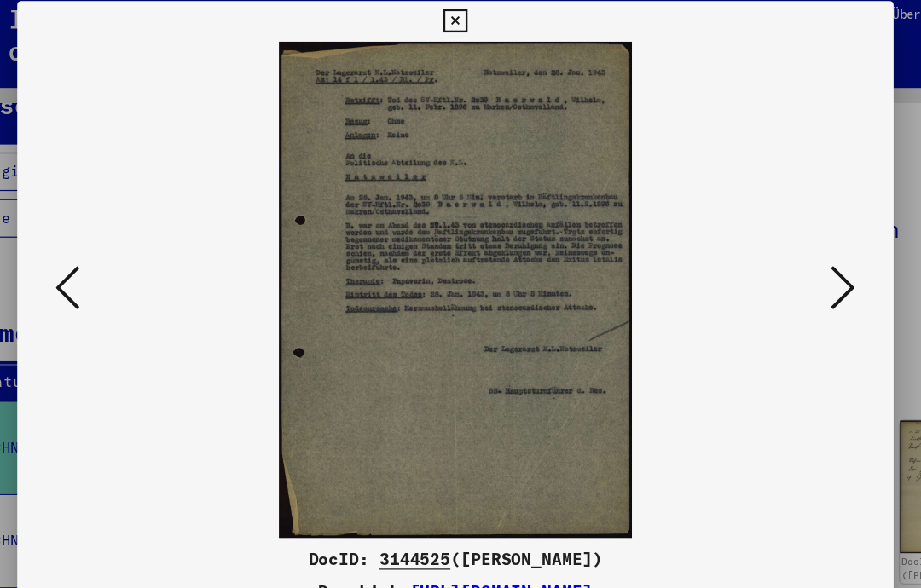
click at [771, 248] on button at bounding box center [786, 251] width 31 height 49
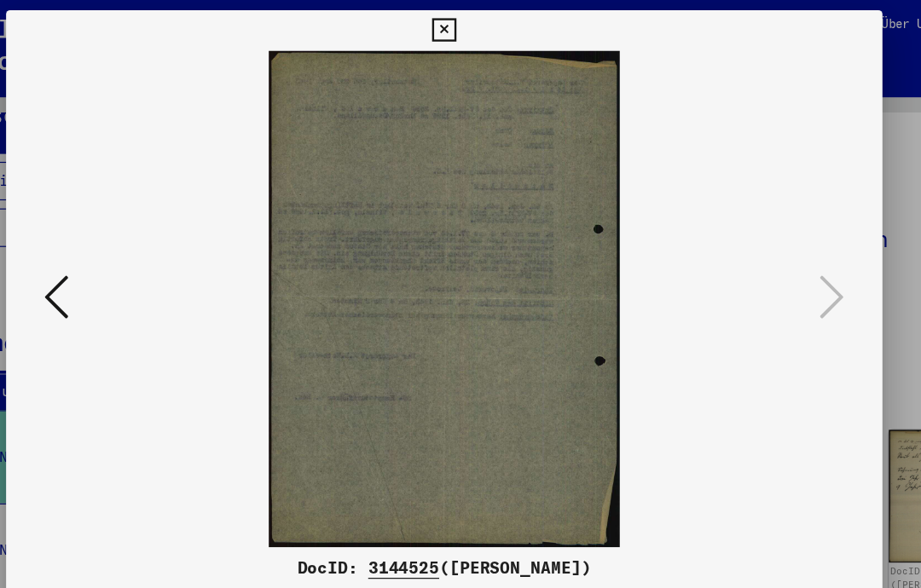
click at [470, 21] on icon at bounding box center [460, 25] width 20 height 20
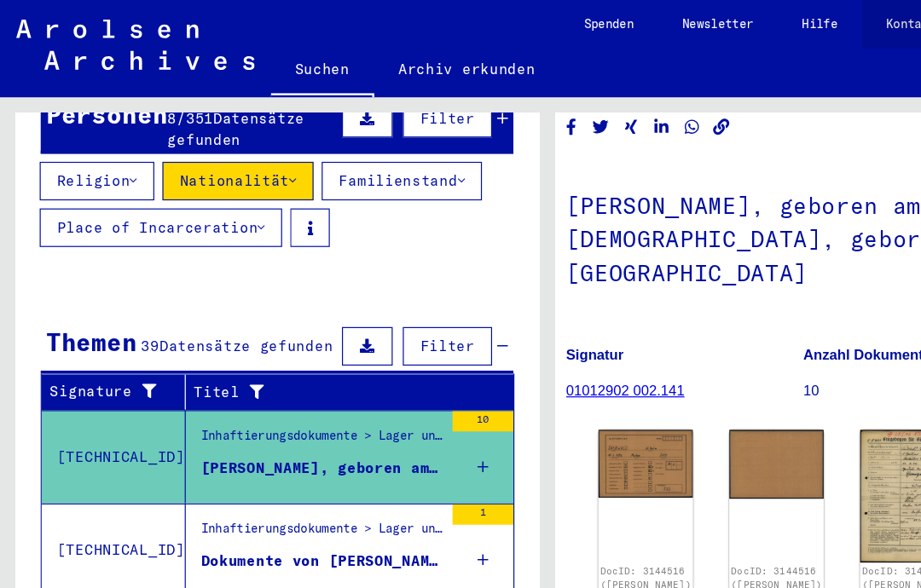
click at [728, 18] on link "Kontakt" at bounding box center [765, 20] width 83 height 41
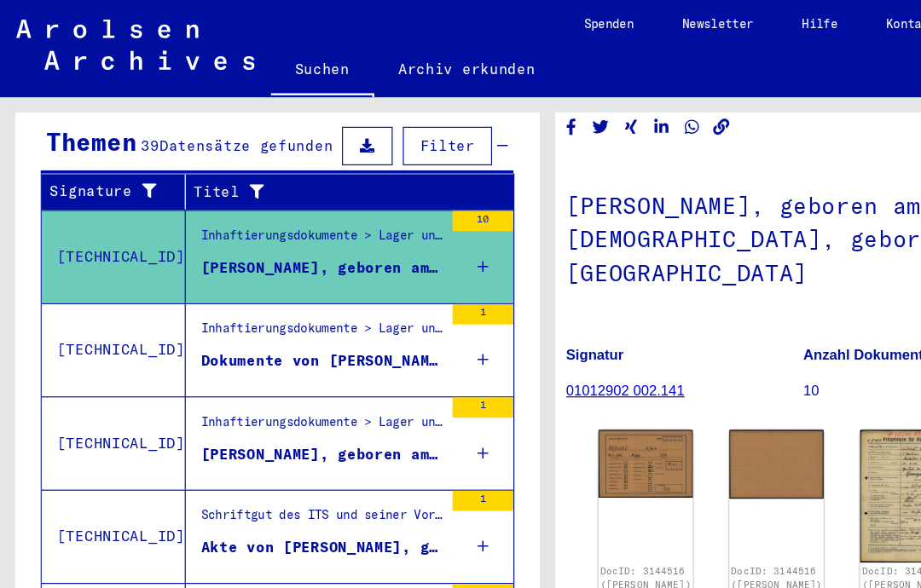
scroll to position [361, 0]
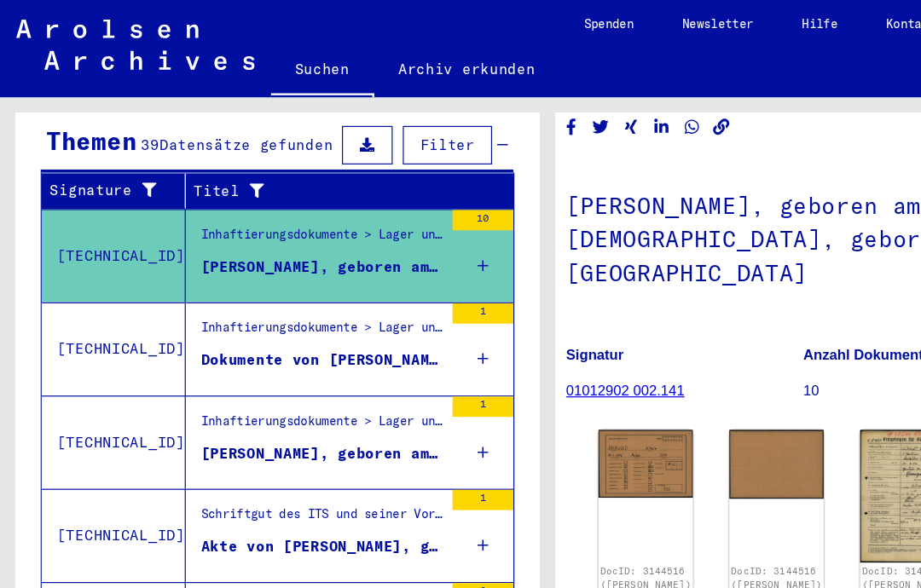
click at [208, 294] on div "Dokumente von [PERSON_NAME], geboren am [DEMOGRAPHIC_DATA]" at bounding box center [270, 303] width 203 height 18
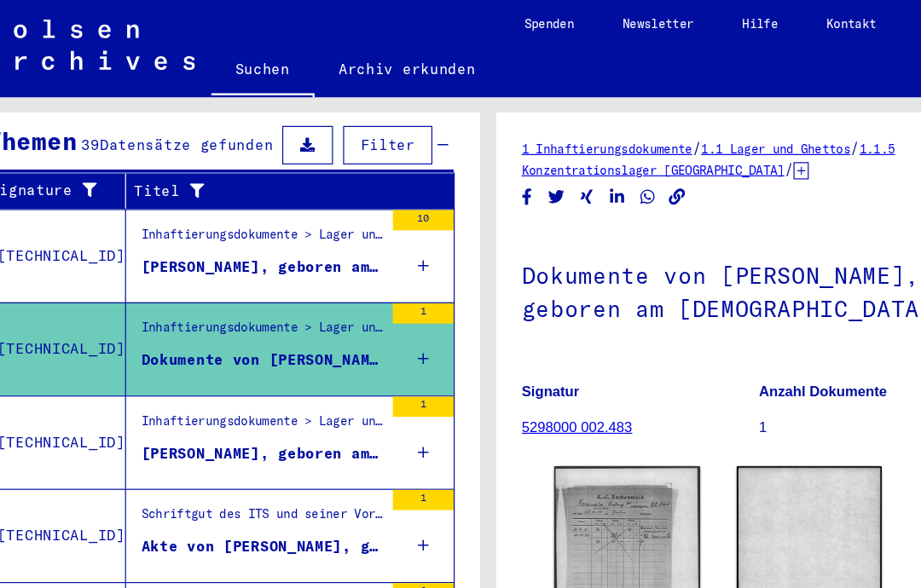
scroll to position [54, 58]
click at [124, 346] on div "Inhaftierungsdokumente > Lager und Ghettos > Konzentrationslager [GEOGRAPHIC_DA…" at bounding box center [219, 358] width 203 height 24
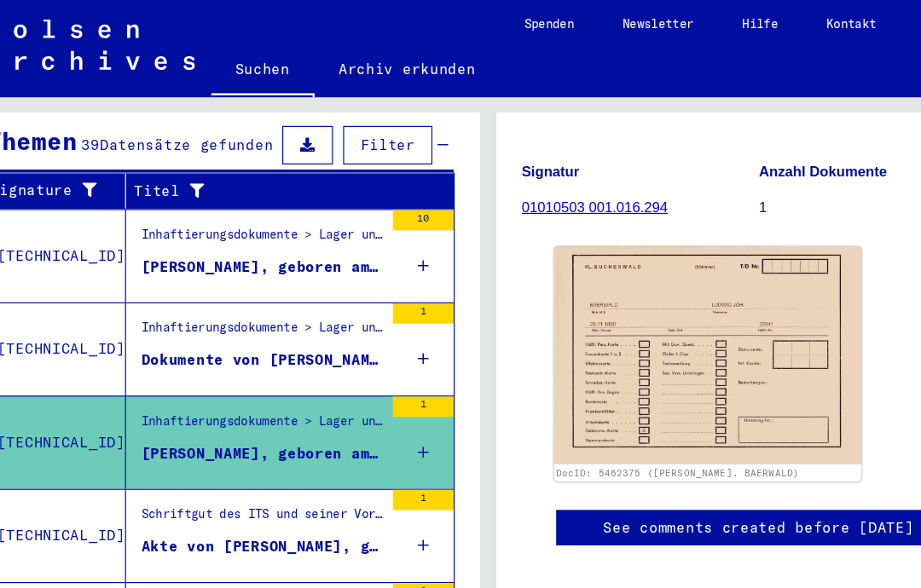
scroll to position [222, 0]
click at [677, 248] on img at bounding box center [594, 298] width 258 height 183
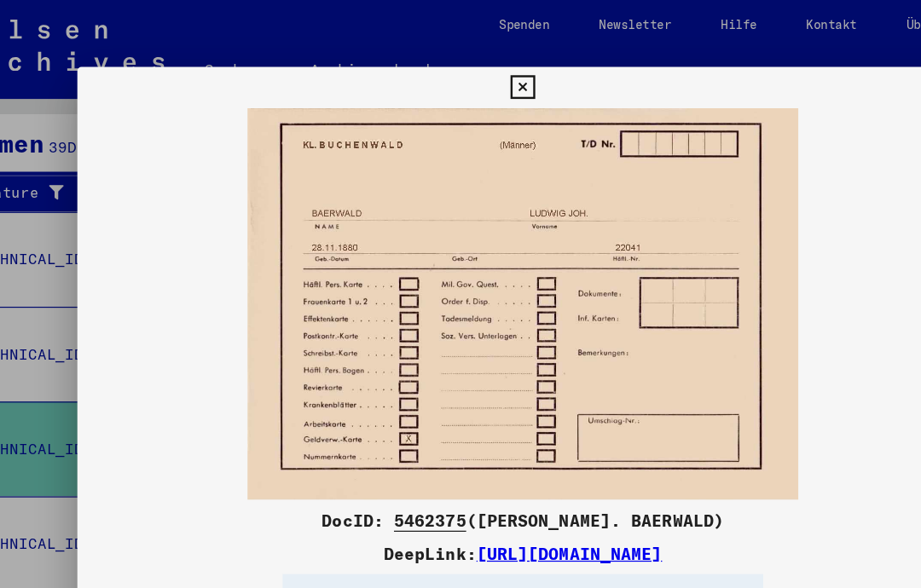
click at [40, 231] on div at bounding box center [460, 294] width 921 height 588
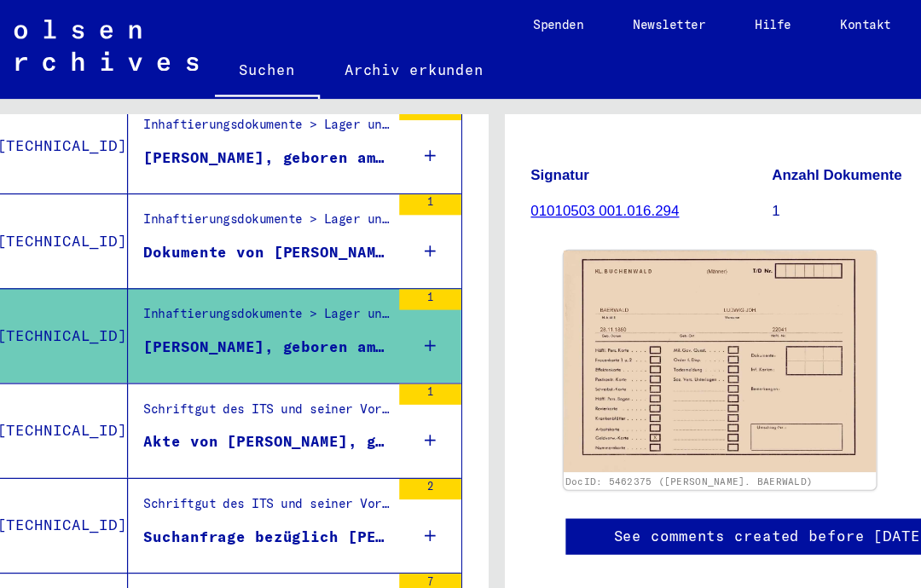
scroll to position [459, 0]
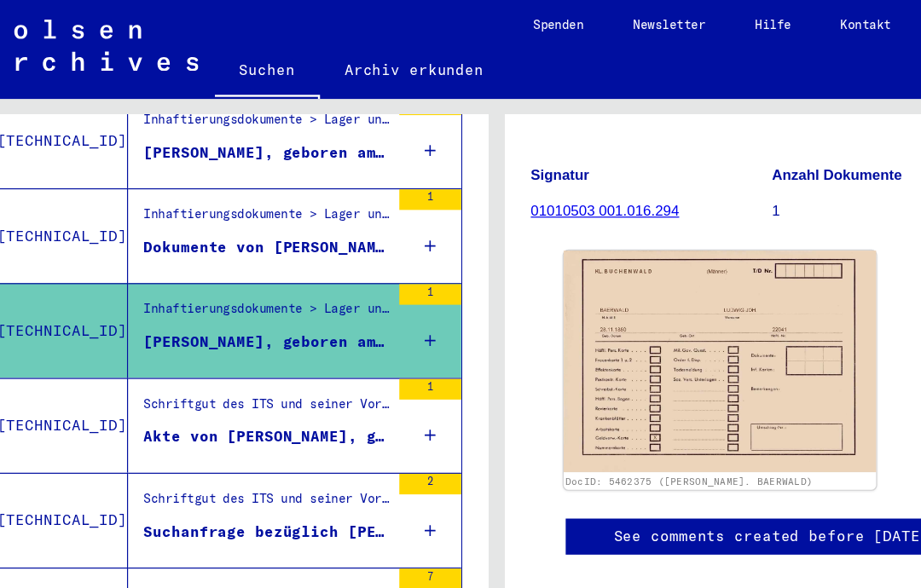
click at [147, 326] on div "Schriftgut des ITS und seiner Vorgänger > Bearbeitung von Anfragen > Suchvorgän…" at bounding box center [219, 338] width 203 height 24
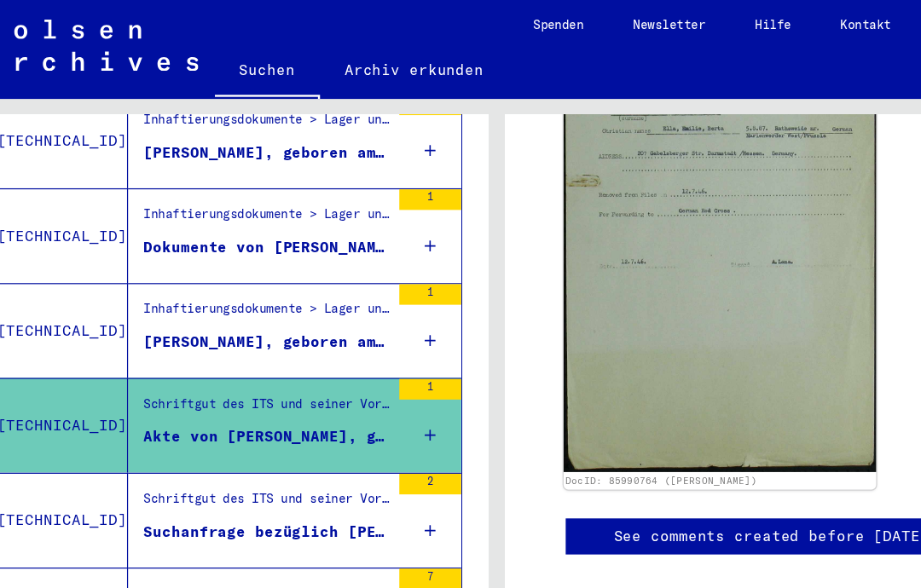
scroll to position [980, 0]
click at [211, 431] on div "Suchanfrage bezüglich [PERSON_NAME]" at bounding box center [219, 440] width 203 height 18
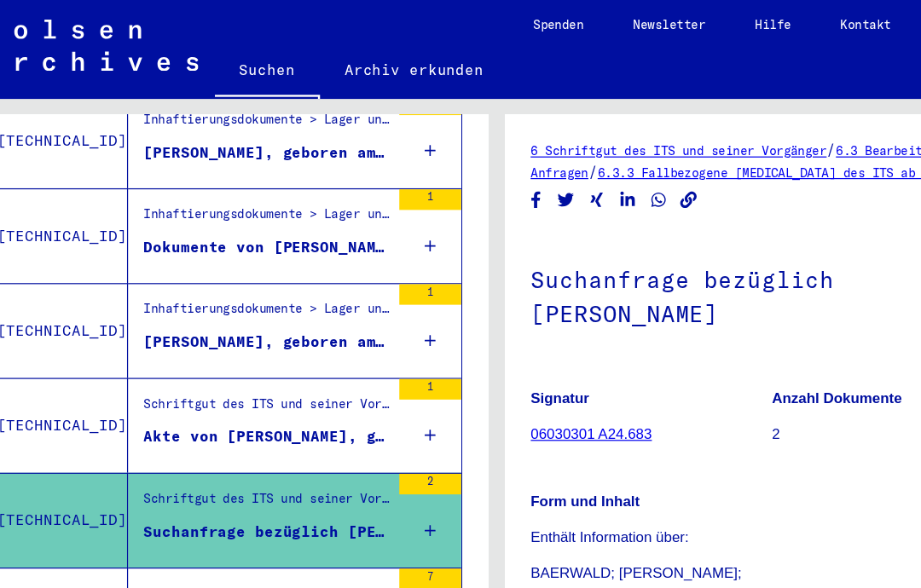
click at [291, 405] on div "Schriftgut des ITS und seiner Vorgänger > Bearbeitung von Anfragen > Fallbezoge…" at bounding box center [219, 417] width 203 height 24
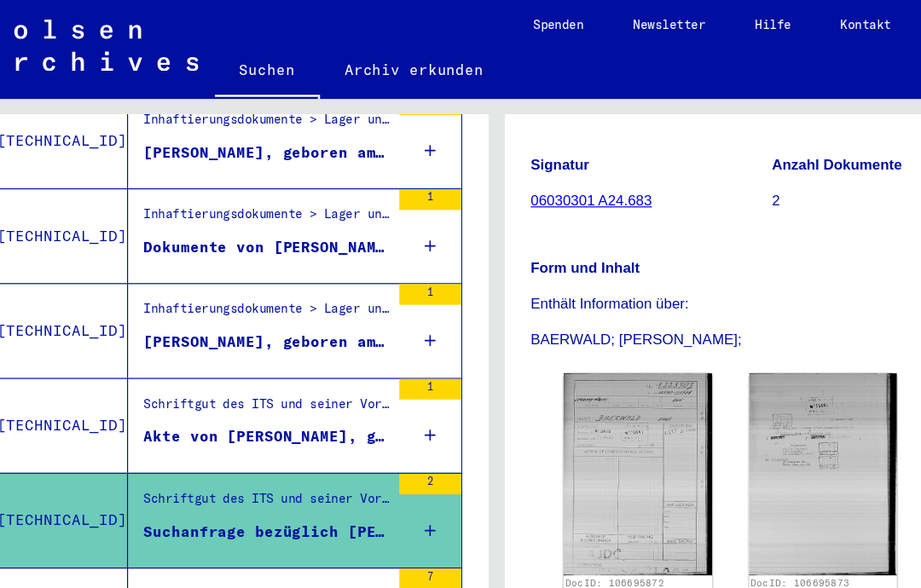
scroll to position [228, 0]
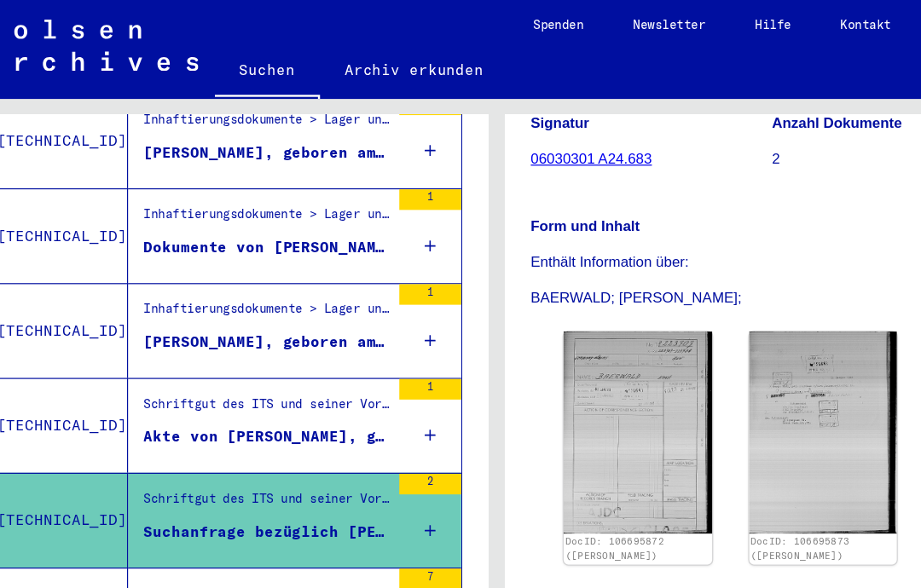
click at [539, 328] on img at bounding box center [526, 357] width 123 height 167
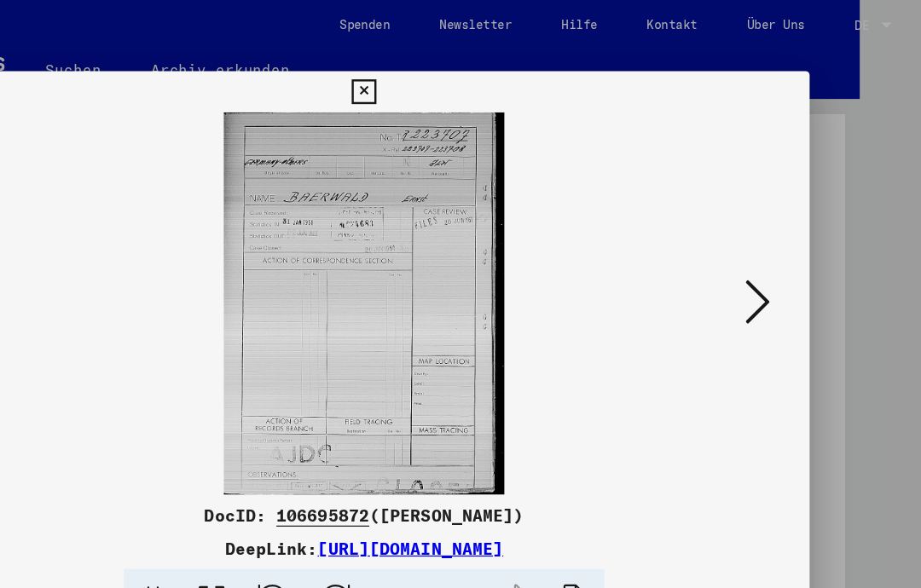
click at [776, 248] on icon at bounding box center [786, 249] width 20 height 41
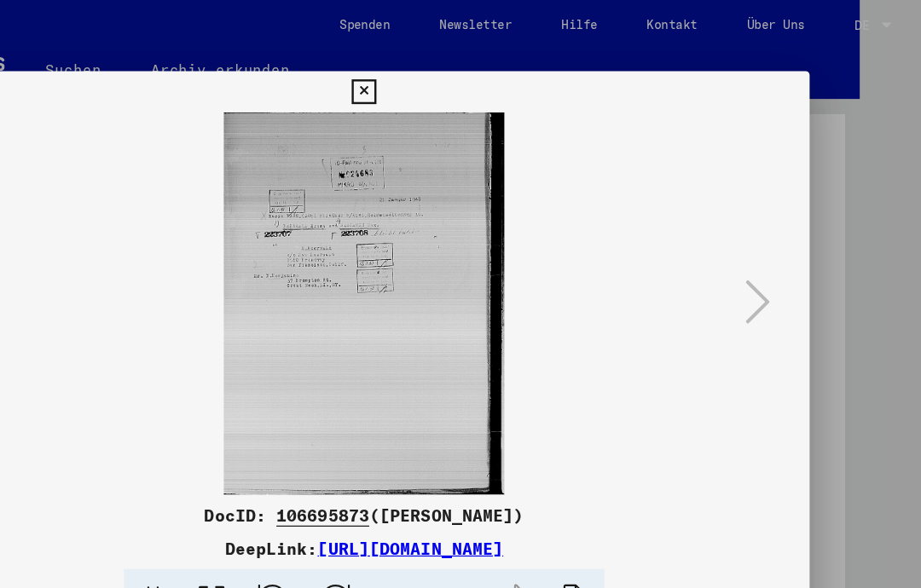
click at [470, 84] on icon at bounding box center [460, 76] width 20 height 20
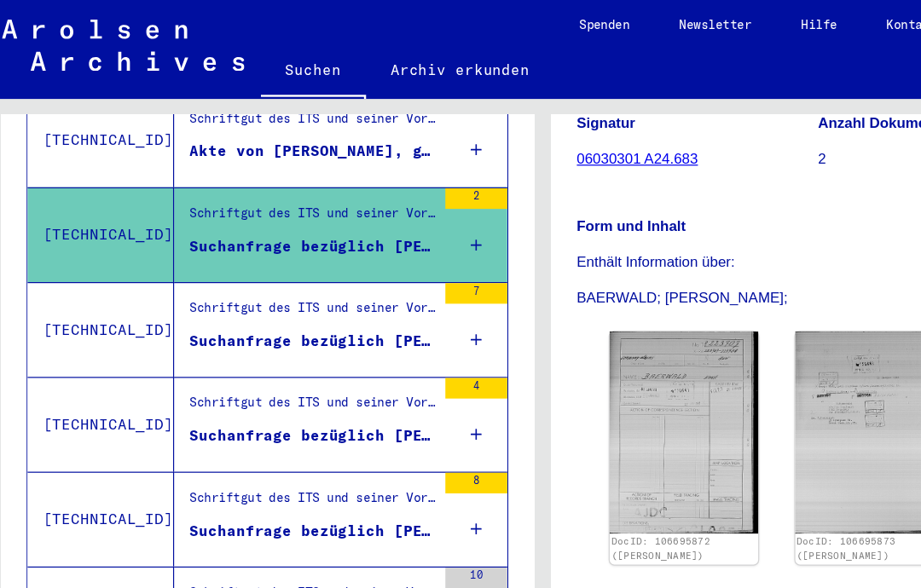
scroll to position [699, 0]
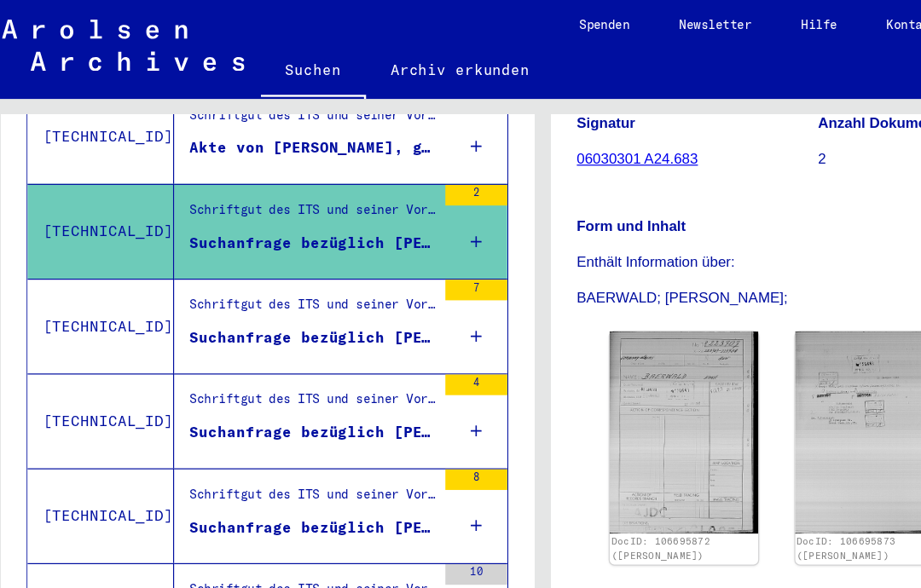
click at [188, 322] on figure "Schriftgut des ITS und seiner Vorgänger > Bearbeitung von Anfragen > Fallbezoge…" at bounding box center [258, 335] width 203 height 26
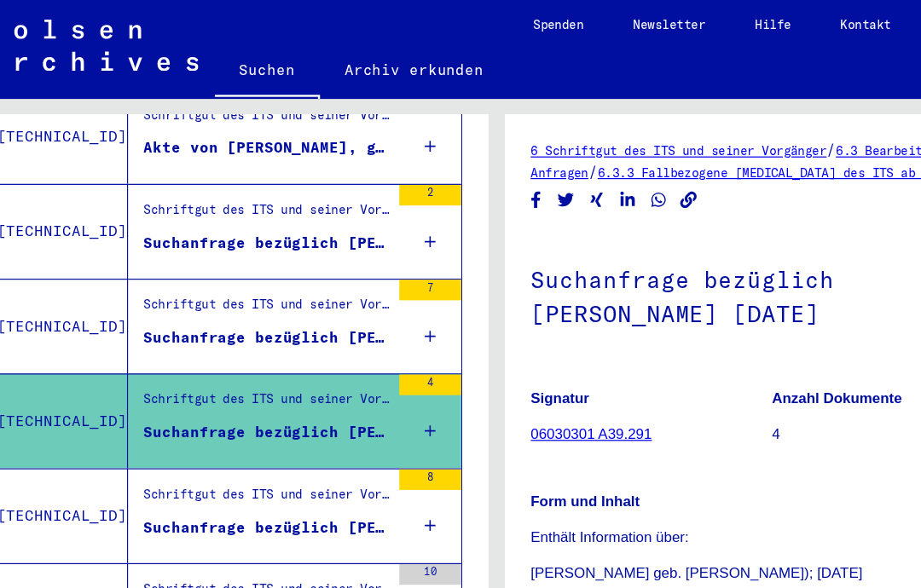
scroll to position [54, 58]
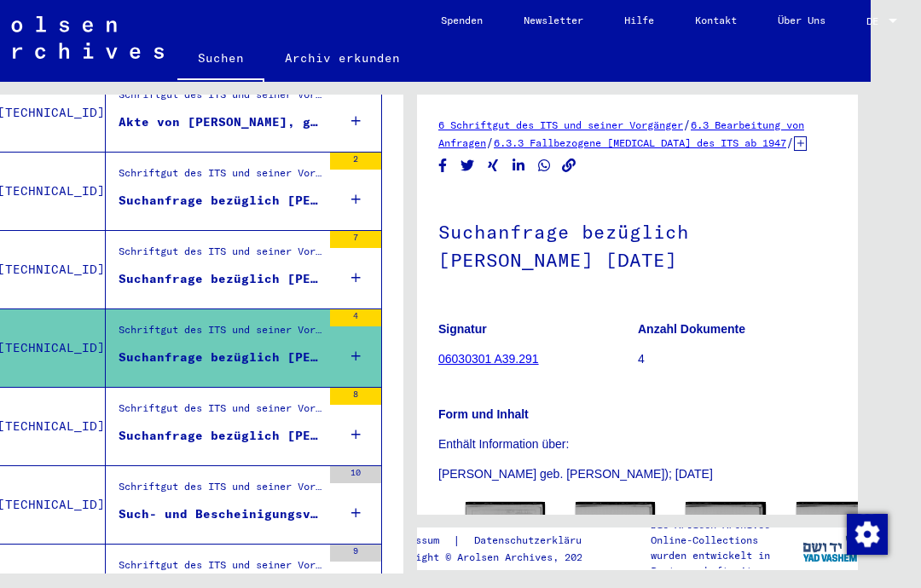
click at [476, 502] on img at bounding box center [504, 556] width 79 height 108
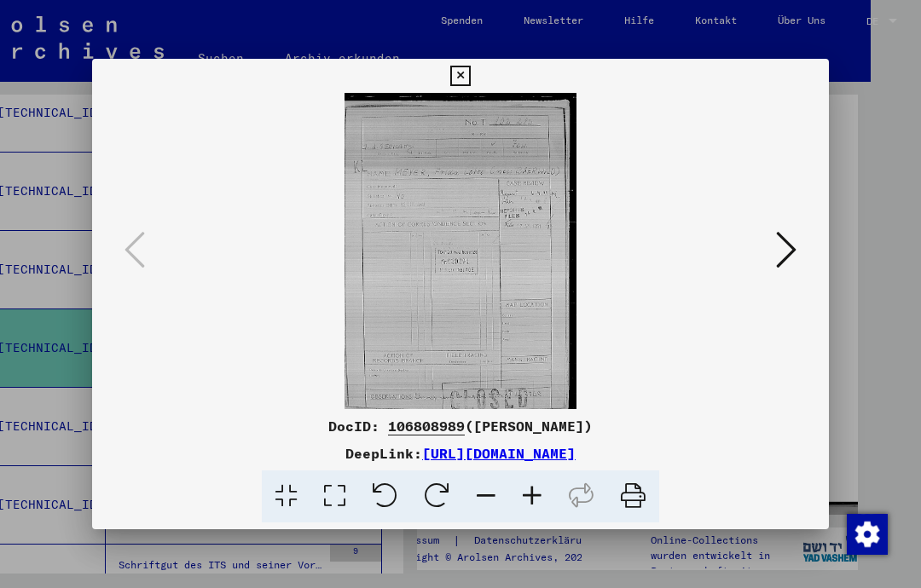
click at [789, 234] on icon at bounding box center [786, 249] width 20 height 41
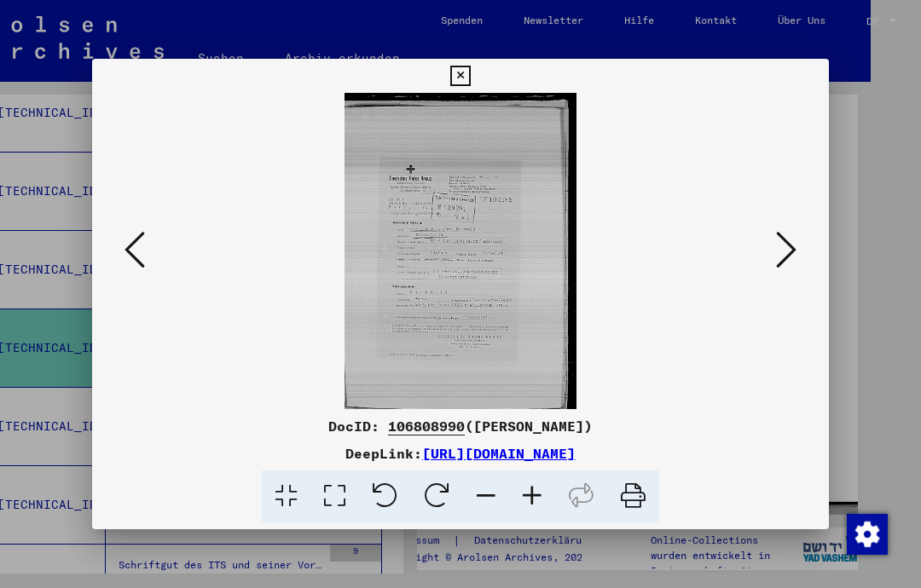
click at [790, 265] on icon at bounding box center [786, 249] width 20 height 41
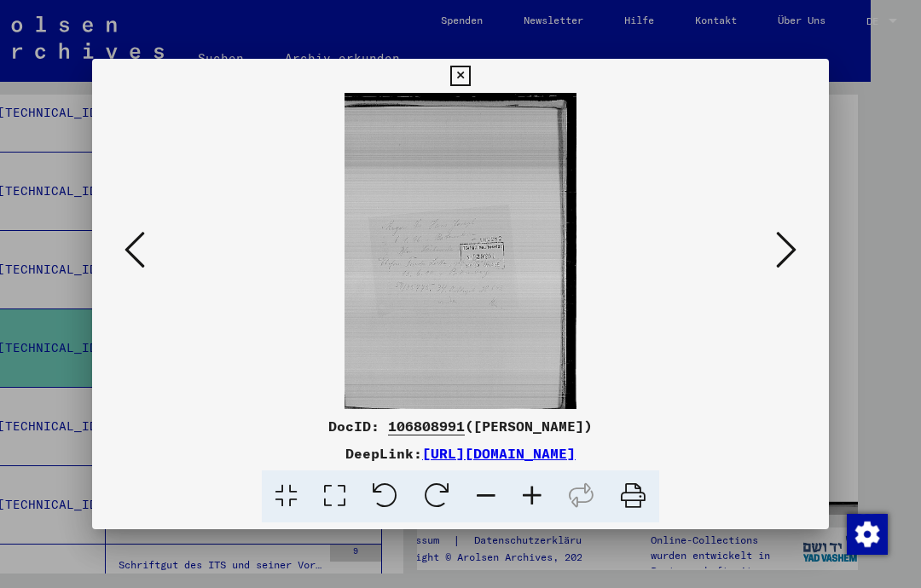
click at [800, 236] on button at bounding box center [786, 251] width 31 height 49
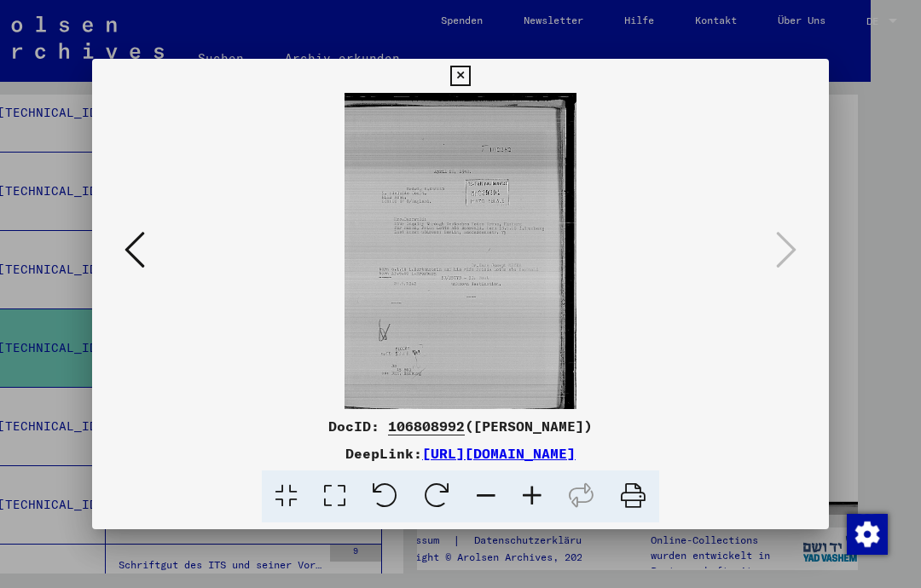
click at [475, 85] on button at bounding box center [460, 76] width 30 height 34
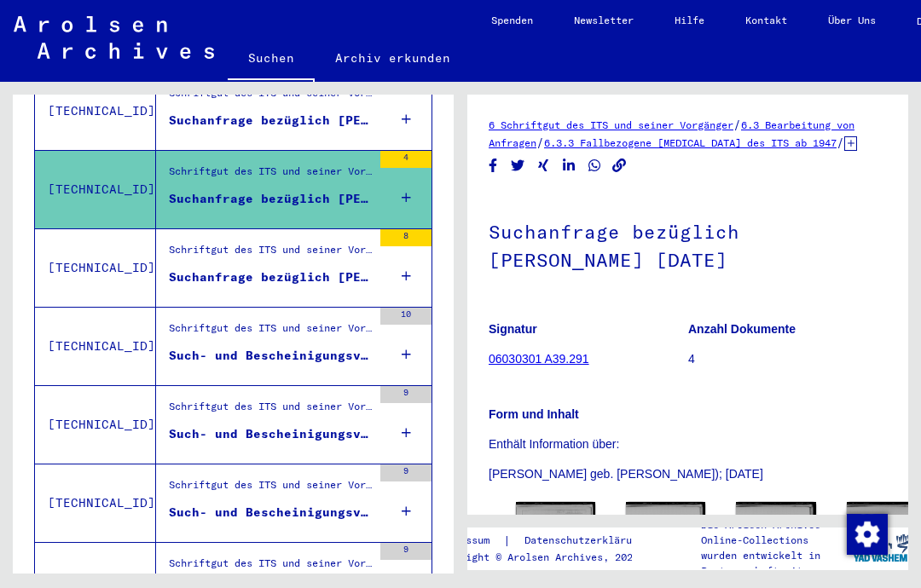
scroll to position [54, 0]
click at [130, 228] on td "[TECHNICAL_ID]" at bounding box center [95, 267] width 121 height 78
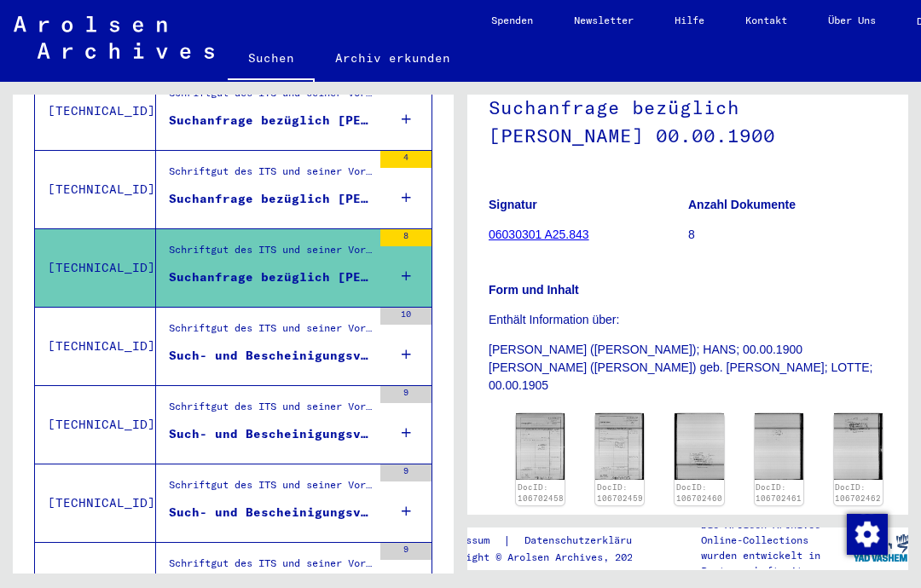
scroll to position [144, 3]
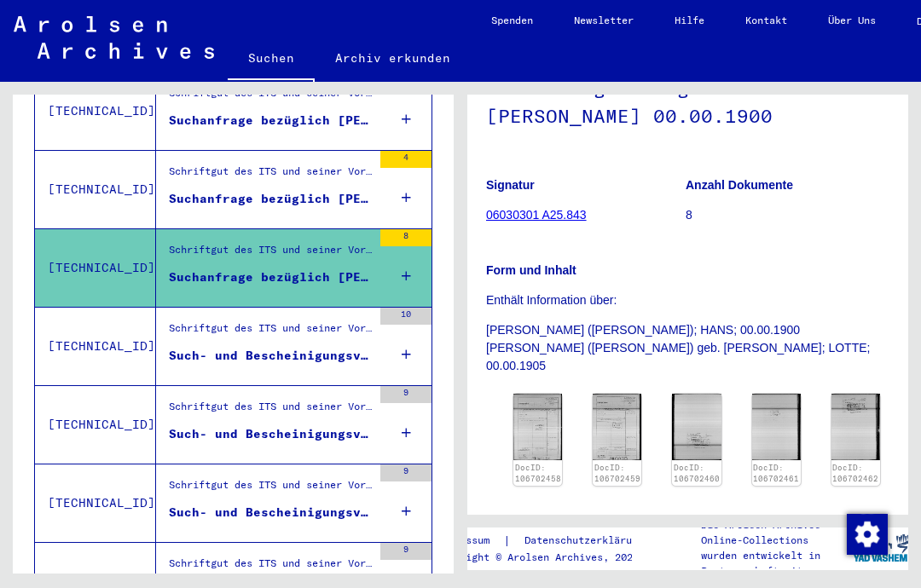
click at [532, 394] on img at bounding box center [537, 427] width 49 height 66
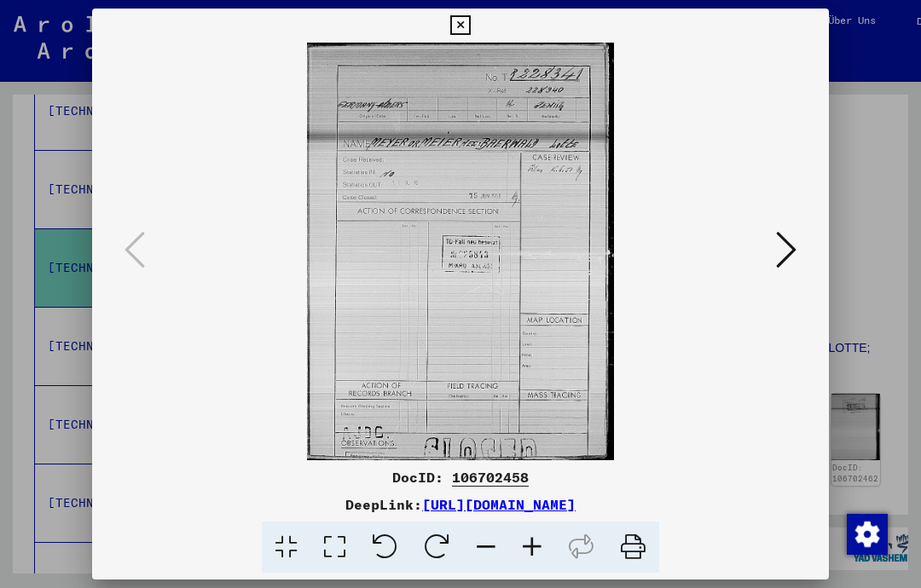
click at [790, 243] on icon at bounding box center [786, 249] width 20 height 41
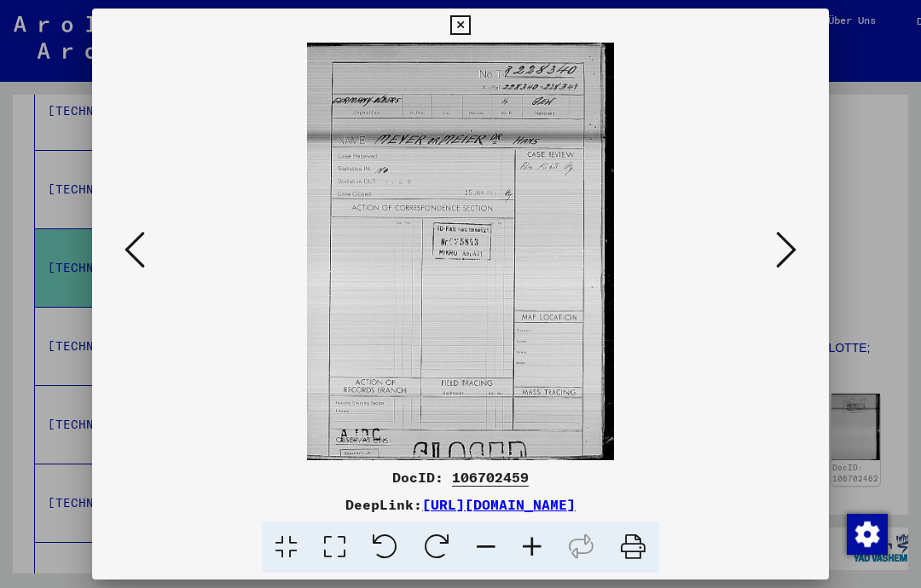
click at [770, 248] on img at bounding box center [460, 252] width 620 height 418
click at [789, 264] on icon at bounding box center [786, 249] width 20 height 41
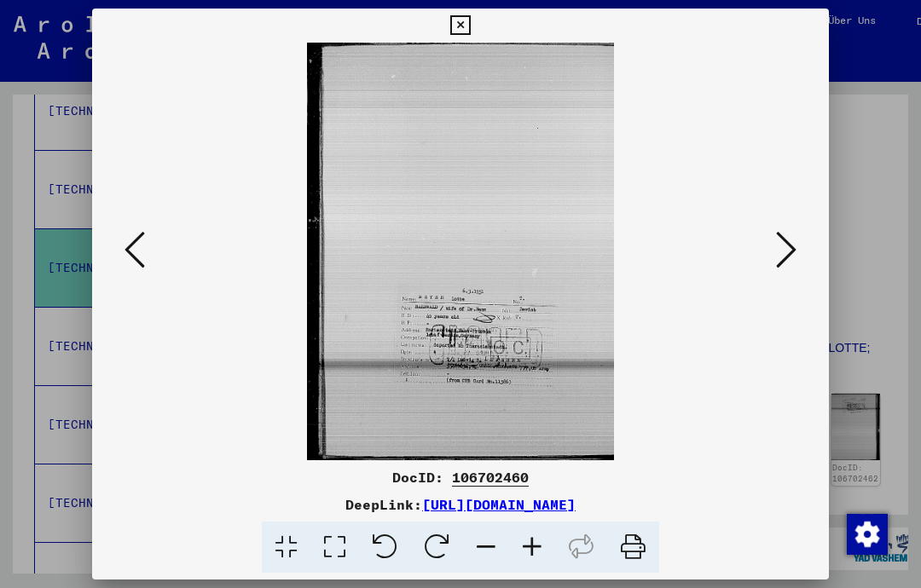
click at [780, 268] on icon at bounding box center [786, 249] width 20 height 41
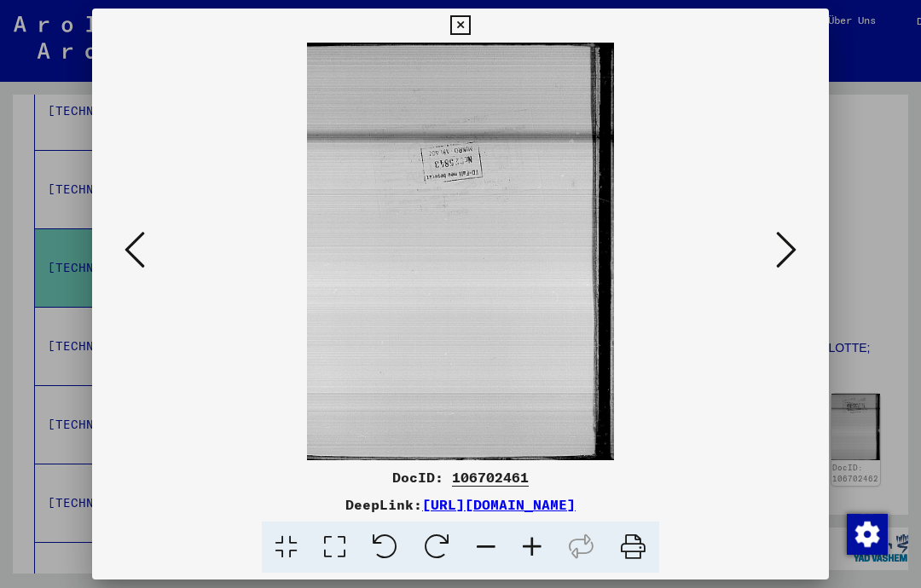
click at [777, 254] on icon at bounding box center [786, 249] width 20 height 41
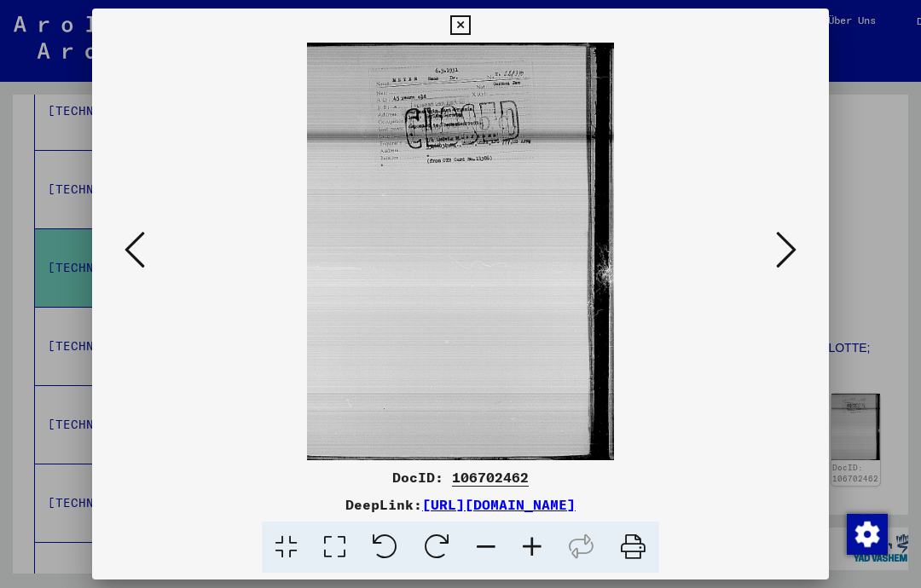
click at [768, 257] on img at bounding box center [460, 252] width 620 height 418
click at [774, 268] on button at bounding box center [786, 251] width 31 height 49
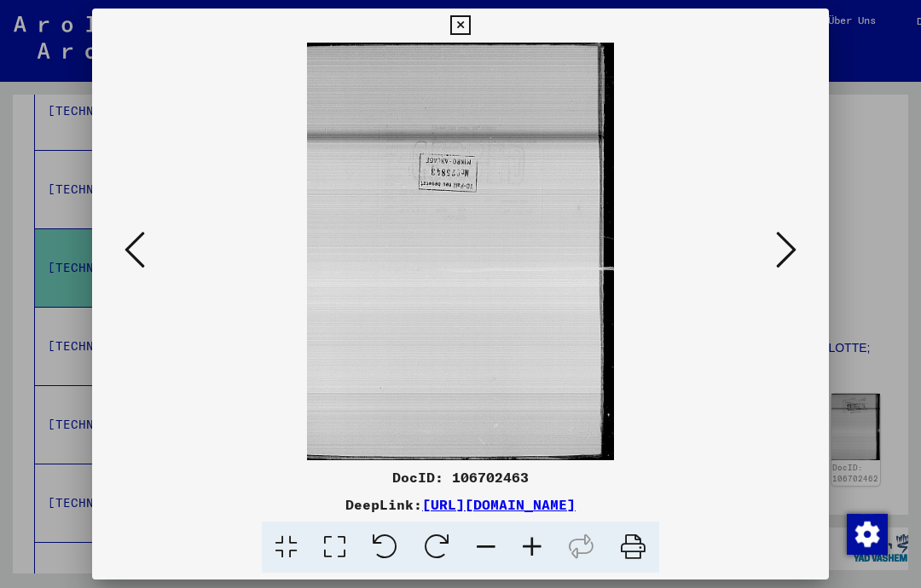
click at [787, 254] on icon at bounding box center [786, 249] width 20 height 41
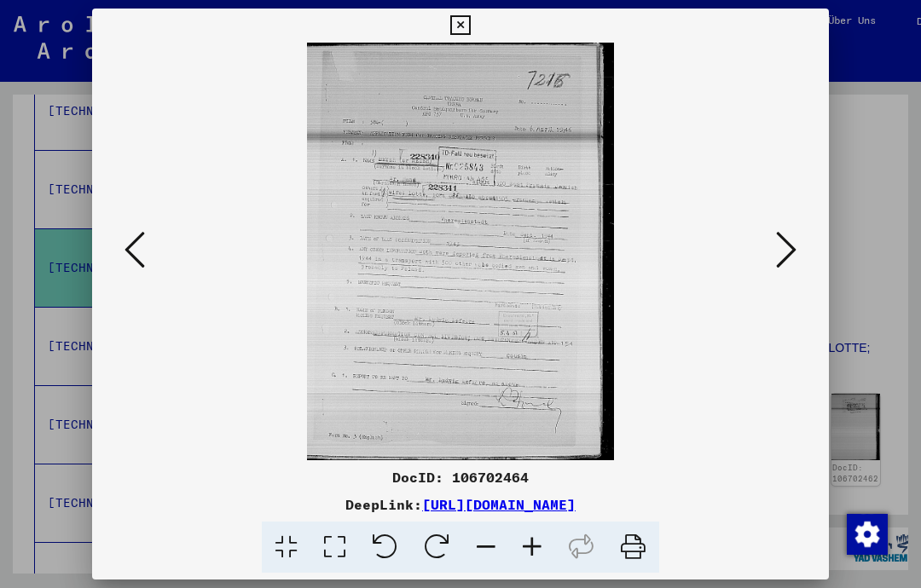
click at [783, 253] on icon at bounding box center [786, 249] width 20 height 41
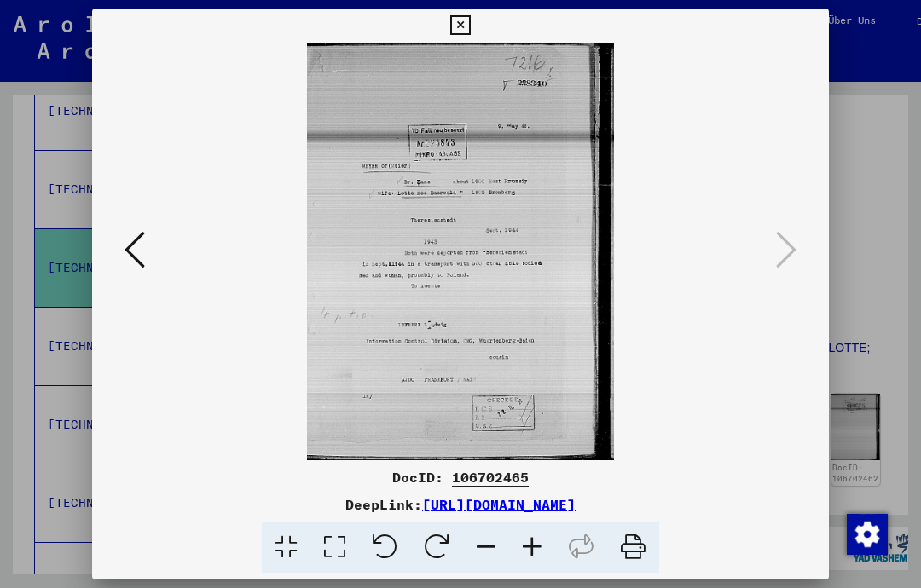
click at [885, 245] on div at bounding box center [460, 294] width 921 height 588
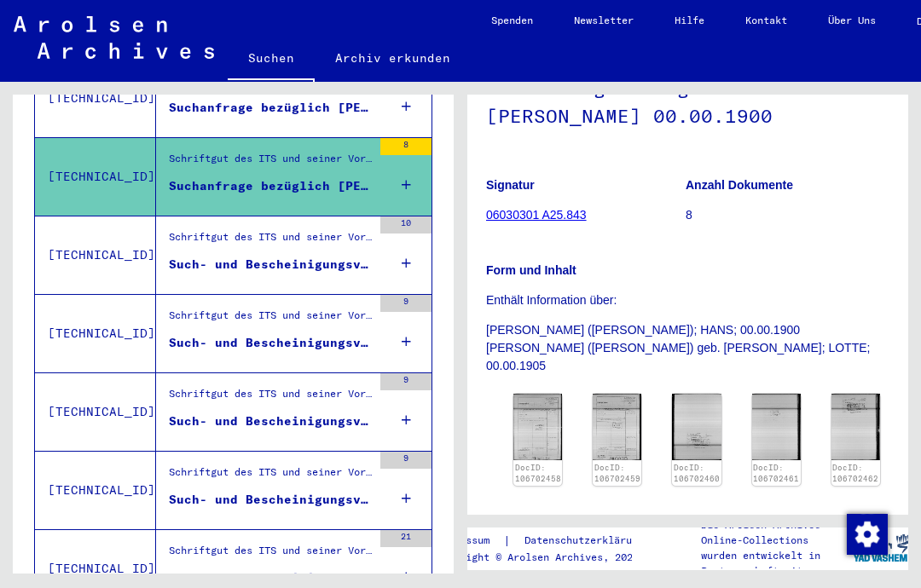
scroll to position [54, 0]
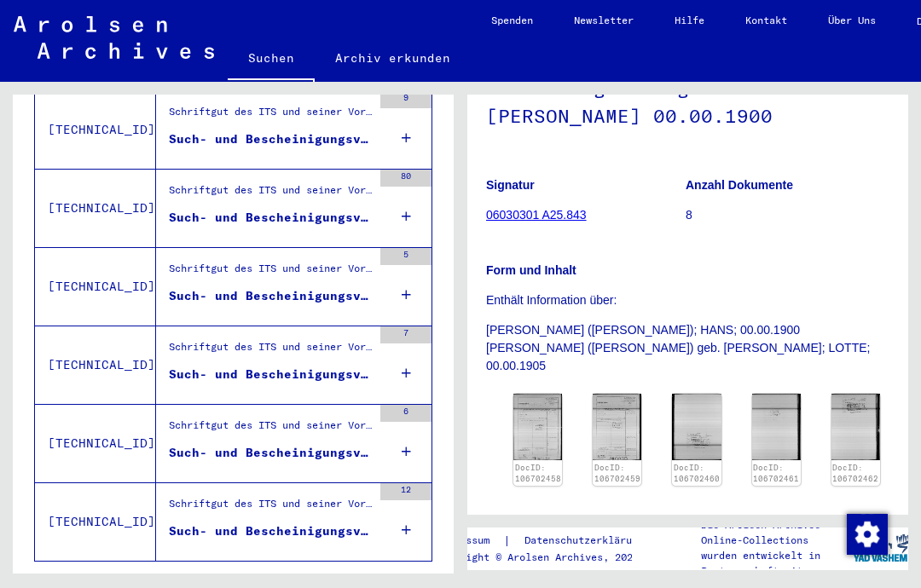
click at [368, 574] on icon "Next page" at bounding box center [374, 586] width 24 height 24
click at [223, 522] on div "Such- und Bescheinigungsvorgang Nr. 92.454 für [PERSON_NAME] geboren [DEMOGRAPH…" at bounding box center [270, 531] width 203 height 18
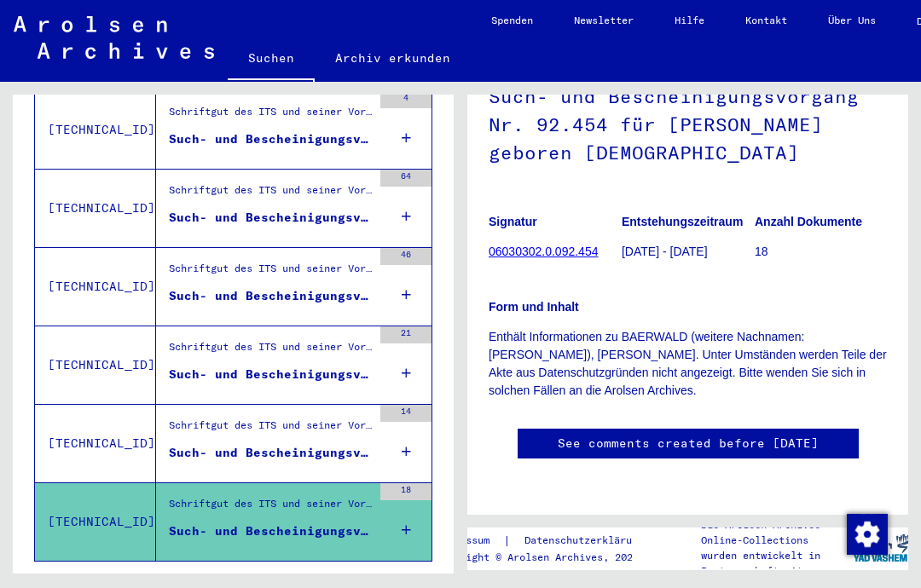
scroll to position [222, 0]
click at [221, 418] on div "Schriftgut des ITS und seiner Vorgänger > Bearbeitung von Anfragen > Fallbezoge…" at bounding box center [270, 430] width 203 height 24
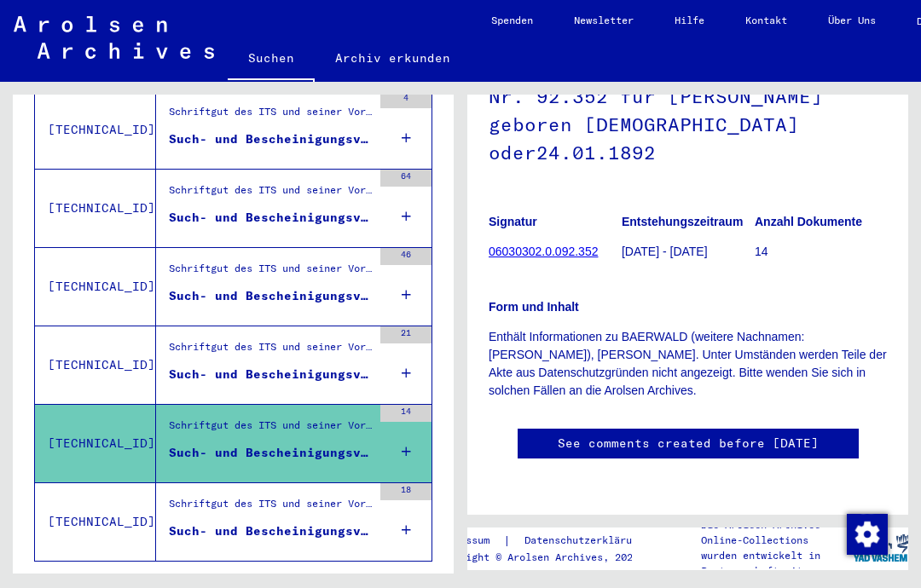
scroll to position [242, 0]
click at [188, 339] on div "Schriftgut des ITS und seiner Vorgänger > Bearbeitung von Anfragen > Fallbezoge…" at bounding box center [270, 351] width 203 height 24
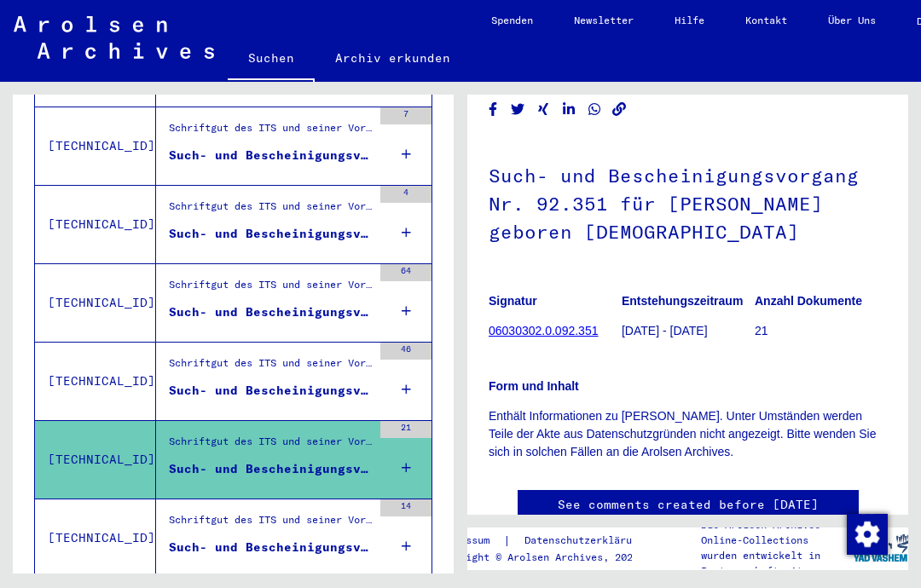
scroll to position [966, 0]
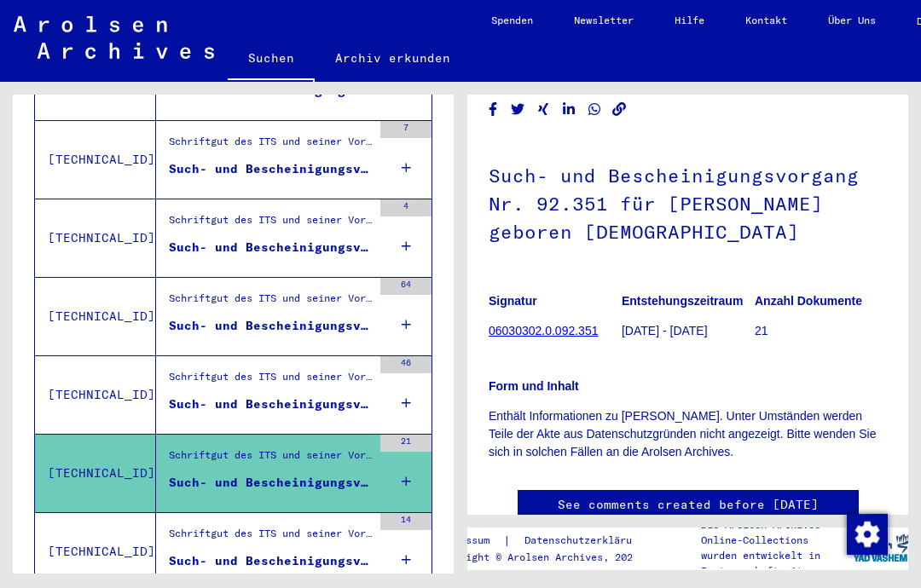
click at [193, 395] on div "Such- und Bescheinigungsvorgang Nr. 840.994 für [GEOGRAPHIC_DATA][PERSON_NAME][…" at bounding box center [270, 404] width 203 height 18
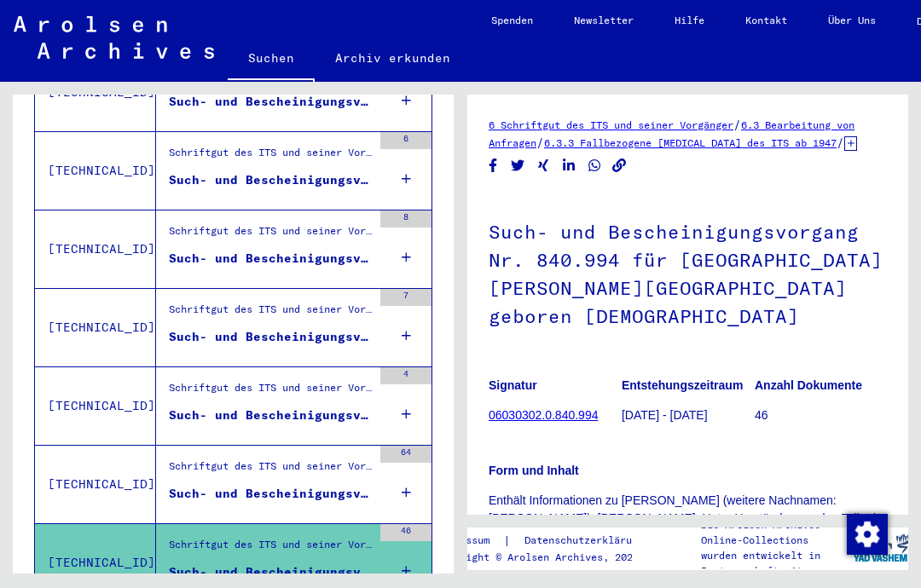
scroll to position [797, 0]
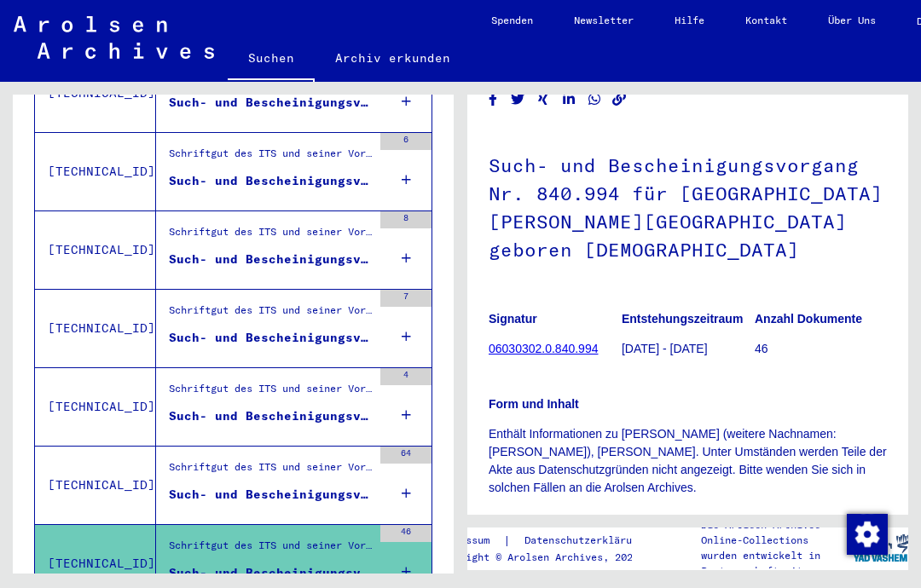
click at [201, 459] on div "Schriftgut des ITS und seiner Vorgänger > Bearbeitung von Anfragen > Fallbezoge…" at bounding box center [270, 471] width 203 height 24
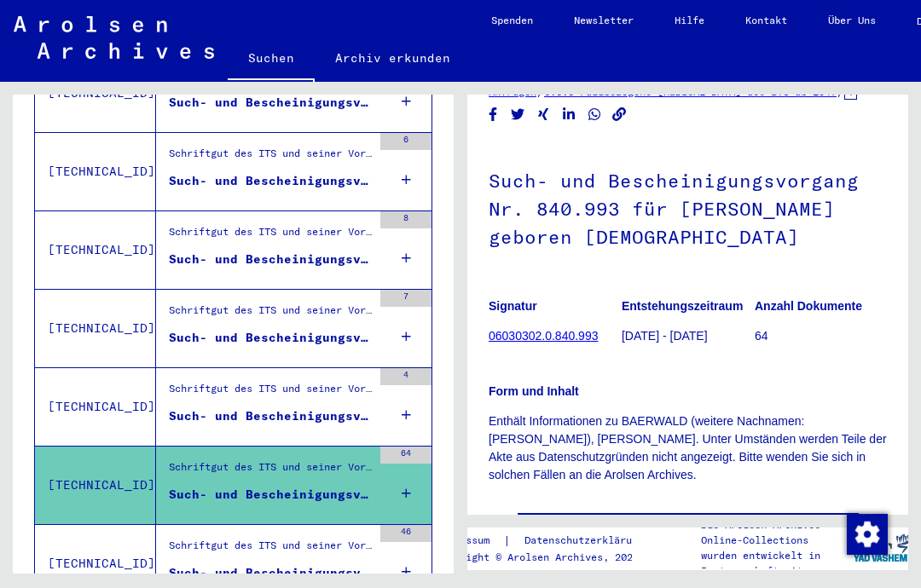
scroll to position [32, 0]
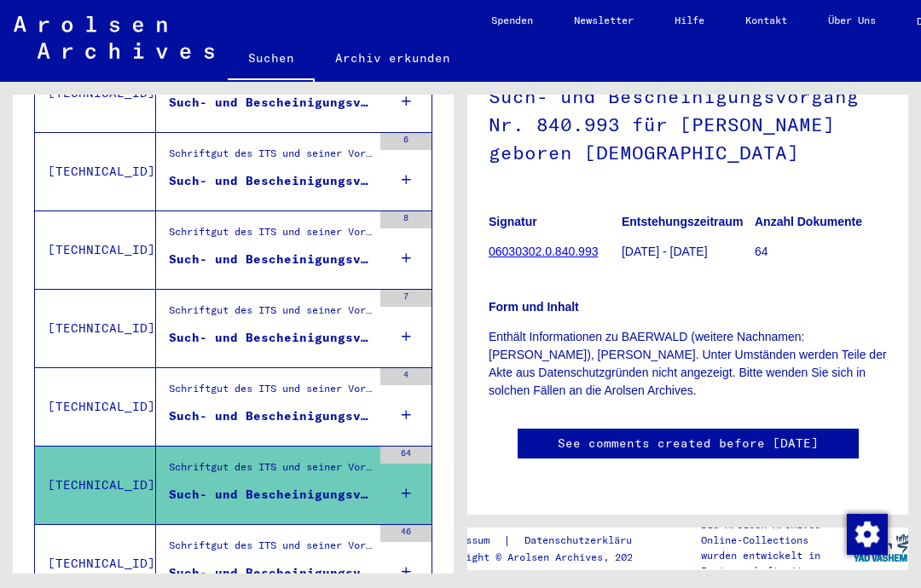
click at [204, 407] on div "Such- und Bescheinigungsvorgang Nr. 785.278 für [GEOGRAPHIC_DATA][PERSON_NAME] …" at bounding box center [270, 416] width 203 height 18
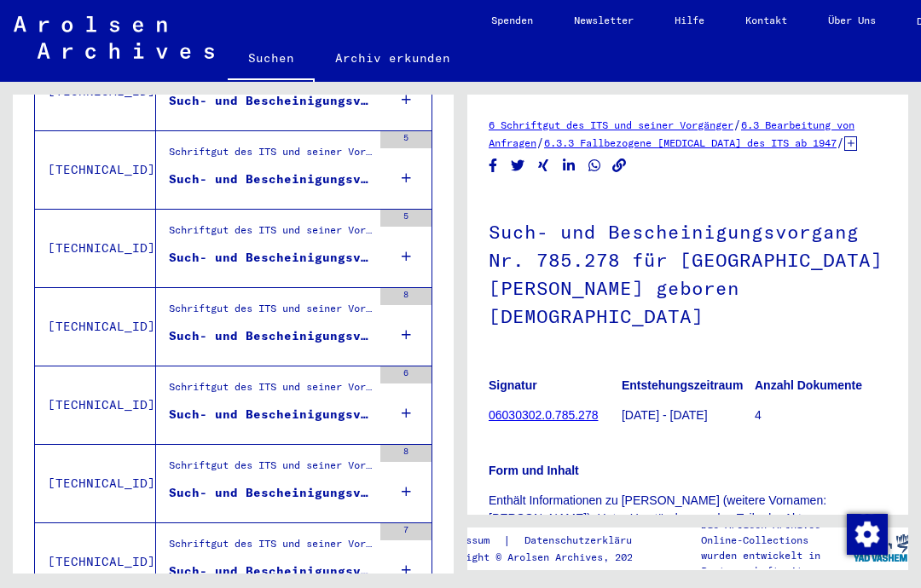
click at [212, 536] on div "Schriftgut des ITS und seiner Vorgänger > Bearbeitung von Anfragen > Fallbezoge…" at bounding box center [270, 548] width 203 height 24
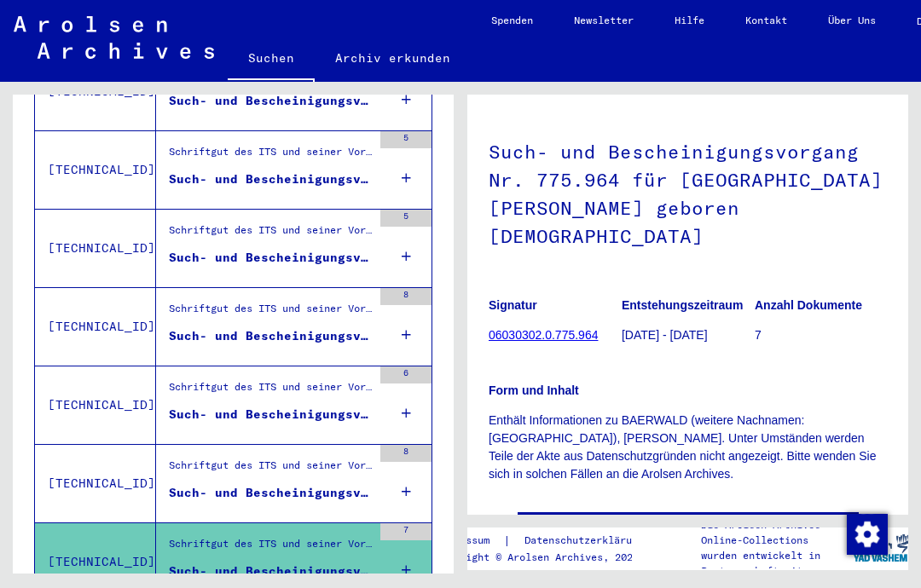
click at [211, 484] on div "Such- und Bescheinigungsvorgang Nr. 771.882 für [PERSON_NAME] geboren [DEMOGRAP…" at bounding box center [270, 493] width 203 height 18
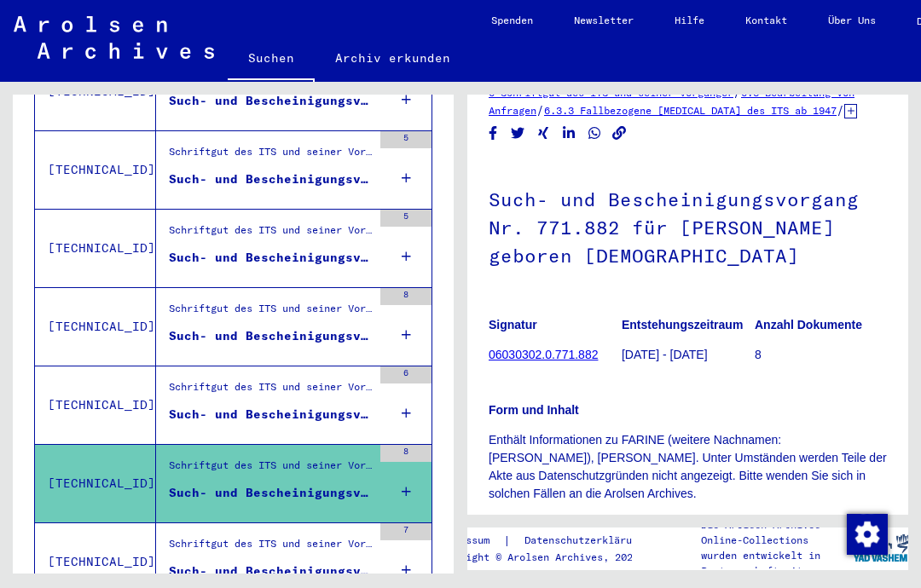
click at [211, 367] on div "Schriftgut des ITS und seiner Vorgänger > Bearbeitung von Anfragen > Fallbezoge…" at bounding box center [264, 406] width 216 height 78
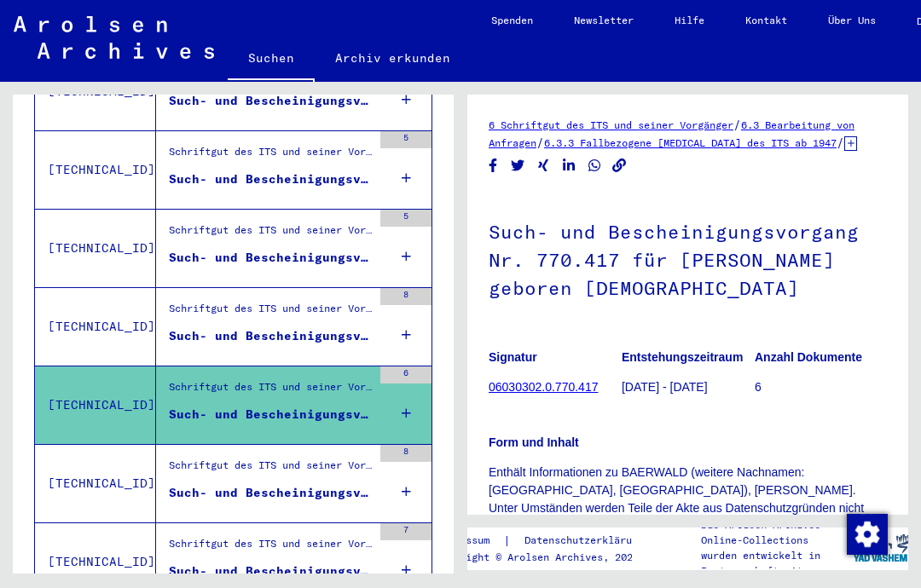
click at [199, 327] on div "Such- und Bescheinigungsvorgang Nr. 754.681 für [PERSON_NAME][GEOGRAPHIC_DATA] …" at bounding box center [270, 336] width 203 height 18
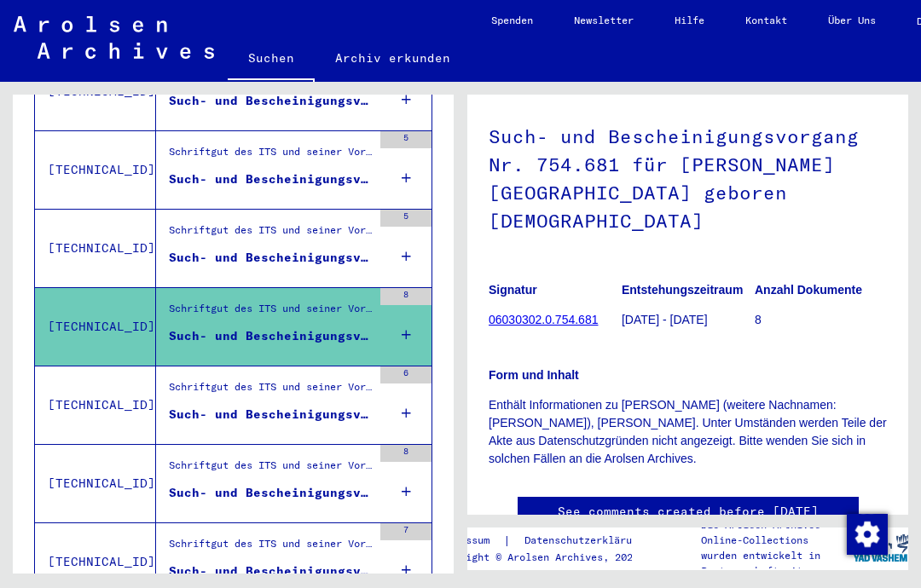
click at [818, 503] on link "See comments created before [DATE]" at bounding box center [687, 512] width 261 height 18
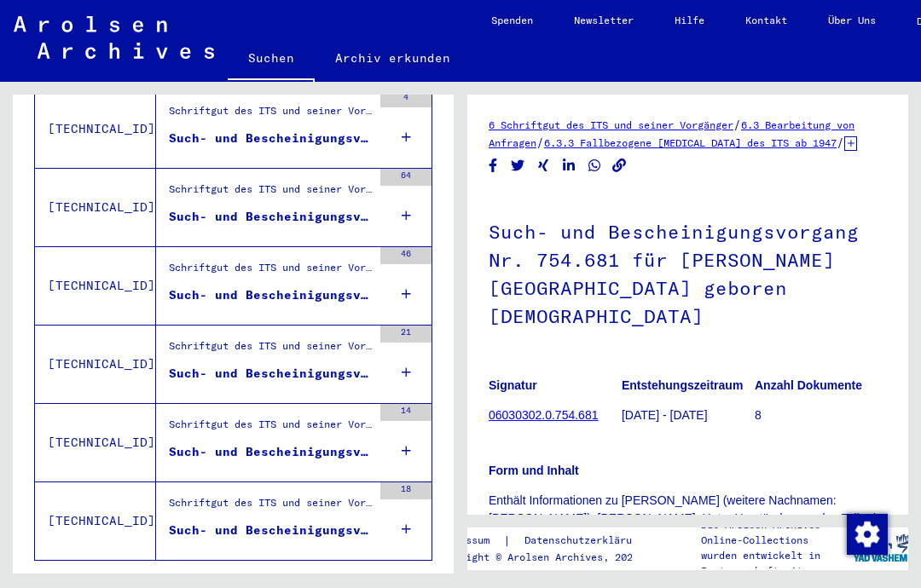
scroll to position [1074, 0]
click at [251, 574] on icon "Previous page" at bounding box center [255, 586] width 24 height 24
type input "*"
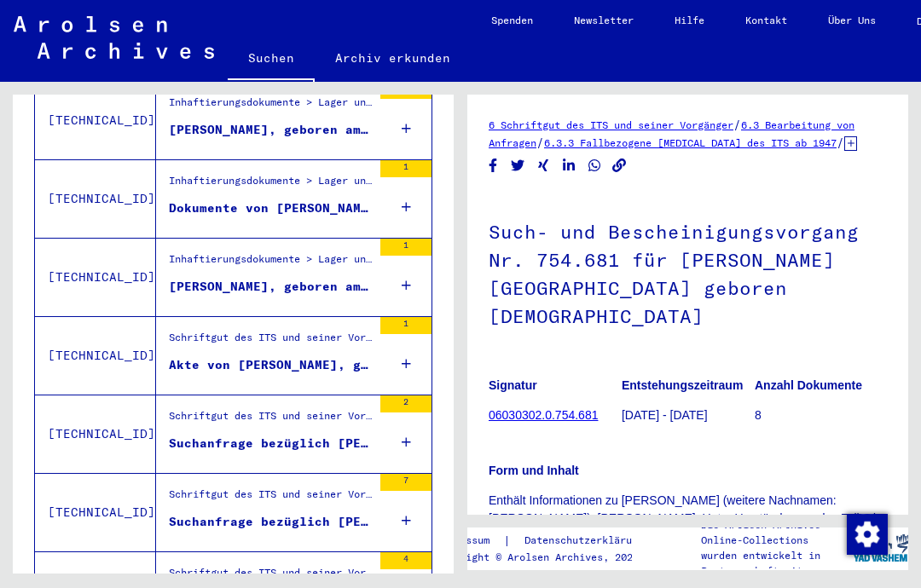
scroll to position [457, 0]
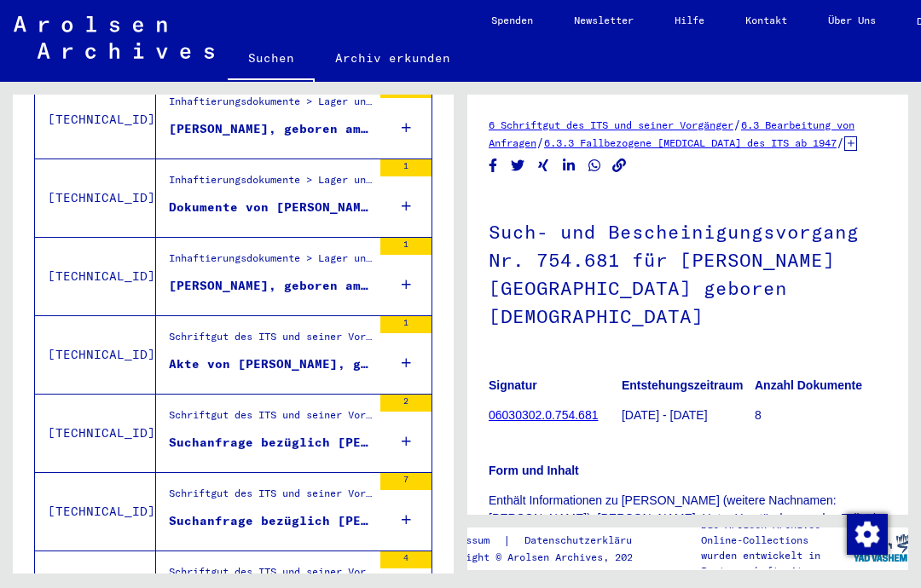
click at [227, 486] on div "Schriftgut des ITS und seiner Vorgänger > Bearbeitung von Anfragen > Fallbezoge…" at bounding box center [270, 498] width 203 height 24
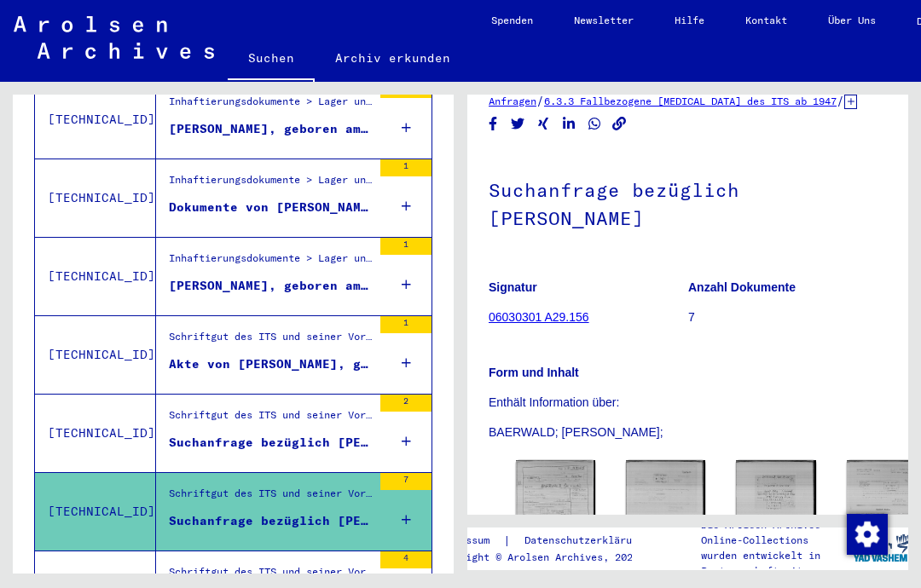
scroll to position [42, 0]
click at [534, 460] on img at bounding box center [555, 514] width 79 height 108
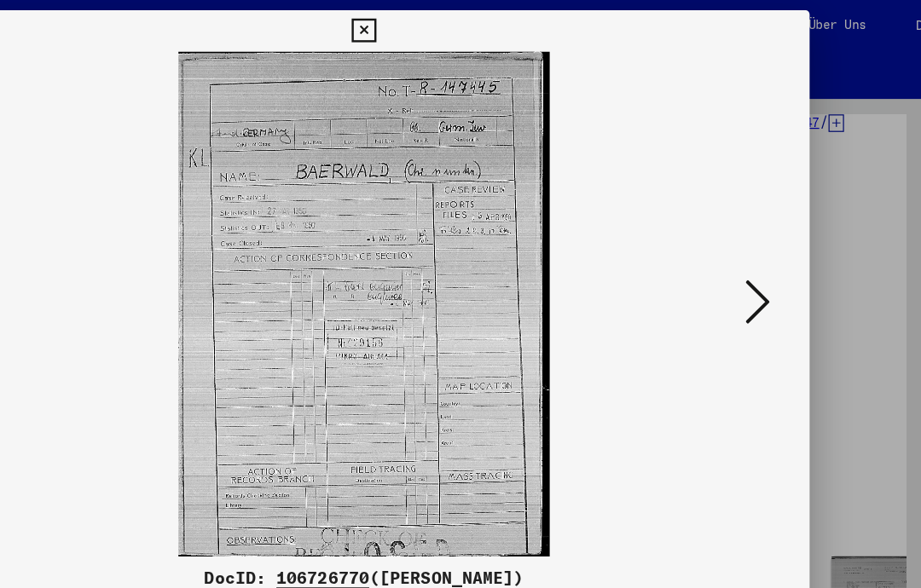
click at [776, 262] on icon at bounding box center [786, 249] width 20 height 41
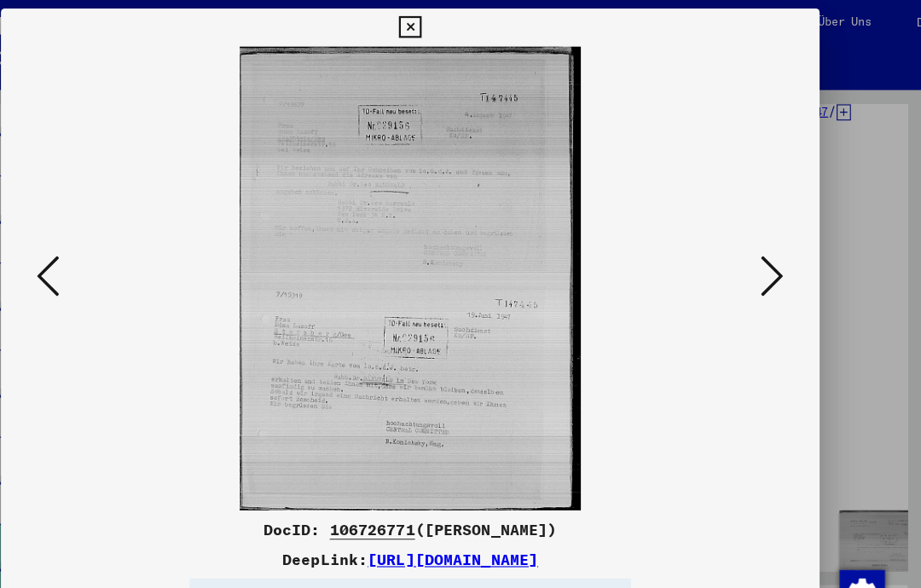
click at [776, 257] on icon at bounding box center [786, 249] width 20 height 41
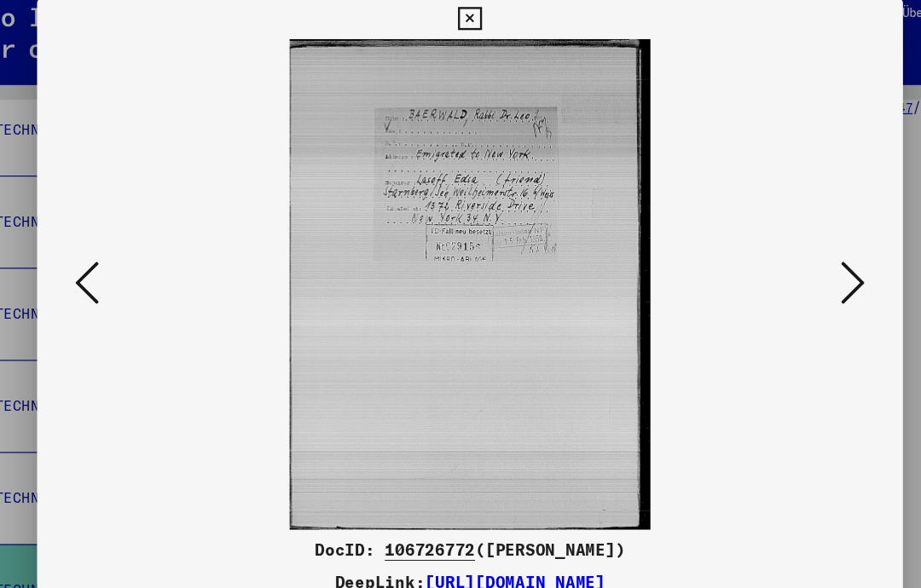
click at [776, 233] on icon at bounding box center [786, 249] width 20 height 41
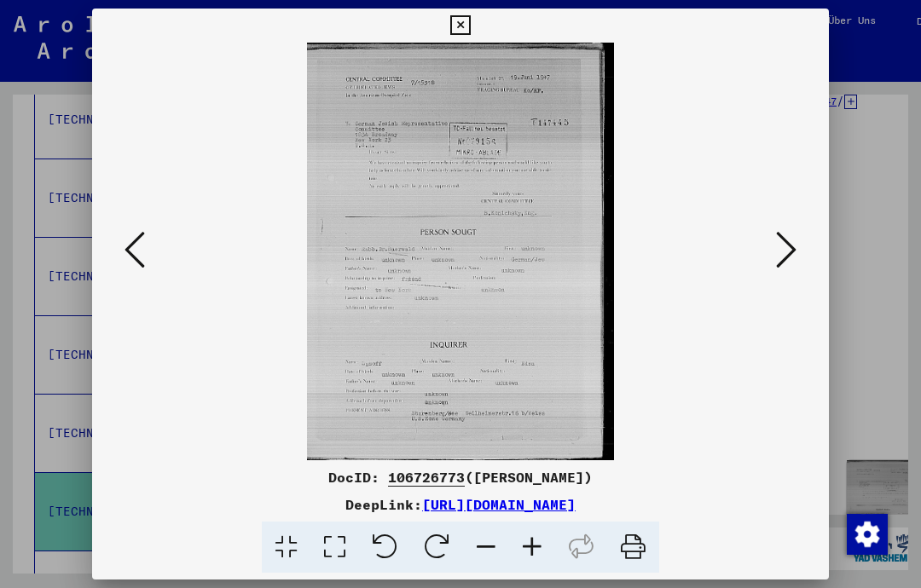
click at [790, 269] on icon at bounding box center [786, 249] width 20 height 41
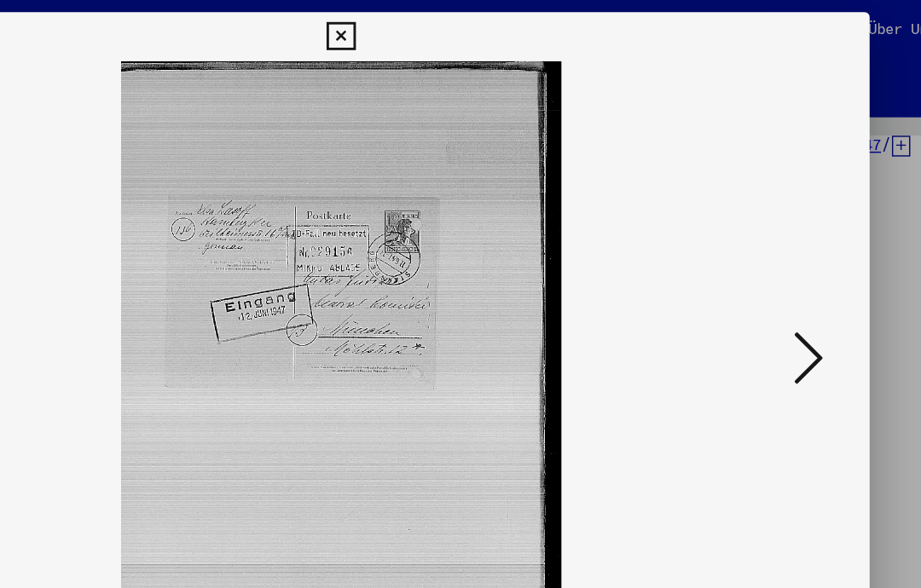
click at [771, 246] on button at bounding box center [786, 251] width 31 height 49
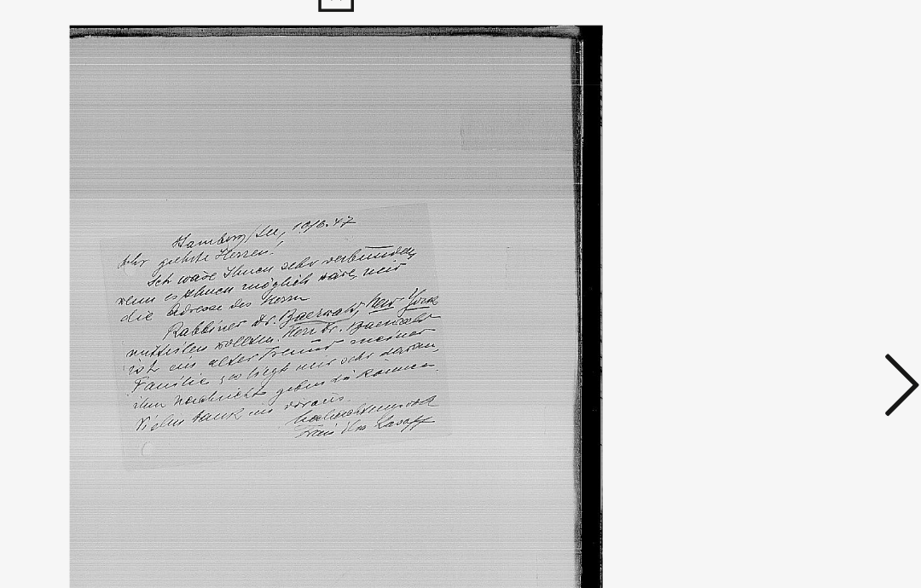
click at [776, 229] on icon at bounding box center [786, 249] width 20 height 41
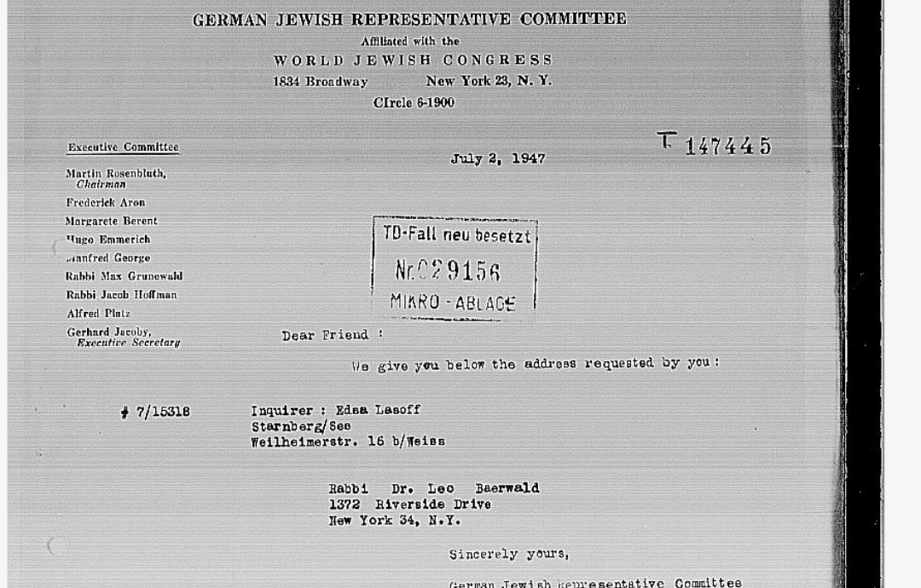
click at [150, 130] on img at bounding box center [460, 252] width 620 height 418
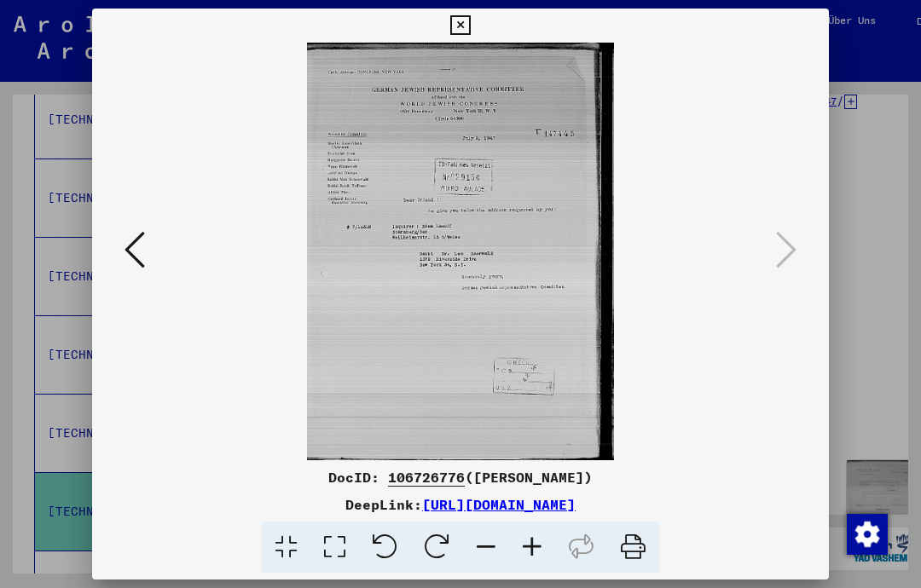
click at [81, 361] on div at bounding box center [460, 294] width 921 height 588
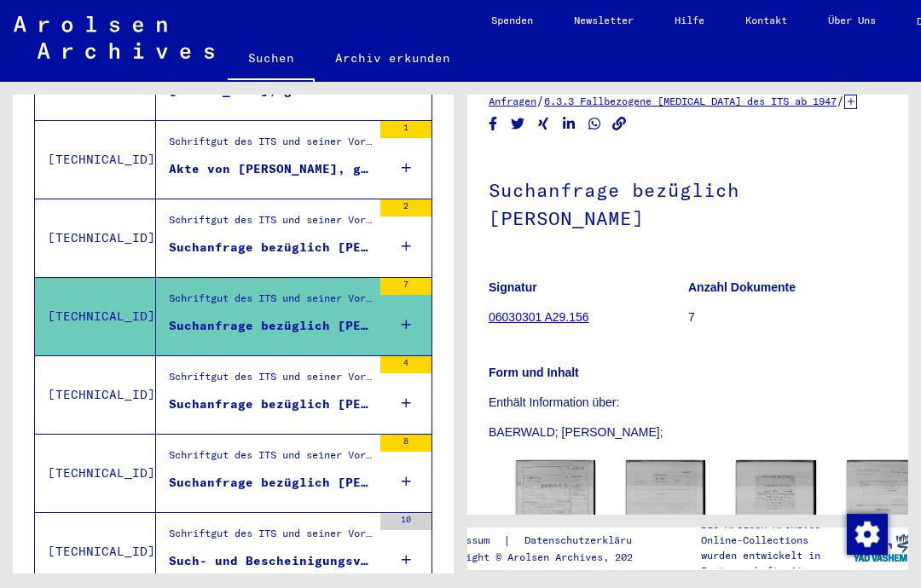
scroll to position [661, 0]
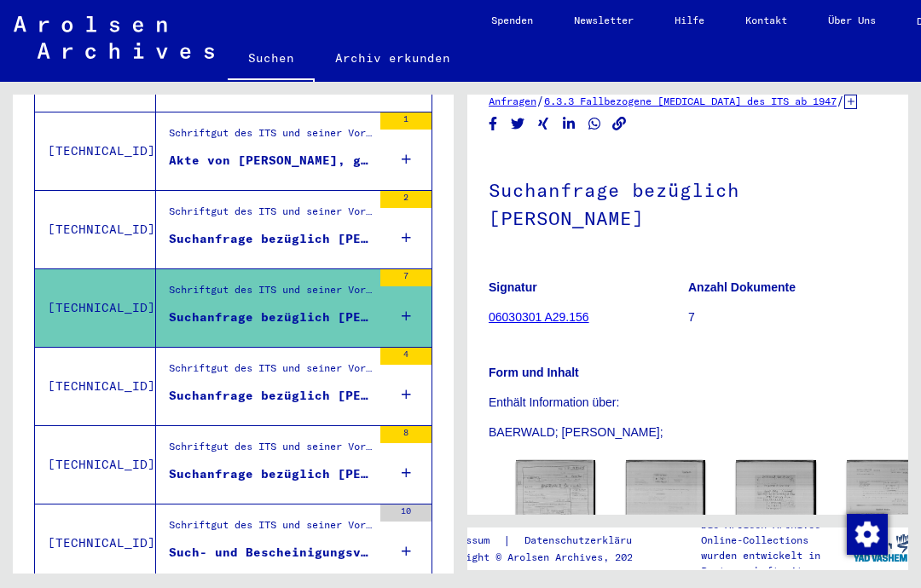
click at [199, 465] on div "Suchanfrage bezüglich [PERSON_NAME] 00.00.1900" at bounding box center [270, 474] width 203 height 18
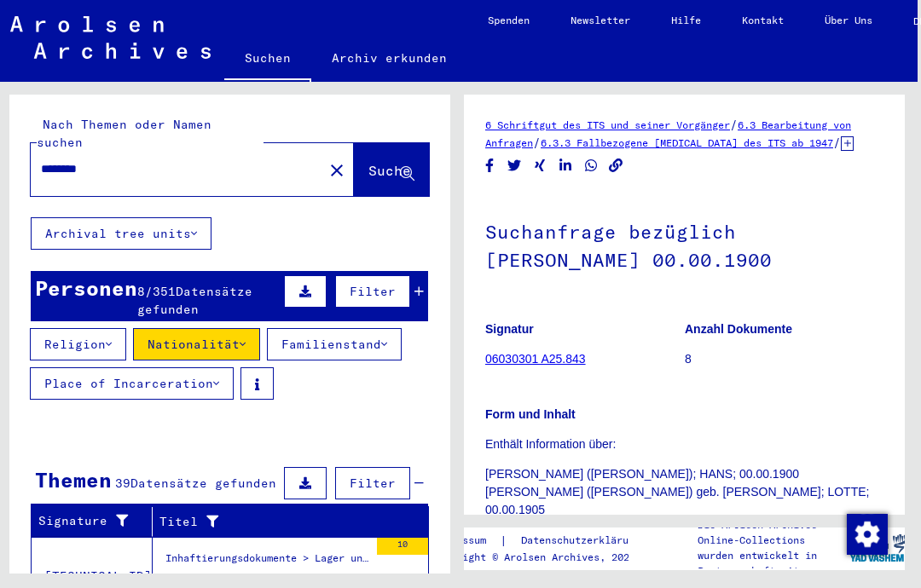
scroll to position [54, 3]
click at [193, 551] on div "Inhaftierungsdokumente > Lager und Ghettos > Konzentrationslager [GEOGRAPHIC_DA…" at bounding box center [266, 563] width 203 height 24
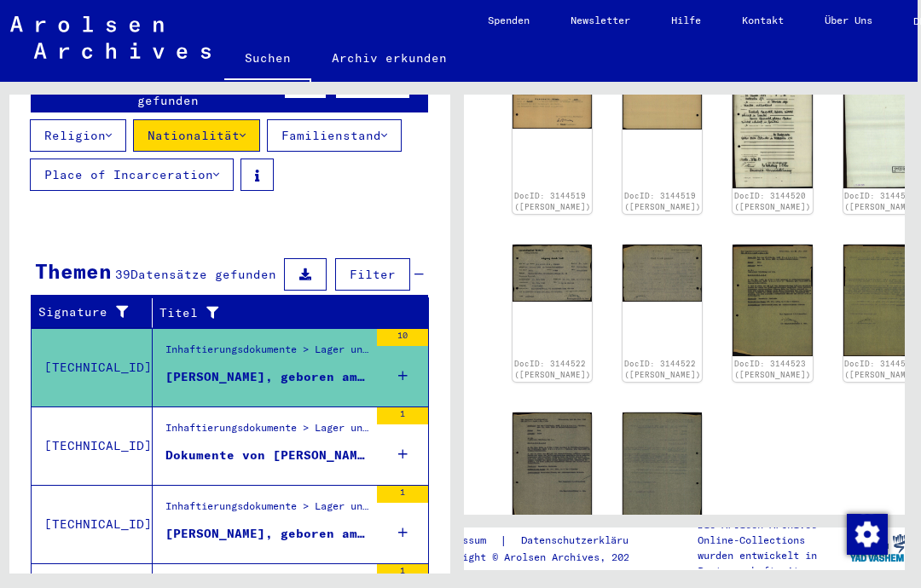
scroll to position [516, 0]
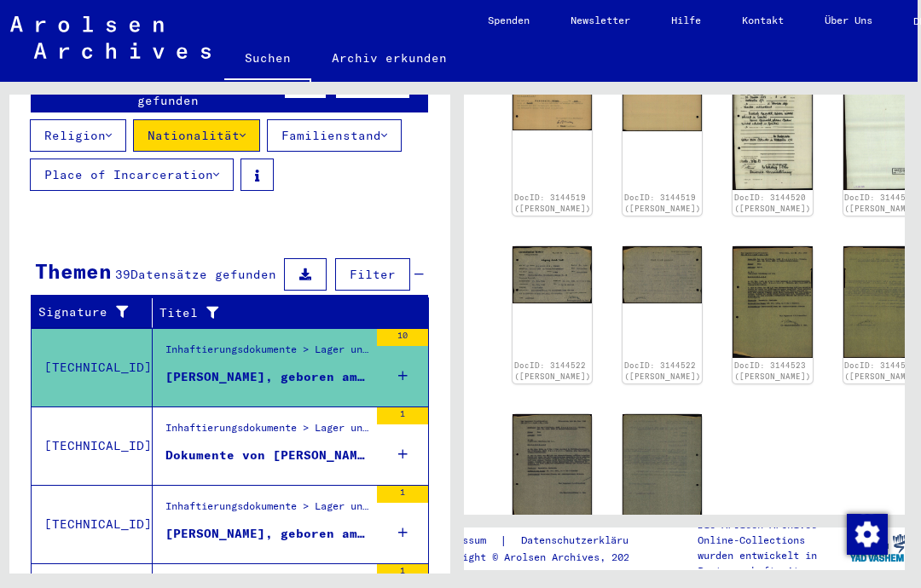
click at [622, 414] on img at bounding box center [661, 470] width 79 height 113
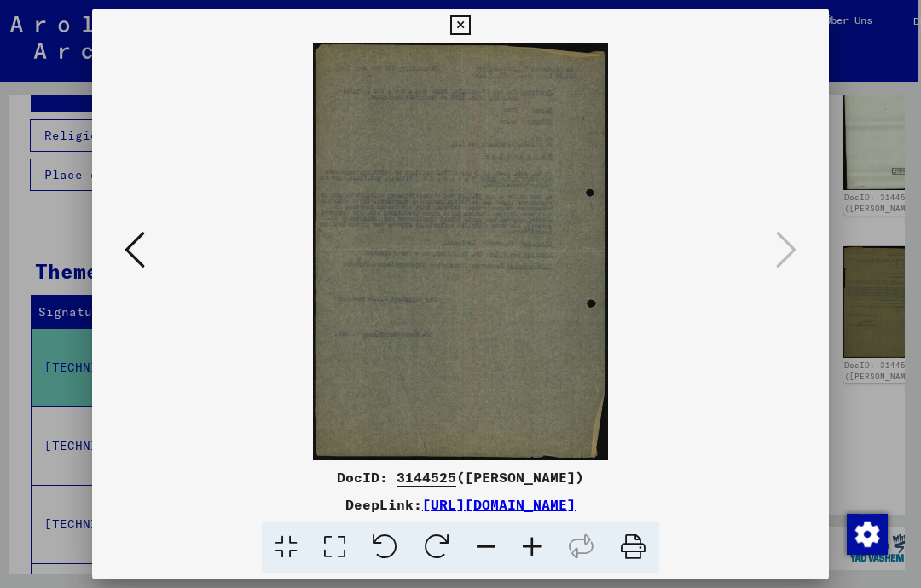
click at [127, 254] on icon at bounding box center [134, 249] width 20 height 41
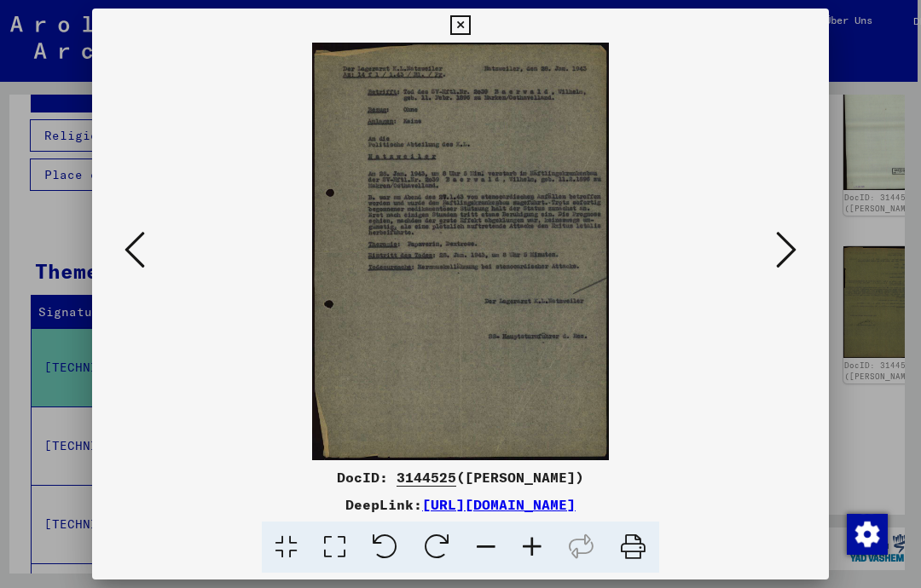
click at [145, 254] on button at bounding box center [134, 251] width 31 height 49
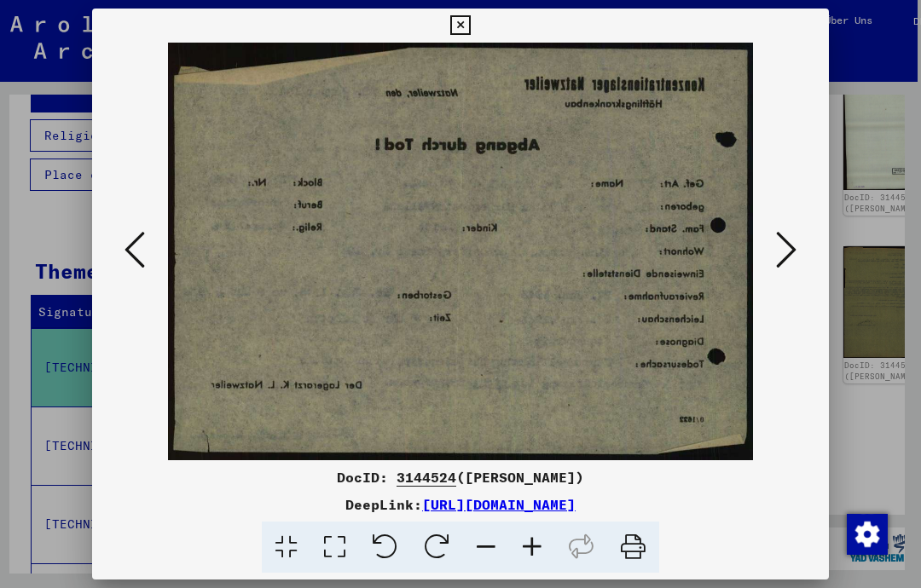
click at [115, 261] on div at bounding box center [460, 252] width 736 height 418
click at [137, 247] on icon at bounding box center [134, 249] width 20 height 41
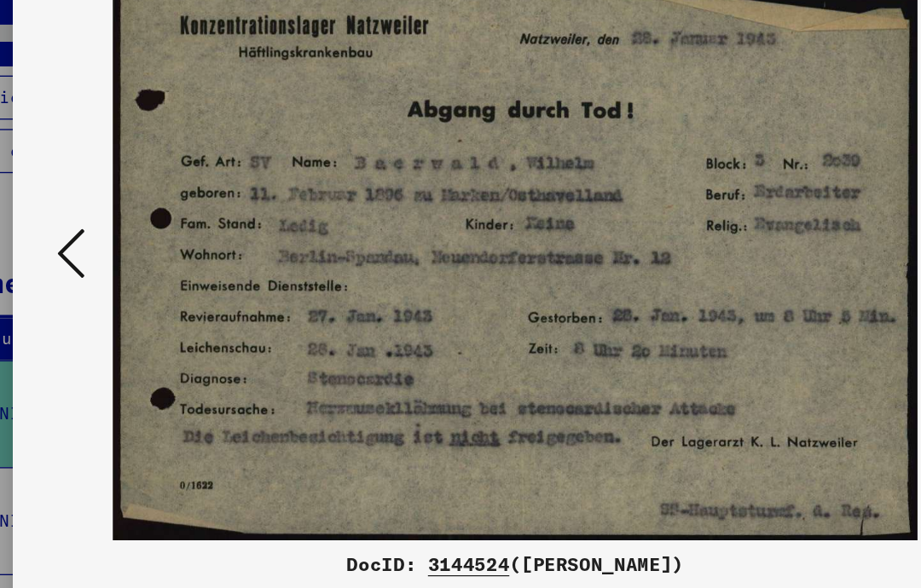
click at [124, 229] on icon at bounding box center [134, 249] width 20 height 41
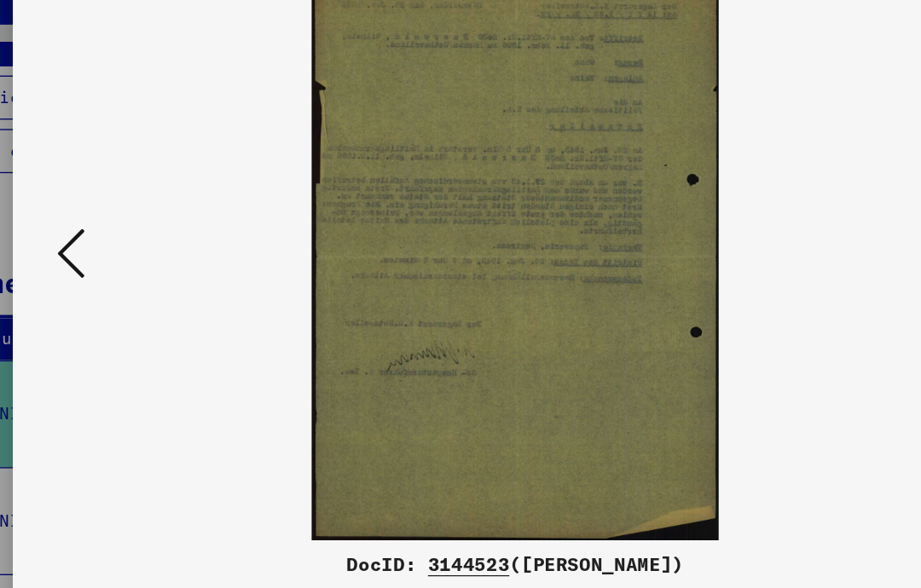
click at [124, 229] on icon at bounding box center [134, 249] width 20 height 41
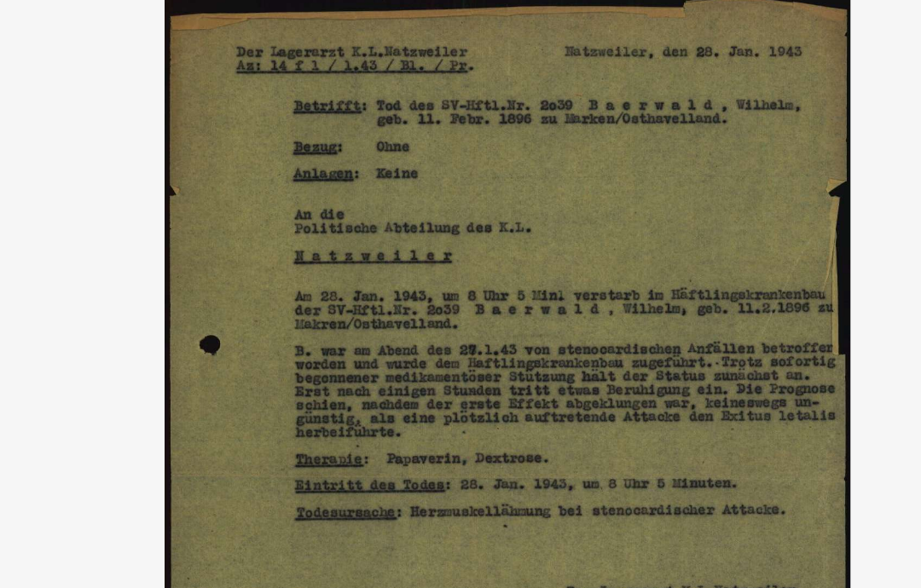
click at [150, 125] on img at bounding box center [460, 252] width 620 height 418
click at [150, 133] on img at bounding box center [460, 252] width 620 height 418
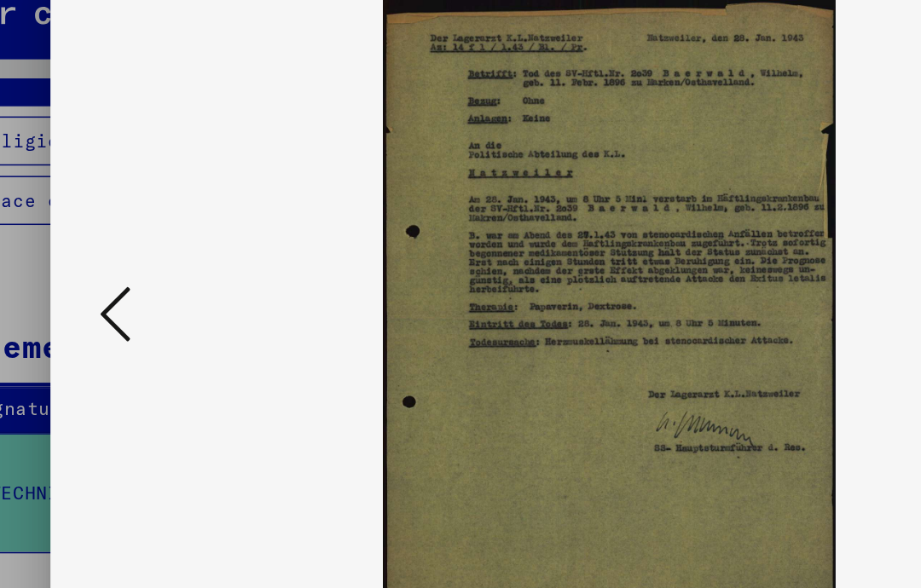
click at [124, 229] on icon at bounding box center [134, 249] width 20 height 41
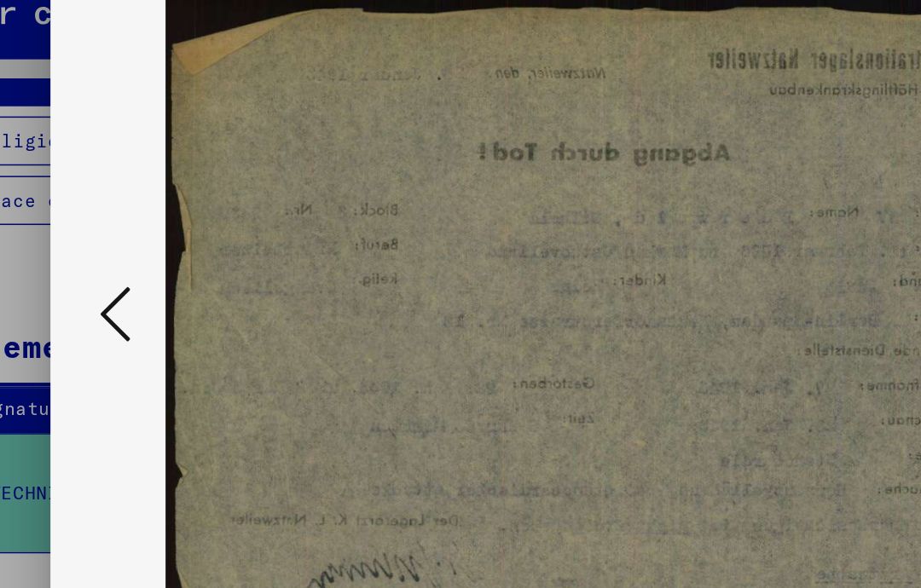
click at [124, 229] on icon at bounding box center [134, 249] width 20 height 41
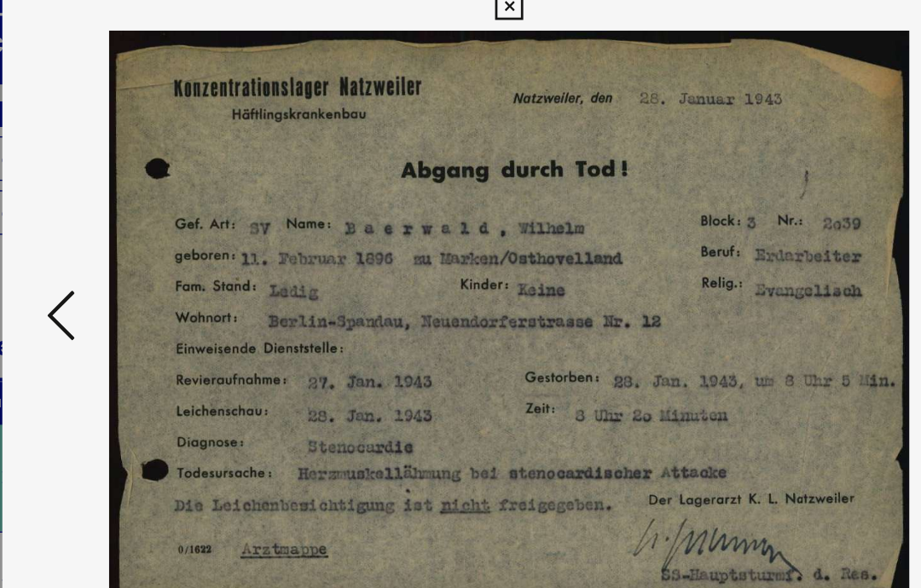
scroll to position [52, 3]
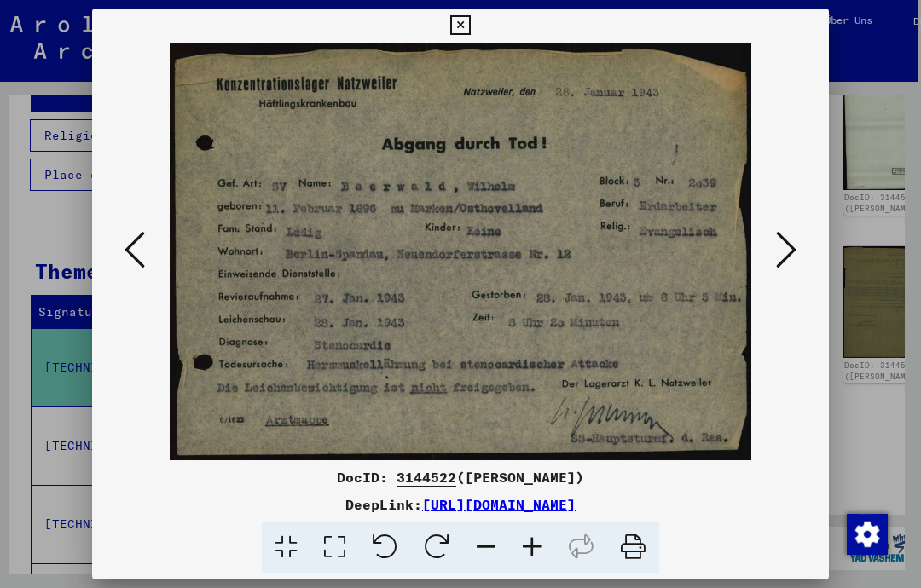
click at [14, 280] on div at bounding box center [460, 294] width 921 height 588
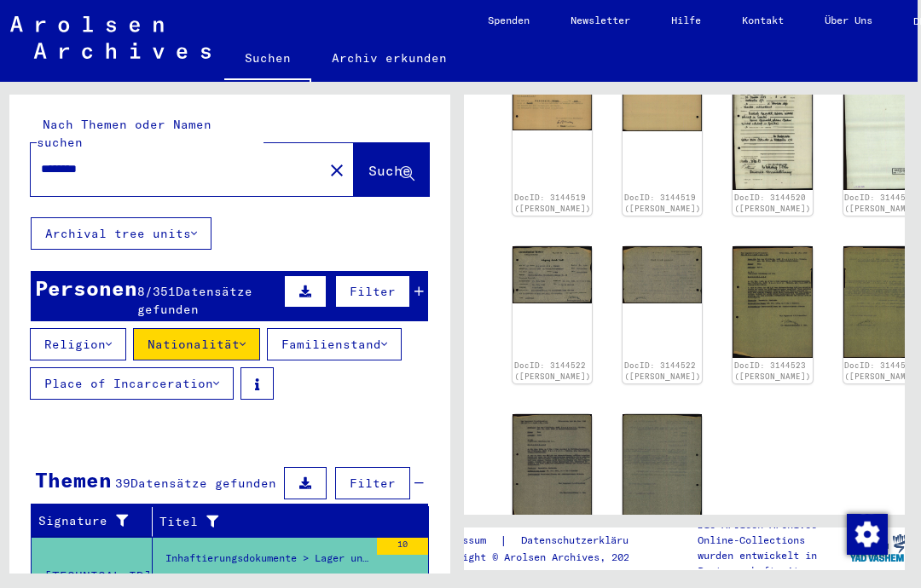
scroll to position [0, 0]
click at [78, 271] on div "Personen 8 / 351 Datensätze gefunden Filter" at bounding box center [229, 296] width 397 height 50
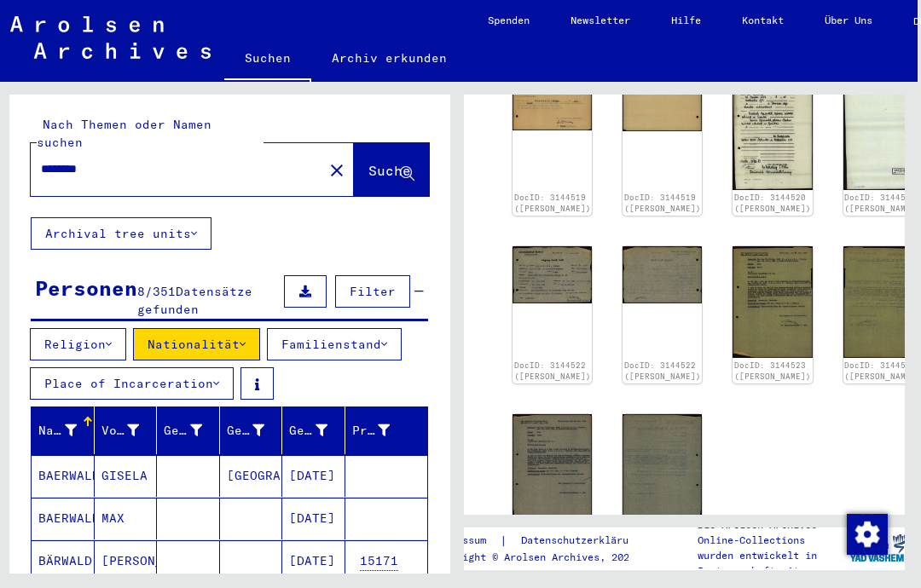
click at [172, 328] on button "Nationalität" at bounding box center [196, 344] width 127 height 32
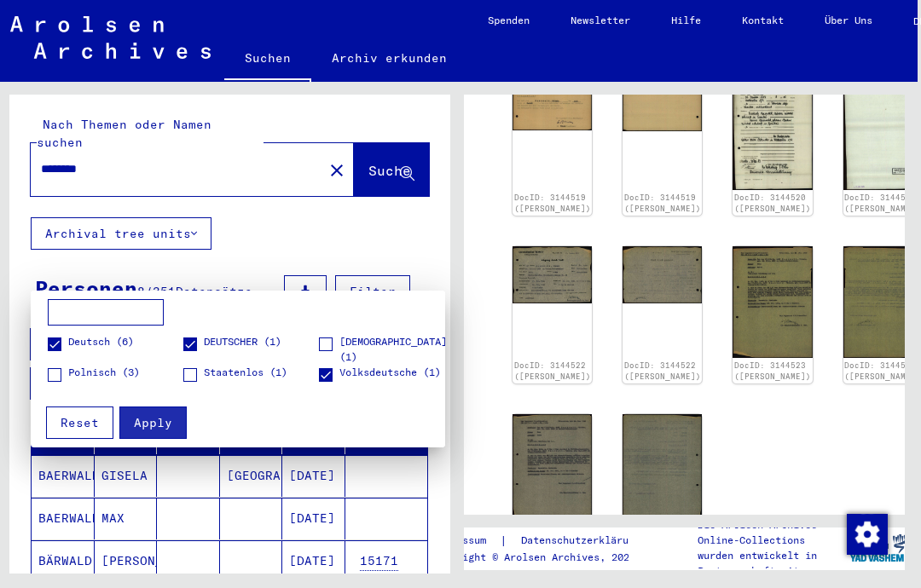
click at [190, 271] on div at bounding box center [460, 294] width 921 height 588
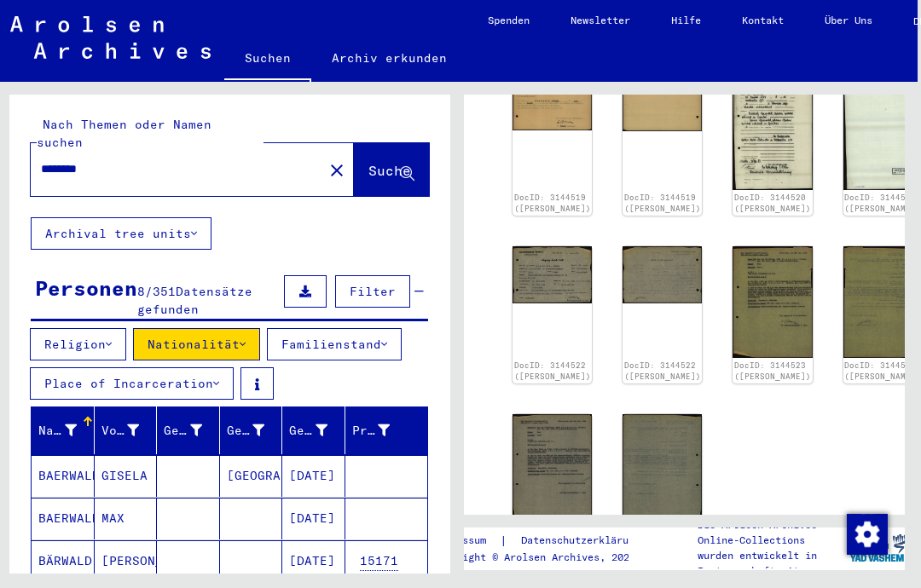
click at [315, 328] on button "Familienstand" at bounding box center [334, 344] width 135 height 32
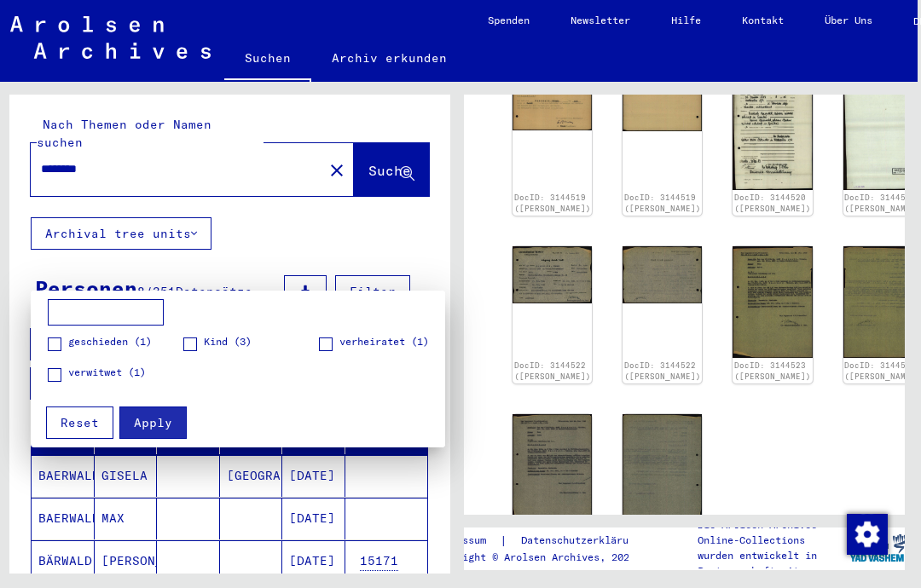
click at [49, 323] on input at bounding box center [106, 312] width 116 height 27
click at [343, 163] on div at bounding box center [460, 294] width 921 height 588
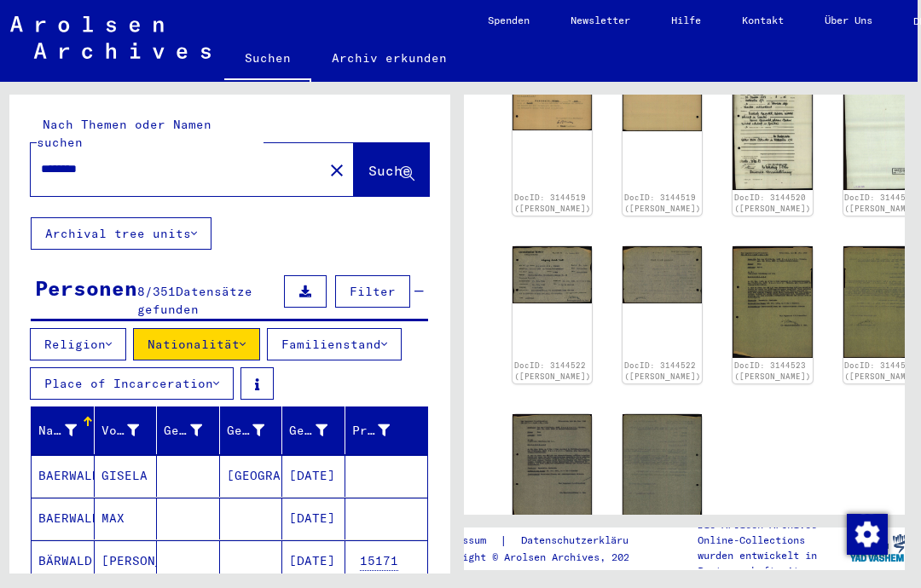
scroll to position [7, 3]
click at [326, 160] on mat-icon "close" at bounding box center [336, 170] width 20 height 20
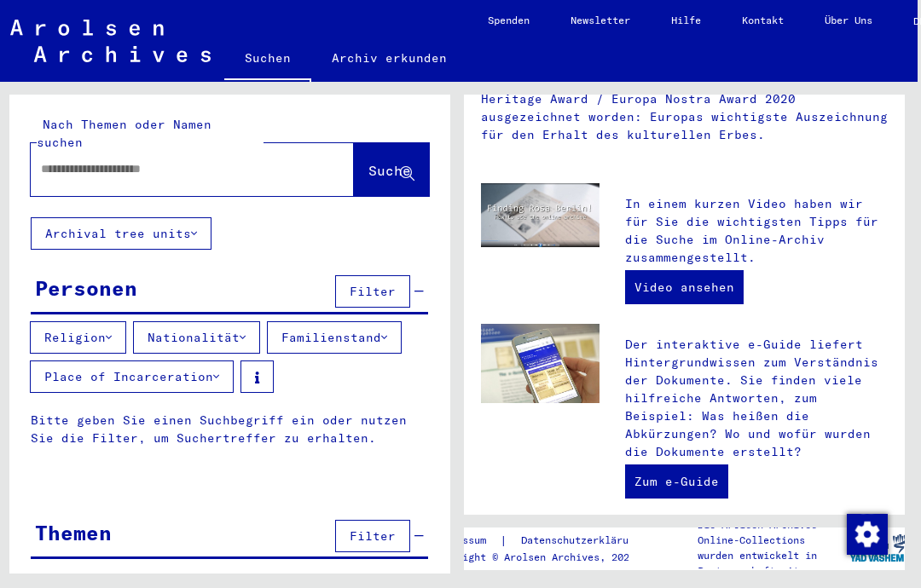
scroll to position [381, 0]
